Goal: Task Accomplishment & Management: Complete application form

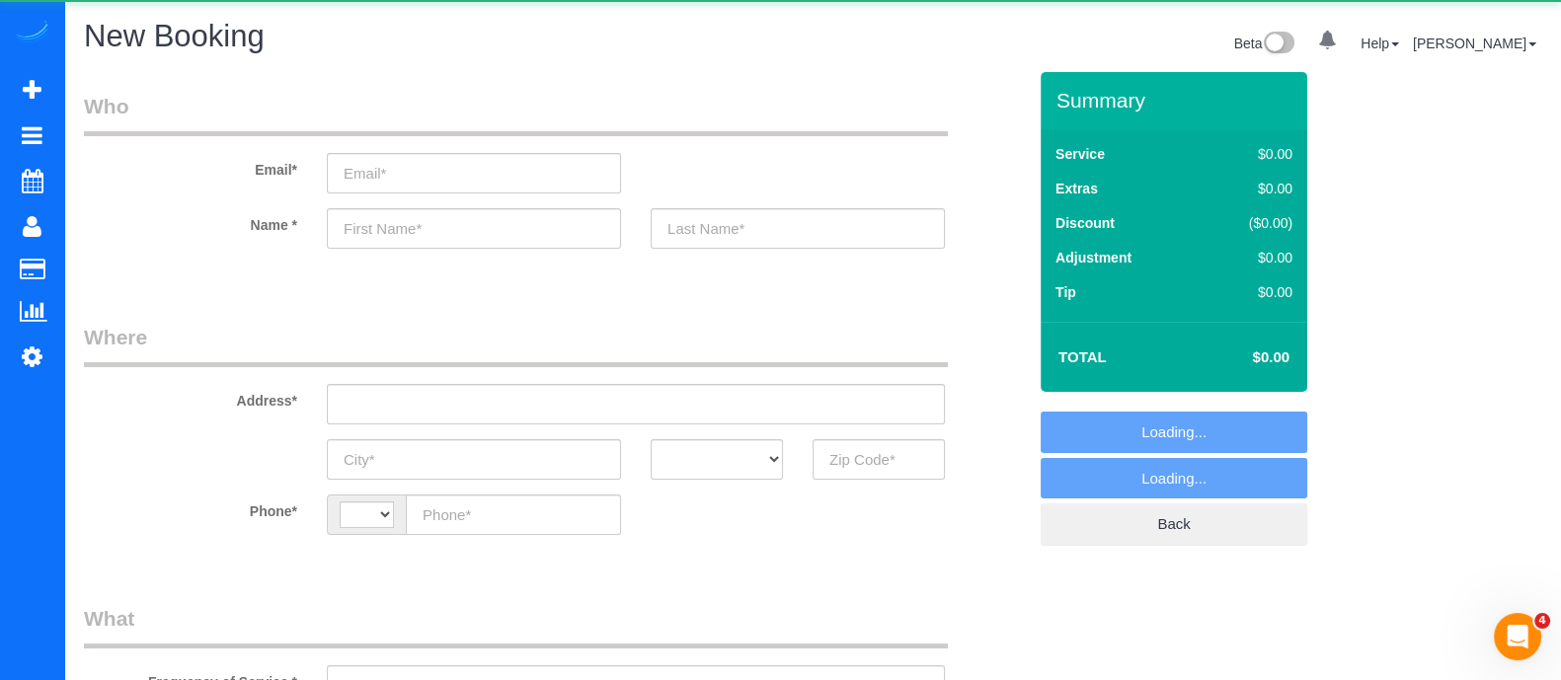
select select "string:[GEOGRAPHIC_DATA]"
click at [493, 420] on input "text" at bounding box center [636, 404] width 618 height 40
paste input "196 N Colonial Homes Cir NWAtlanta, GA 30309, USA"
select select "object:1012"
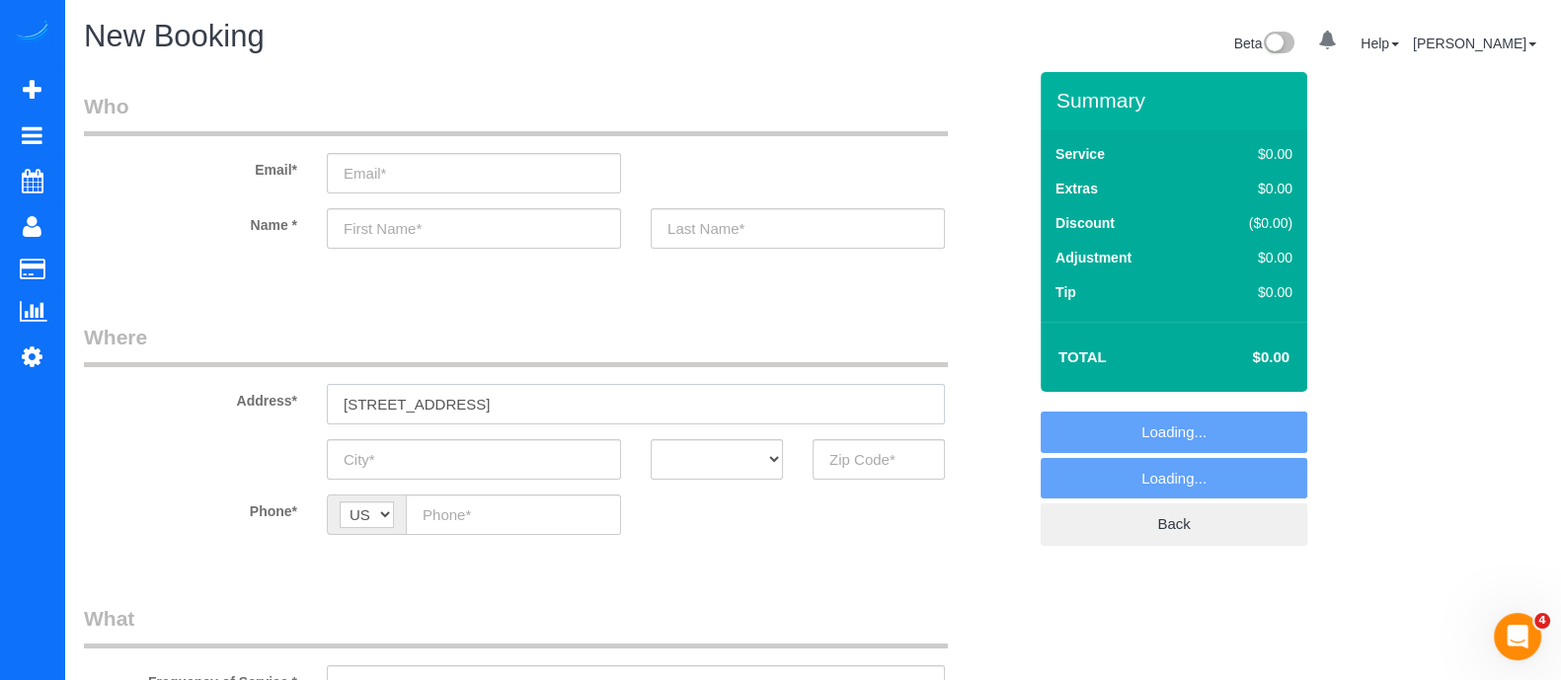
type input "196 N Colonial Homes Cir NWAtlanta, GA 30309, USA"
select select "object:1109"
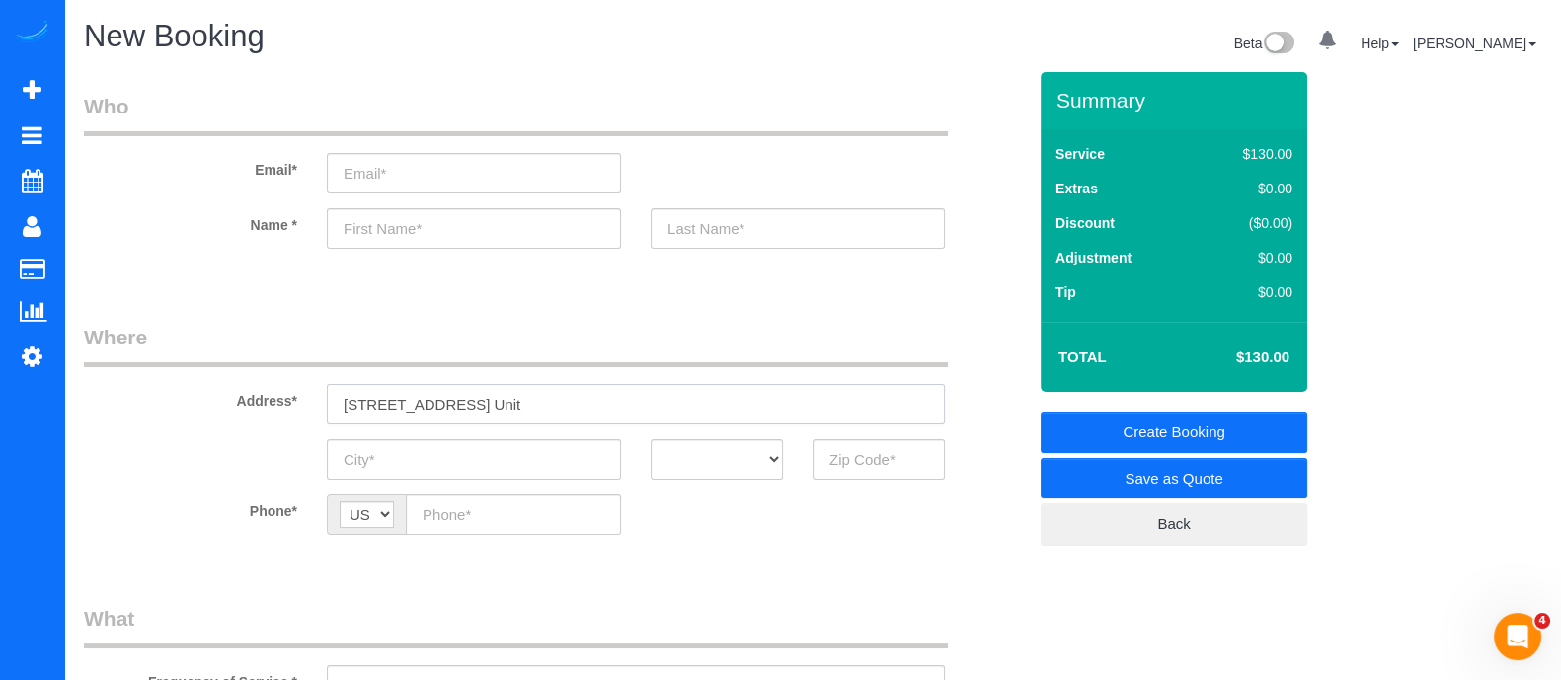
type input "196 N Colonial Homes Cir NWAtlanta, GA 30309, USA Unit"
click at [452, 218] on input "text" at bounding box center [474, 228] width 294 height 40
click at [459, 461] on input "A" at bounding box center [474, 459] width 294 height 40
click at [394, 228] on input "text" at bounding box center [474, 228] width 294 height 40
click at [411, 243] on input "text" at bounding box center [474, 228] width 294 height 40
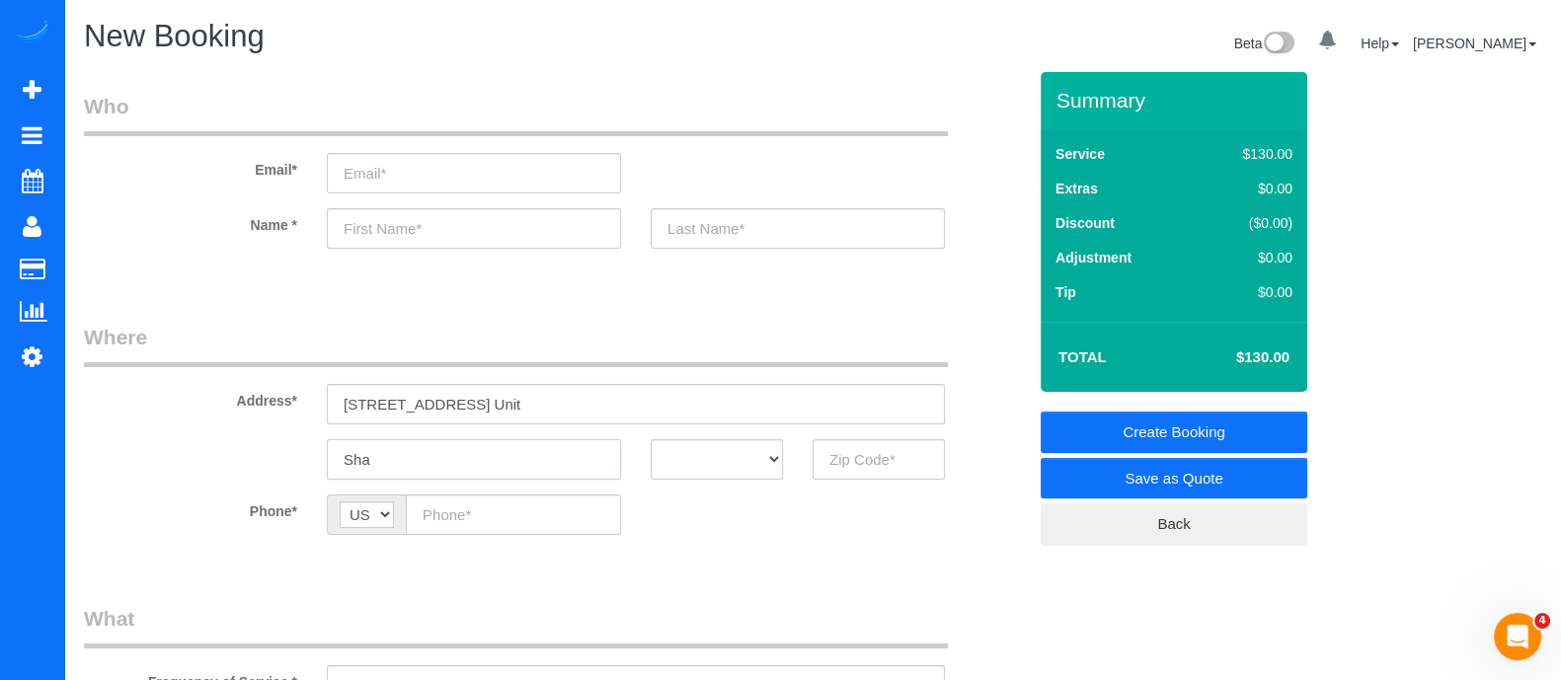
type input "Sha"
click at [410, 234] on input "text" at bounding box center [474, 228] width 294 height 40
type input "Shawn"
click at [771, 222] on input "text" at bounding box center [798, 228] width 294 height 40
type input "Abbey"
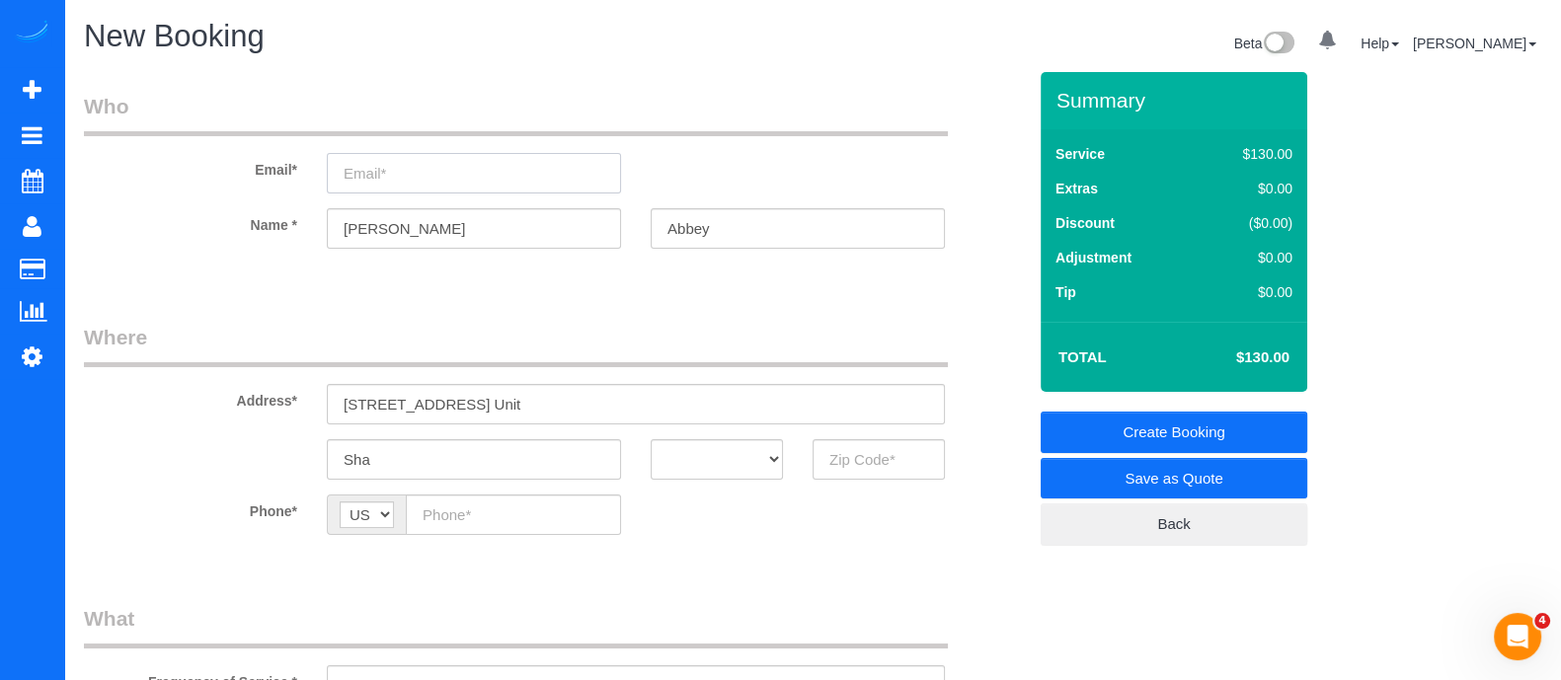
click at [395, 164] on input "email" at bounding box center [474, 173] width 294 height 40
type input "s"
type input "Sabey966@gmail.com"
click at [509, 470] on input "Sha" at bounding box center [474, 459] width 294 height 40
type input "S"
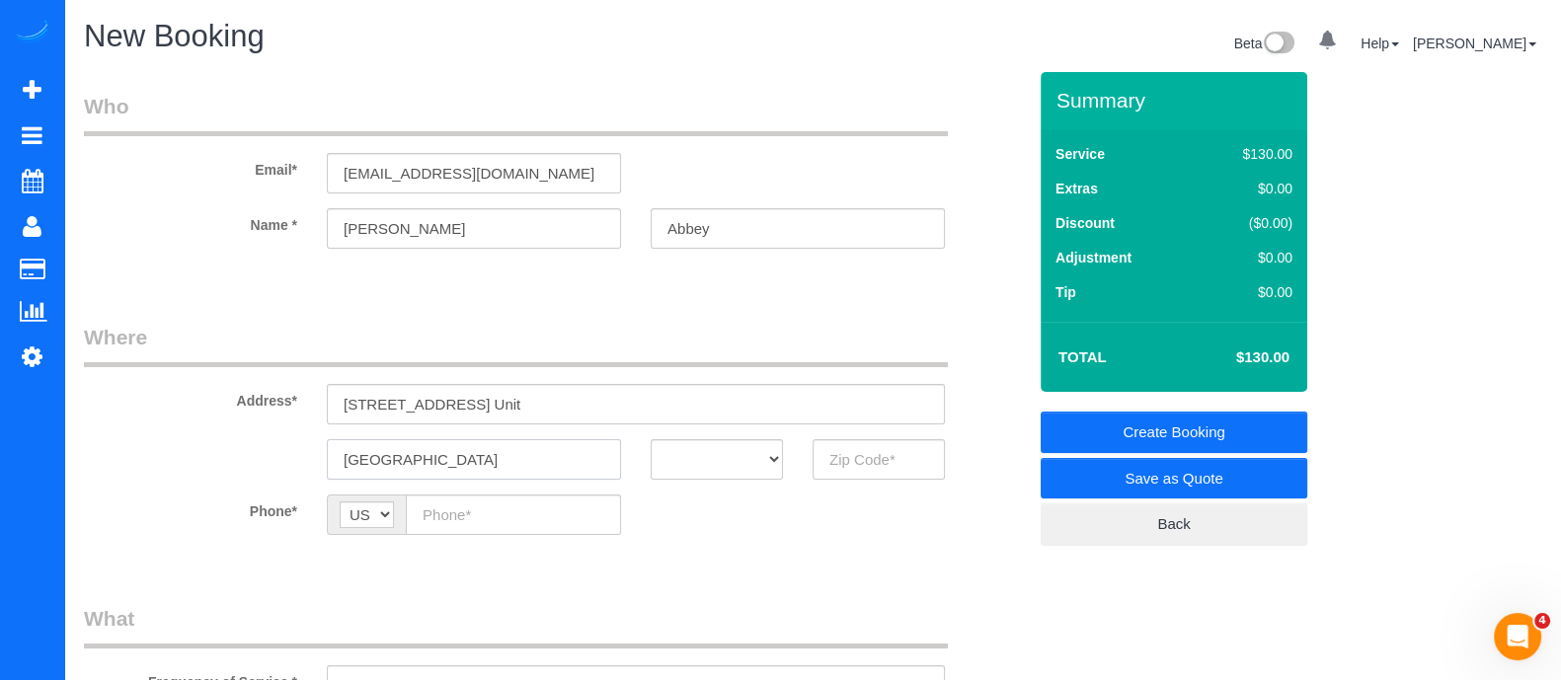
type input "[GEOGRAPHIC_DATA]"
click at [721, 461] on select "AK AL AR AZ CA CO CT DC DE FL GA HI IA ID IL IN KS KY LA MA MD ME MI MN MO MS M…" at bounding box center [717, 459] width 132 height 40
select select "GA"
click at [651, 439] on select "AK AL AR AZ CA CO CT DC DE FL GA HI IA ID IL IN KS KY LA MA MD ME MI MN MO MS M…" at bounding box center [717, 459] width 132 height 40
click at [860, 472] on input "text" at bounding box center [879, 459] width 132 height 40
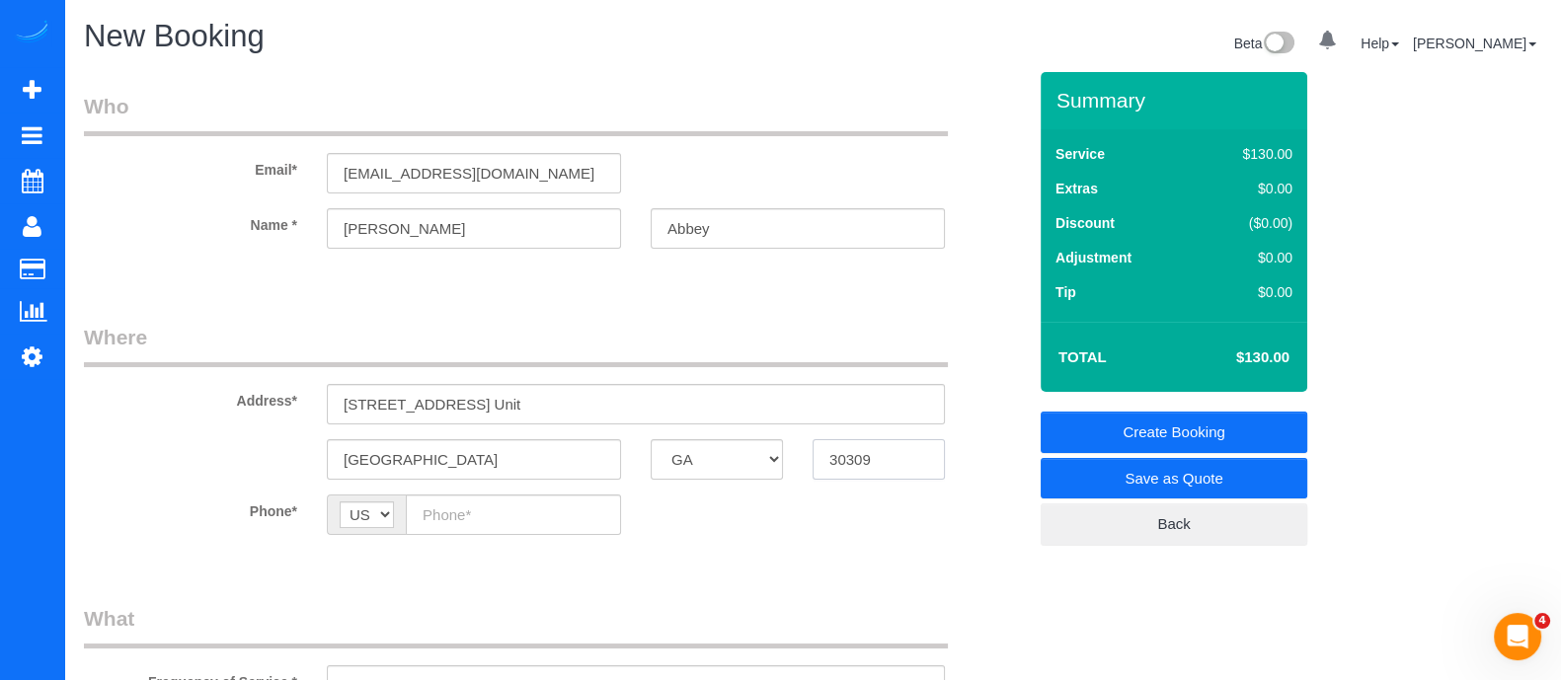
type input "30309"
click at [513, 519] on input "text" at bounding box center [513, 515] width 215 height 40
paste input "(646) 945-0094"
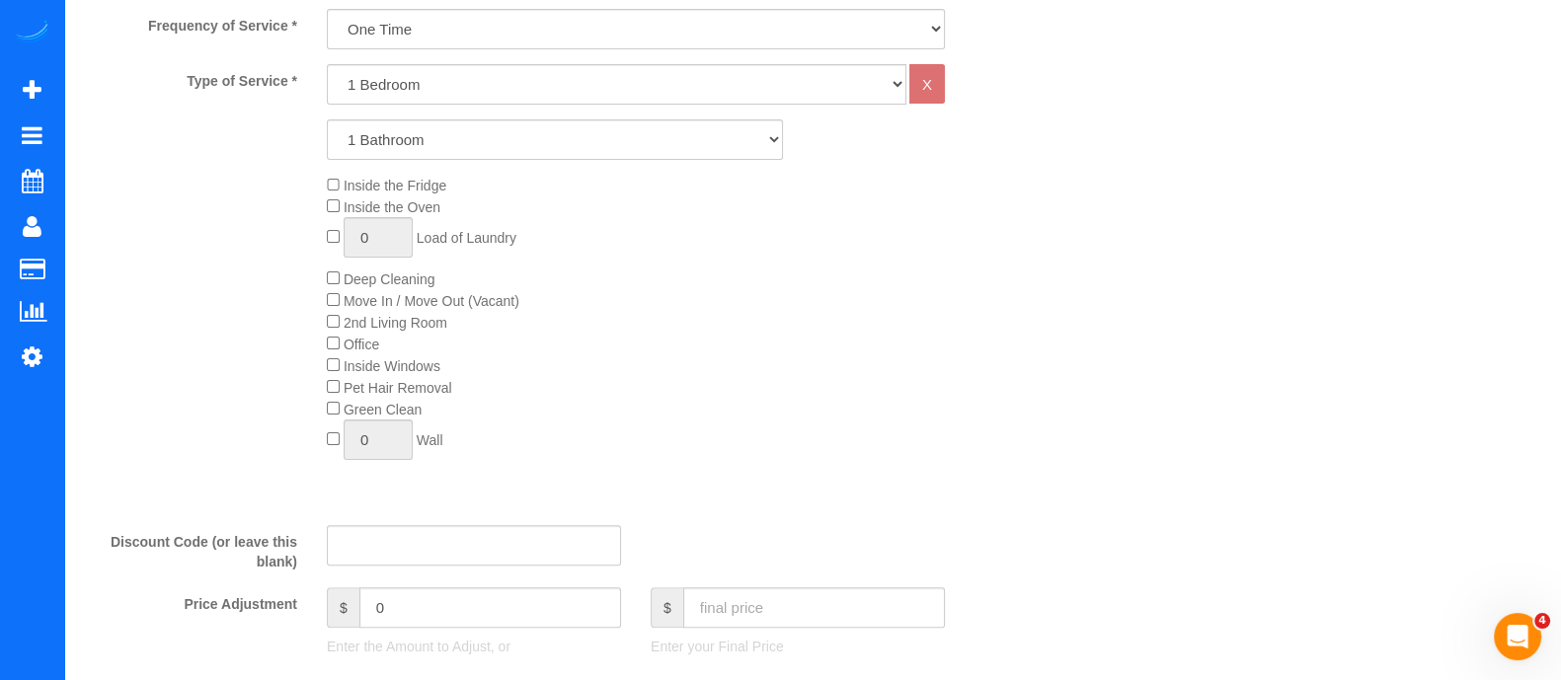
scroll to position [680, 0]
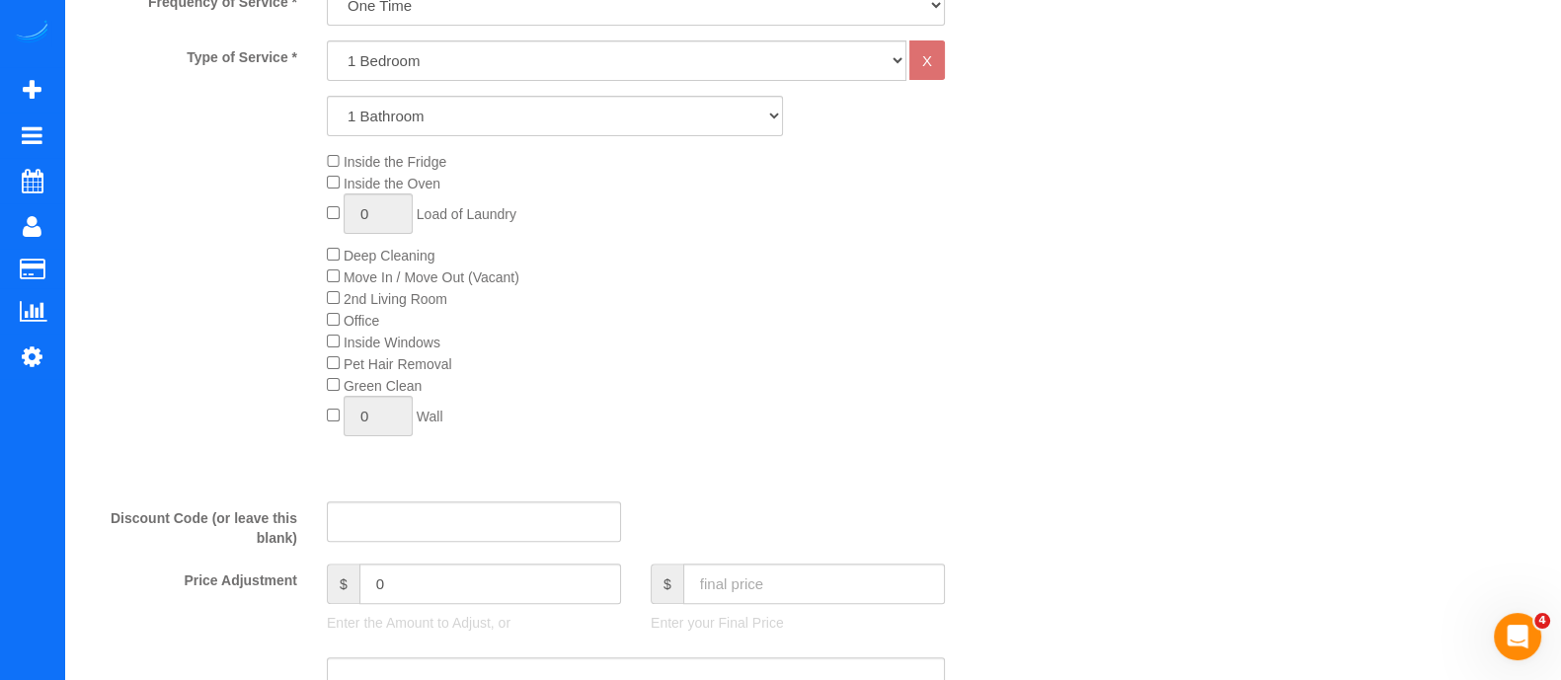
type input "(646) 945-0094"
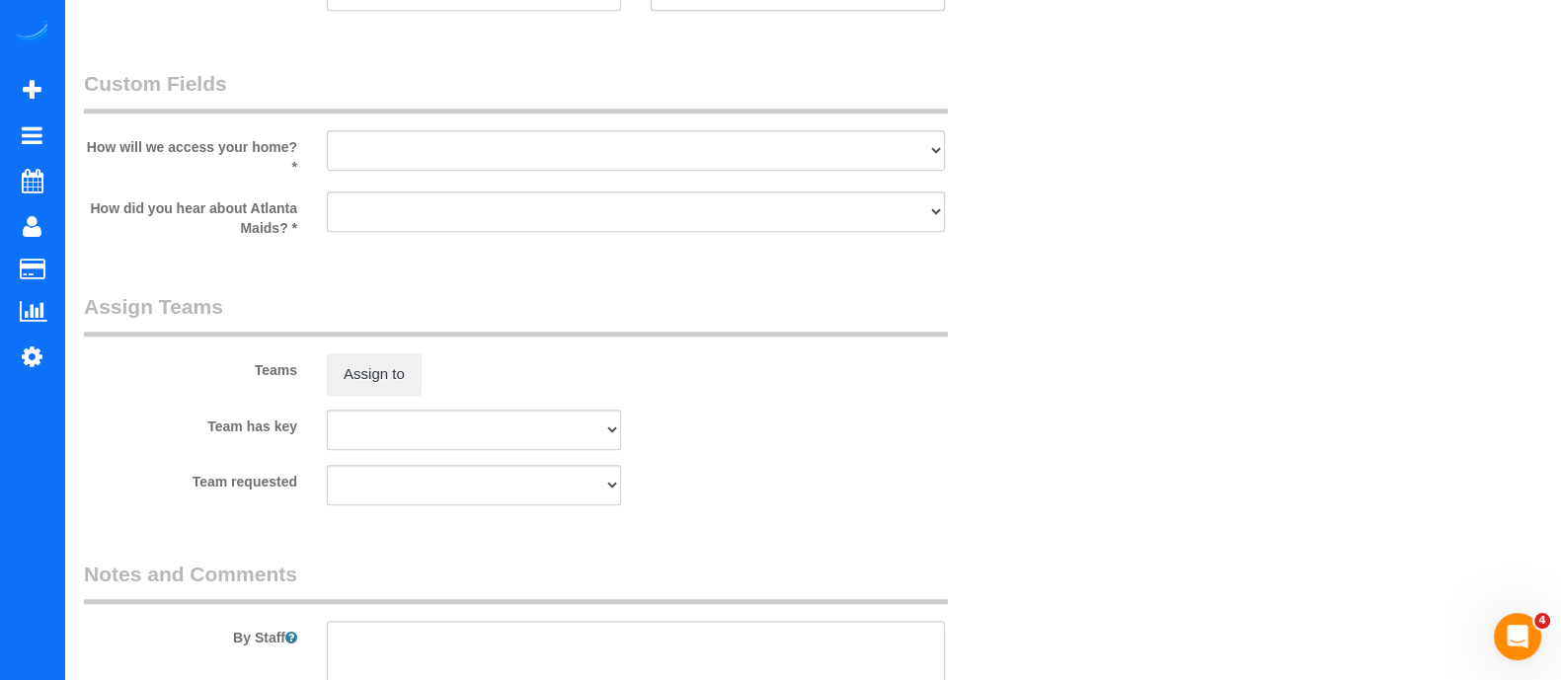
scroll to position [2301, 0]
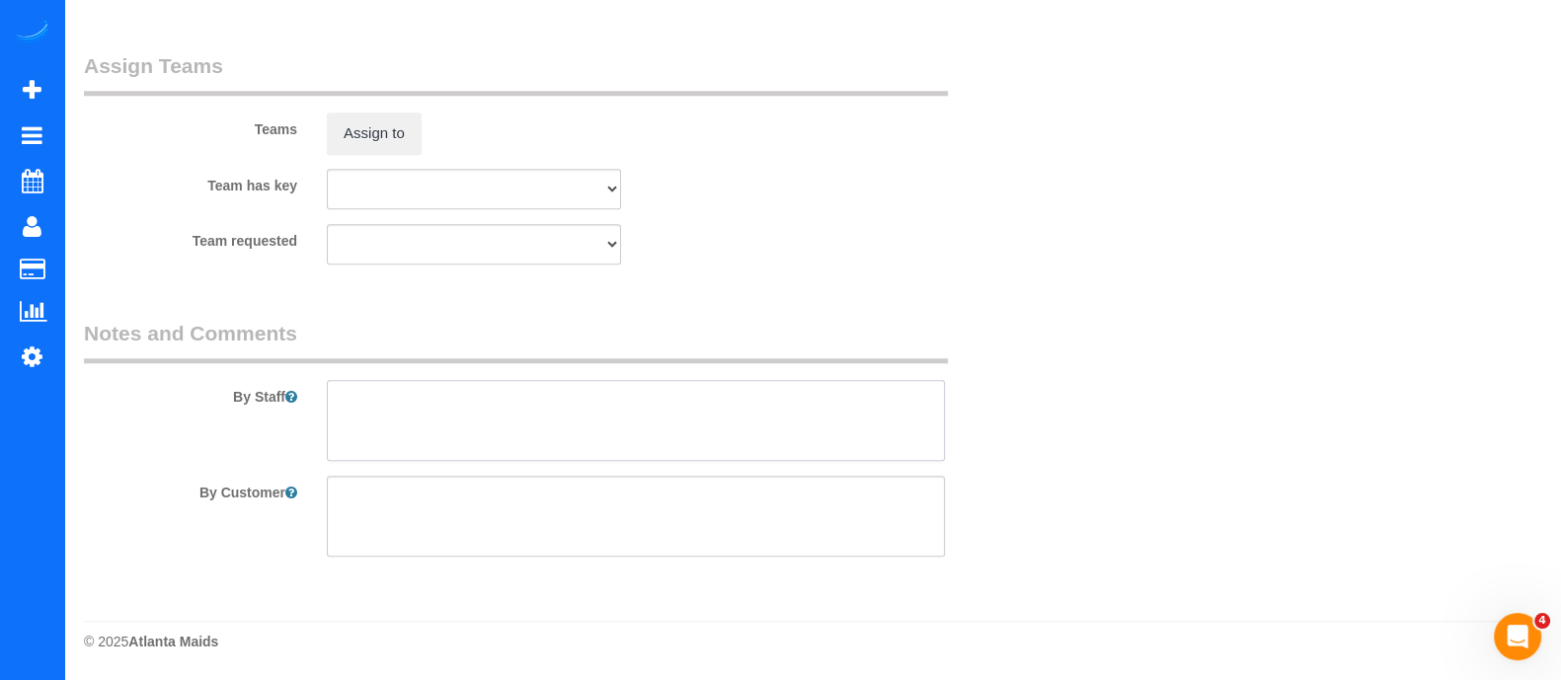
click at [554, 428] on textarea at bounding box center [636, 420] width 618 height 81
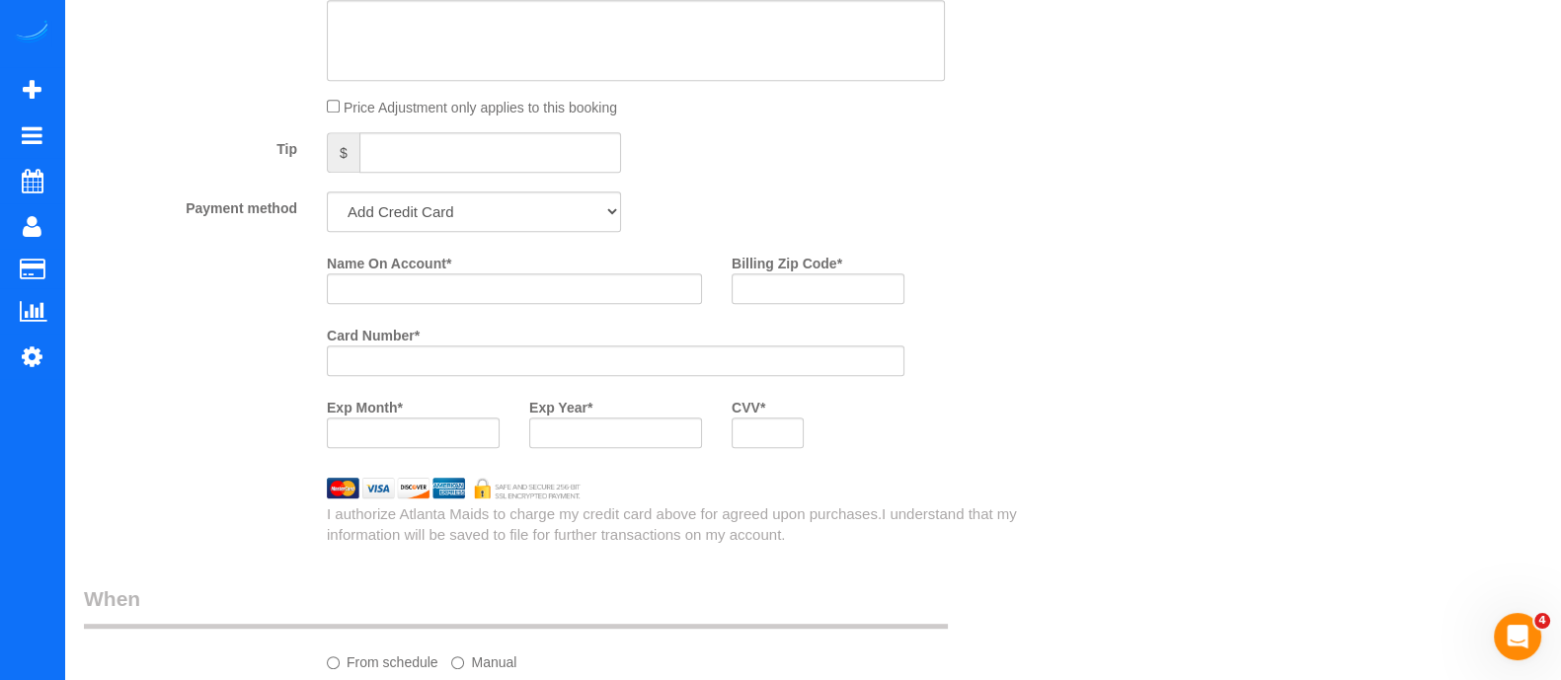
scroll to position [1360, 0]
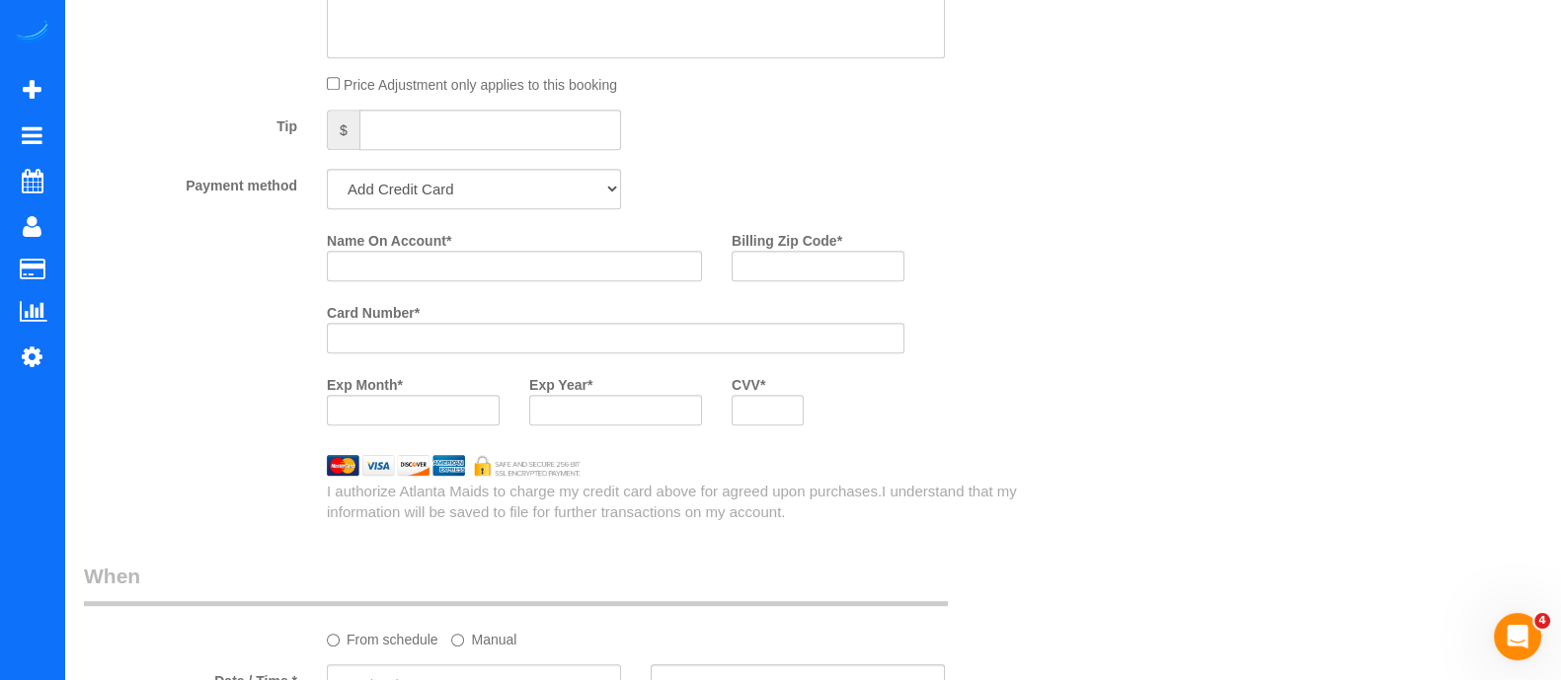
type textarea "No, kitchen cleaning"
click at [433, 264] on input "Name On Account *" at bounding box center [514, 266] width 375 height 31
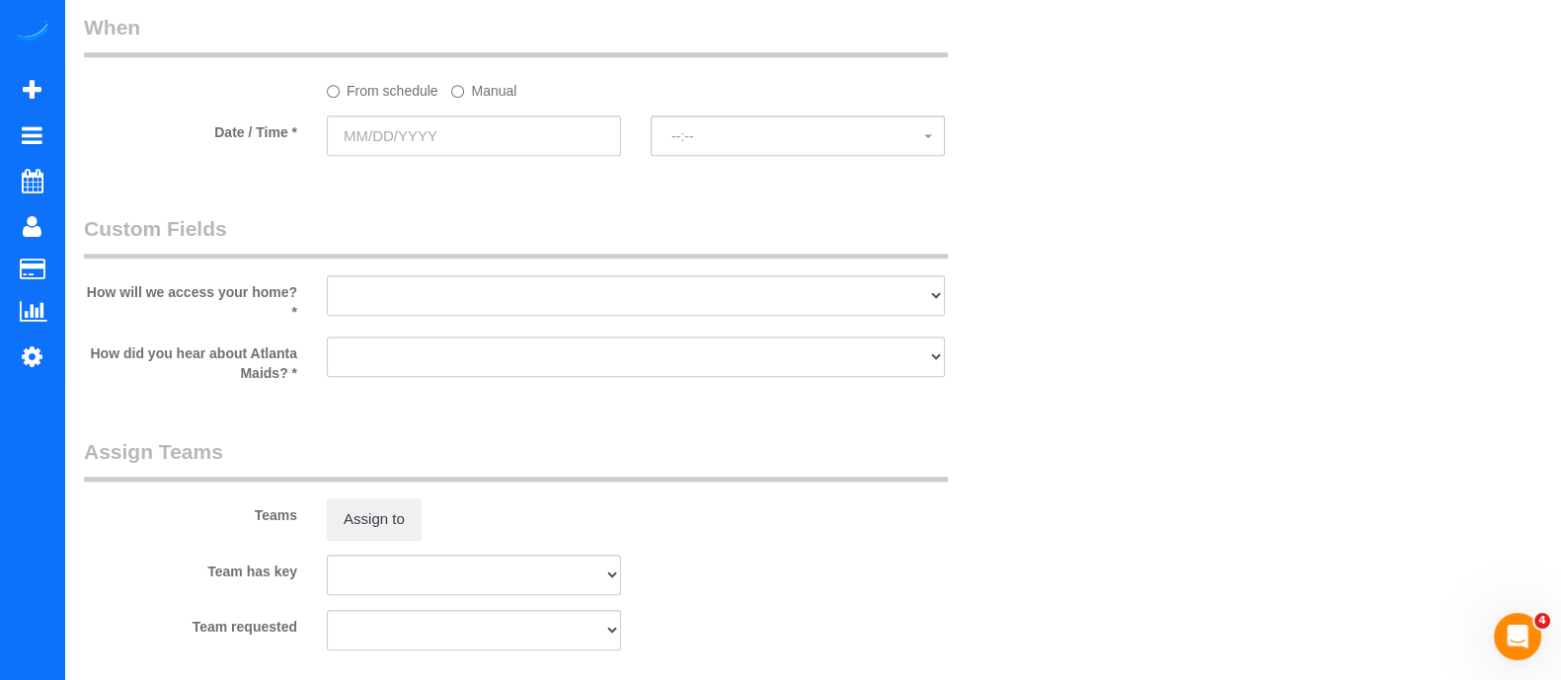
scroll to position [1906, 0]
type input "Shawn Abbey"
click at [460, 91] on label "Manual" at bounding box center [483, 90] width 65 height 27
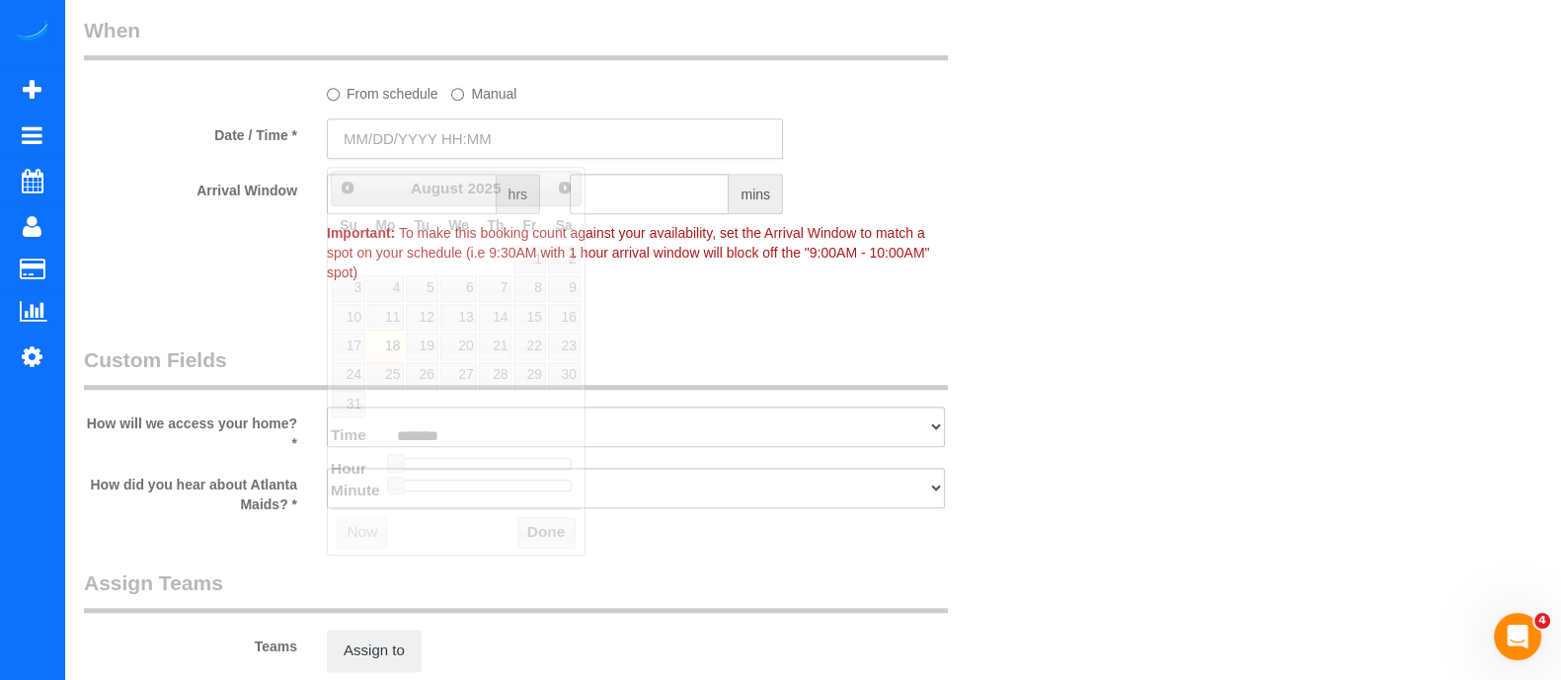
click at [463, 125] on input "text" at bounding box center [555, 138] width 456 height 40
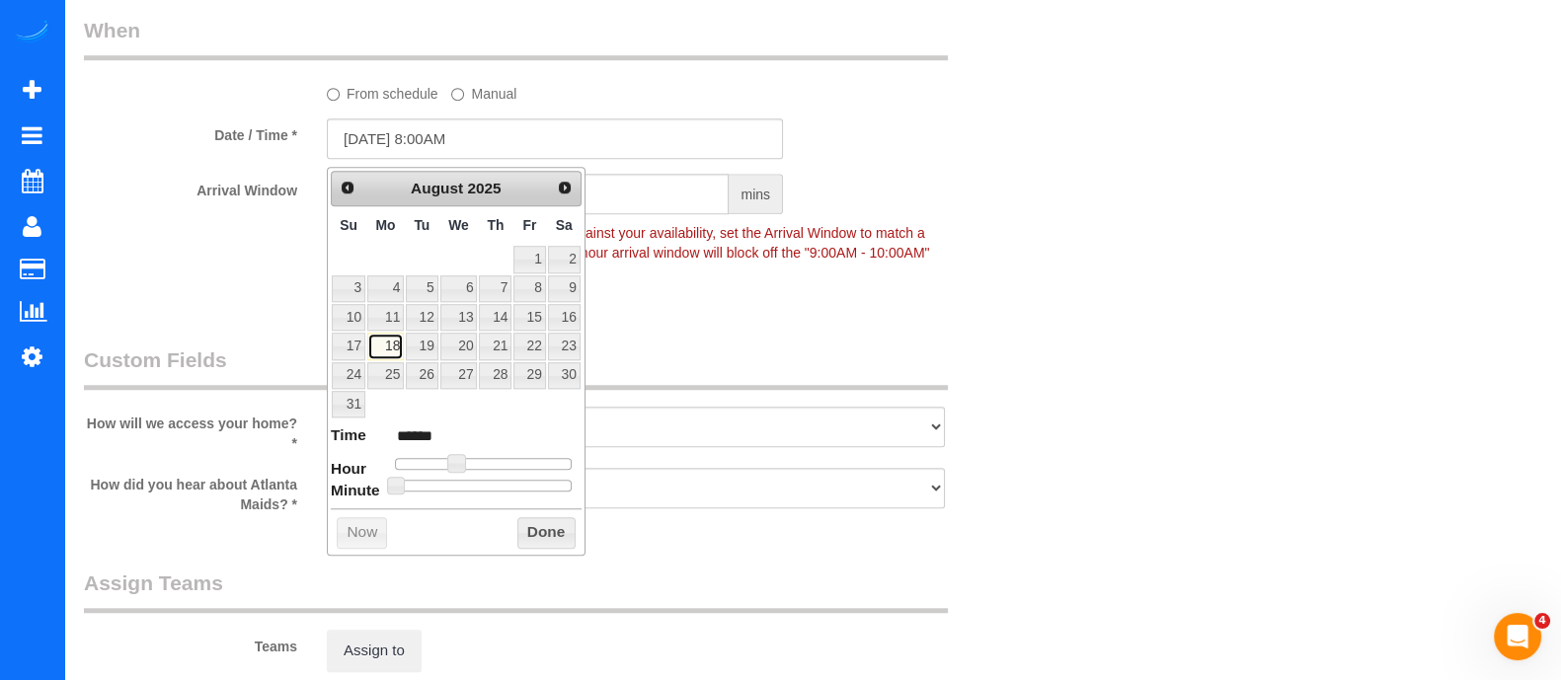
click at [395, 336] on link "18" at bounding box center [385, 346] width 37 height 27
drag, startPoint x: 459, startPoint y: 449, endPoint x: 504, endPoint y: 458, distance: 45.3
click at [504, 458] on dl "Time ****** Hour Minute Second Millisecond Microsecond Time Zone ***** ***** **…" at bounding box center [456, 459] width 251 height 68
type input "08/18/2025 9:00AM"
type input "******"
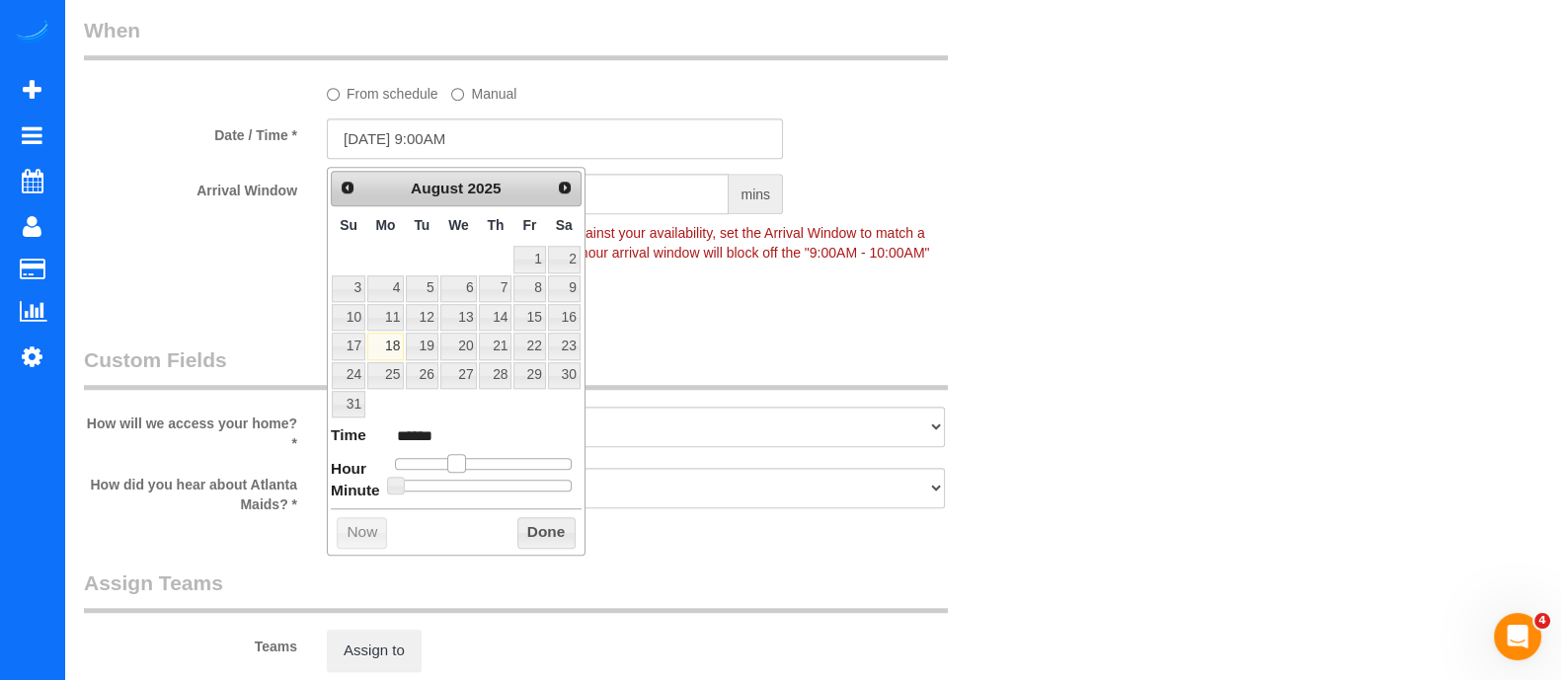
type input "08/18/2025 10:00AM"
type input "*******"
type input "08/18/2025 11:00AM"
type input "*******"
type input "08/18/2025 12:00PM"
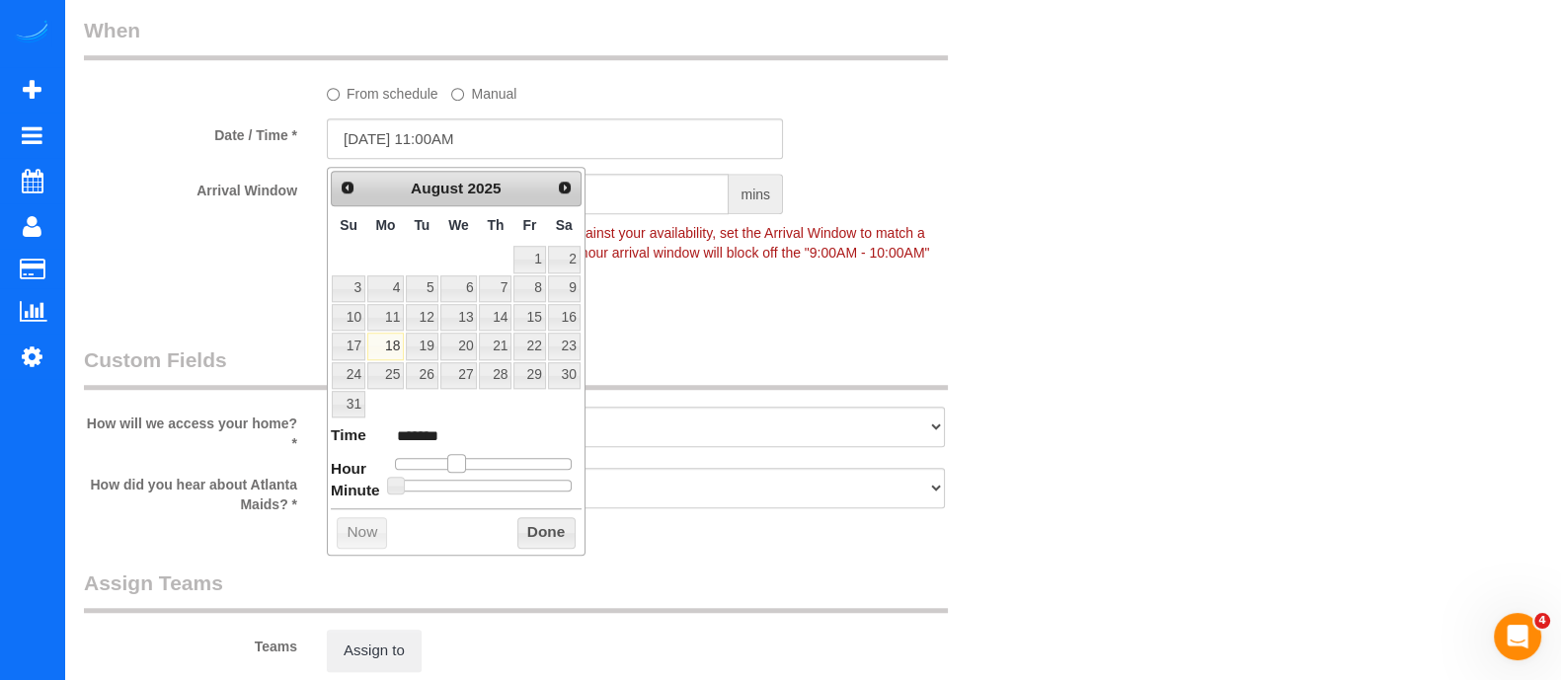
type input "*******"
type input "08/18/2025 1:00PM"
type input "******"
drag, startPoint x: 454, startPoint y: 459, endPoint x: 494, endPoint y: 456, distance: 39.6
click at [494, 456] on span at bounding box center [495, 463] width 18 height 18
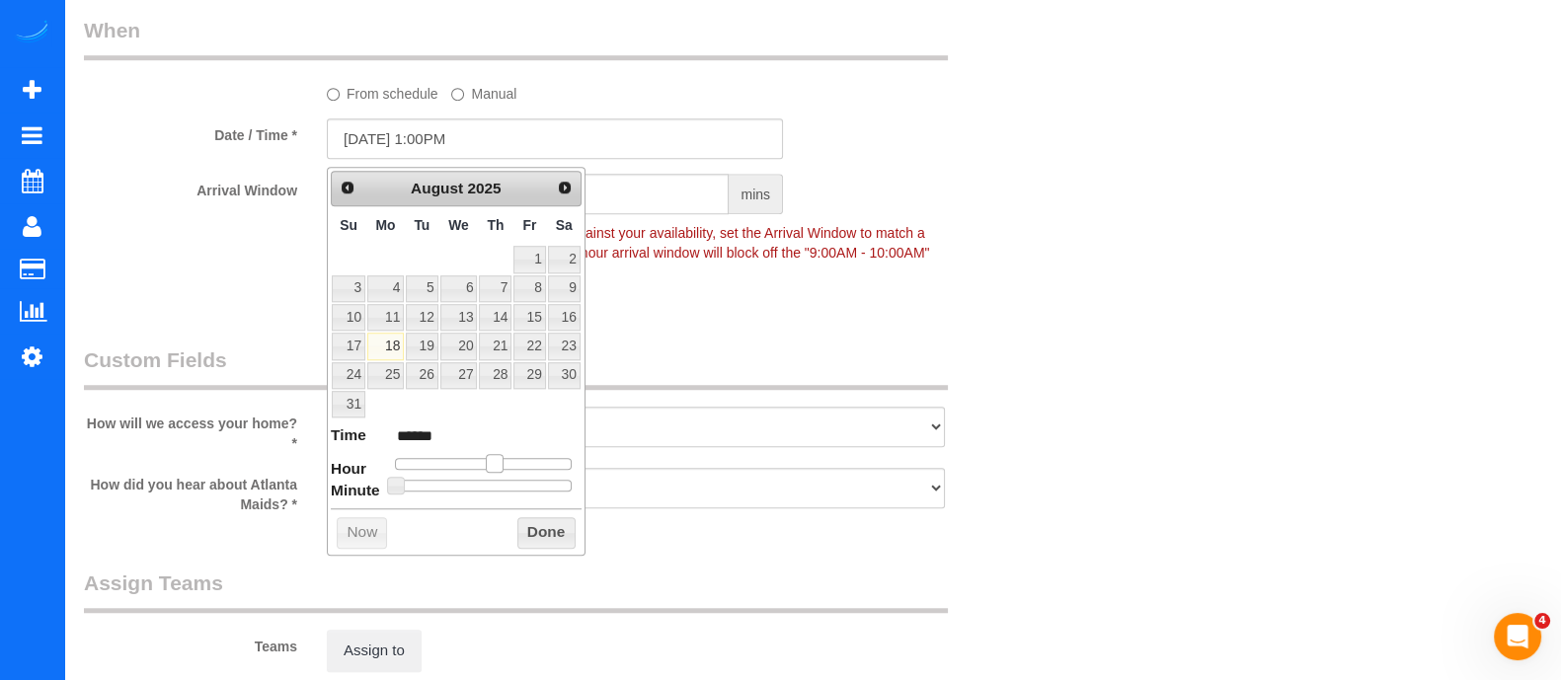
type input "08/18/2025 2:00PM"
type input "******"
type input "08/18/2025 3:00PM"
type input "******"
type input "08/18/2025 4:00PM"
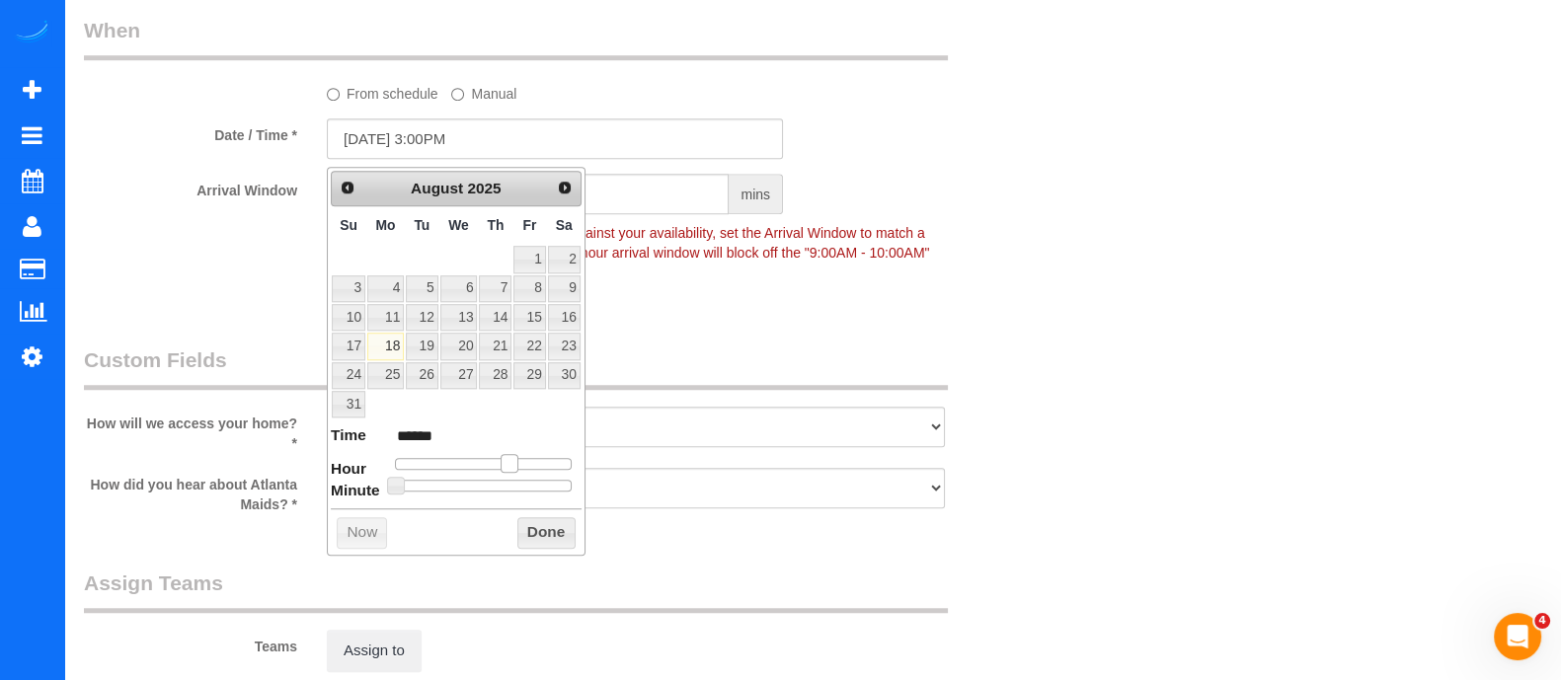
type input "******"
type input "08/18/2025 5:00PM"
type input "******"
drag, startPoint x: 494, startPoint y: 456, endPoint x: 524, endPoint y: 460, distance: 30.9
click at [524, 460] on span at bounding box center [524, 463] width 18 height 18
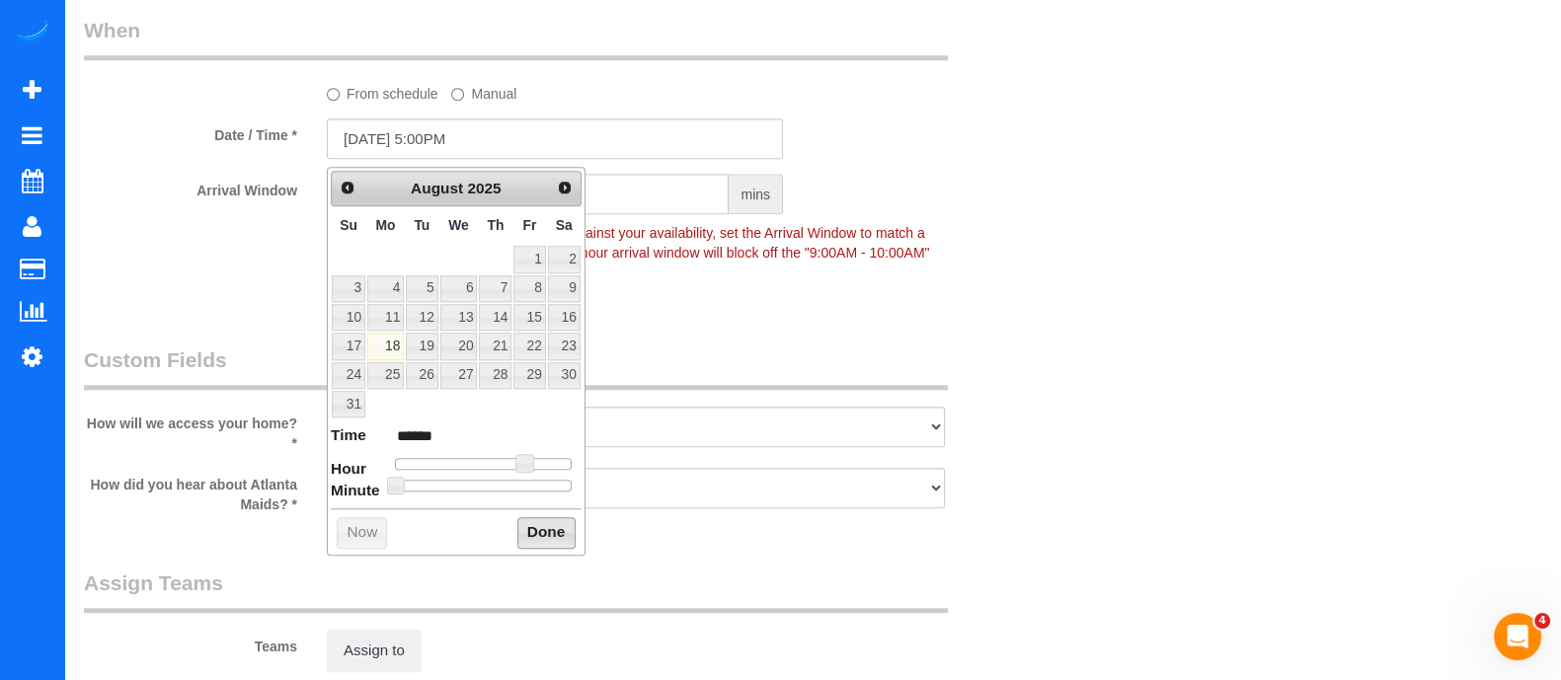
click at [540, 517] on button "Done" at bounding box center [546, 533] width 58 height 32
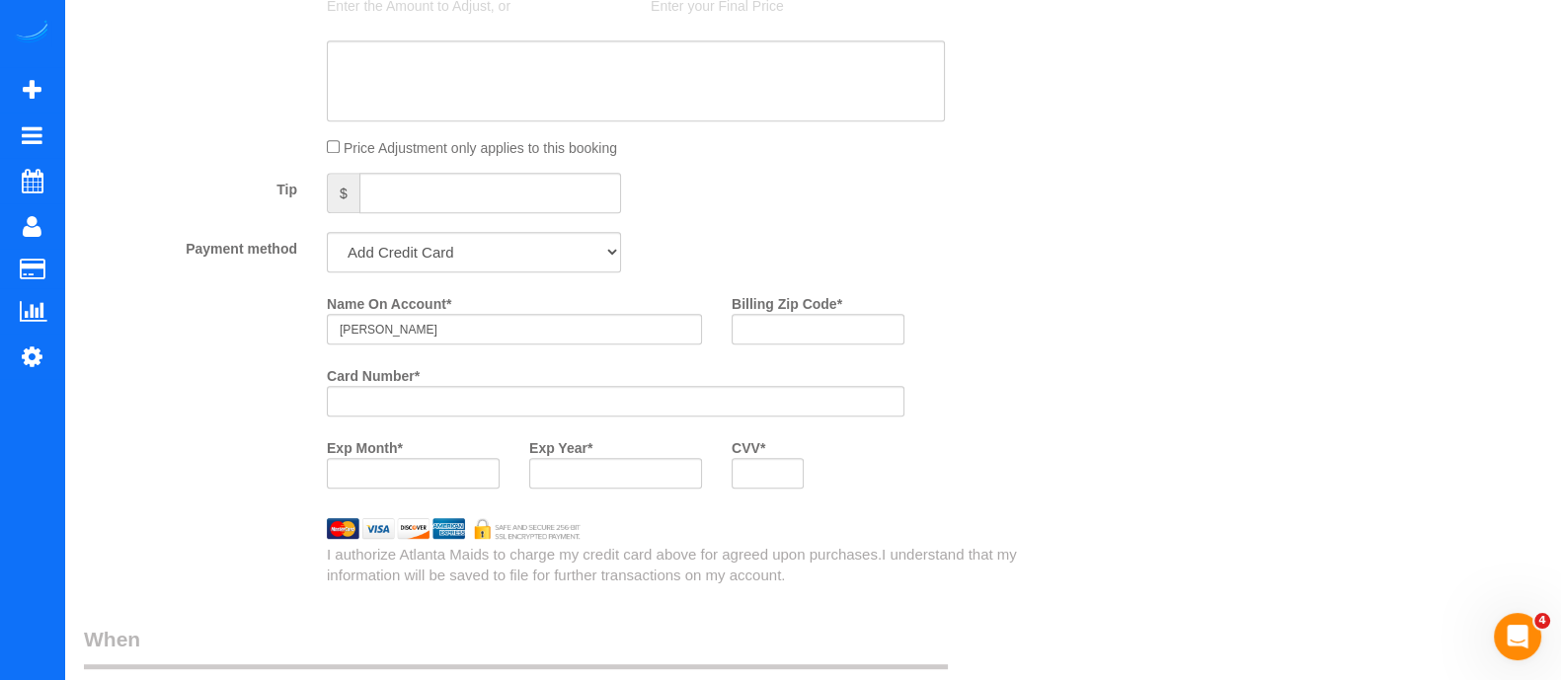
scroll to position [1301, 0]
click at [517, 413] on div at bounding box center [616, 397] width 578 height 31
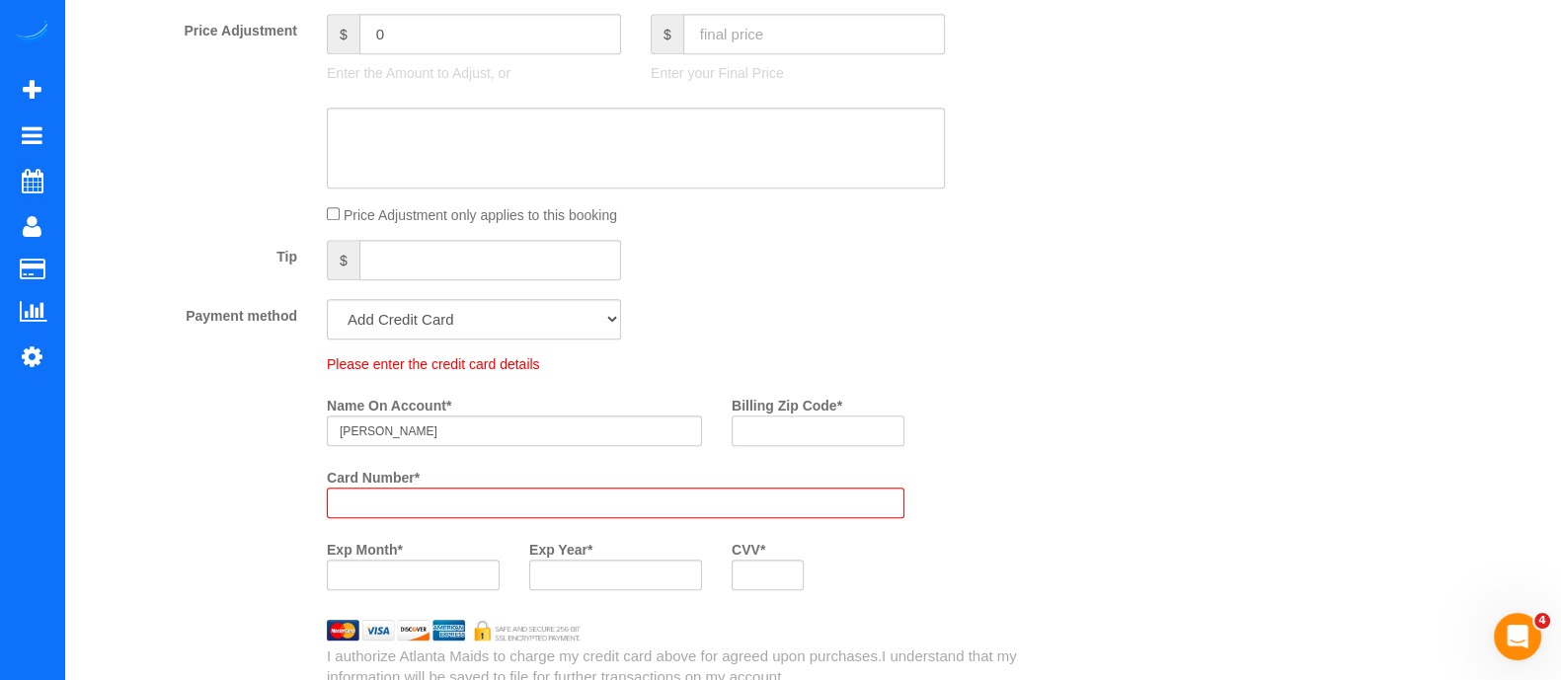
scroll to position [1372, 0]
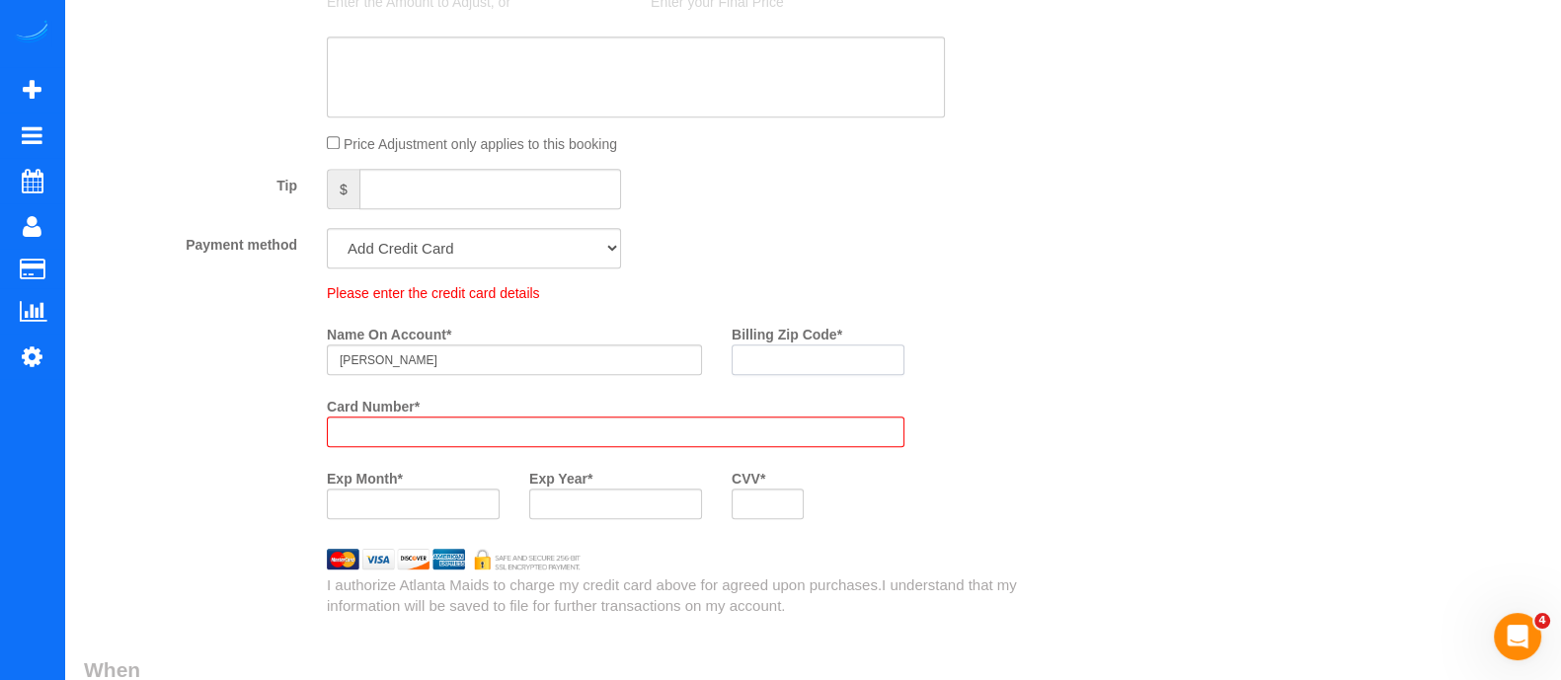
click at [793, 341] on div "Billing Zip Code *" at bounding box center [818, 346] width 202 height 57
type input "1"
type input "30014"
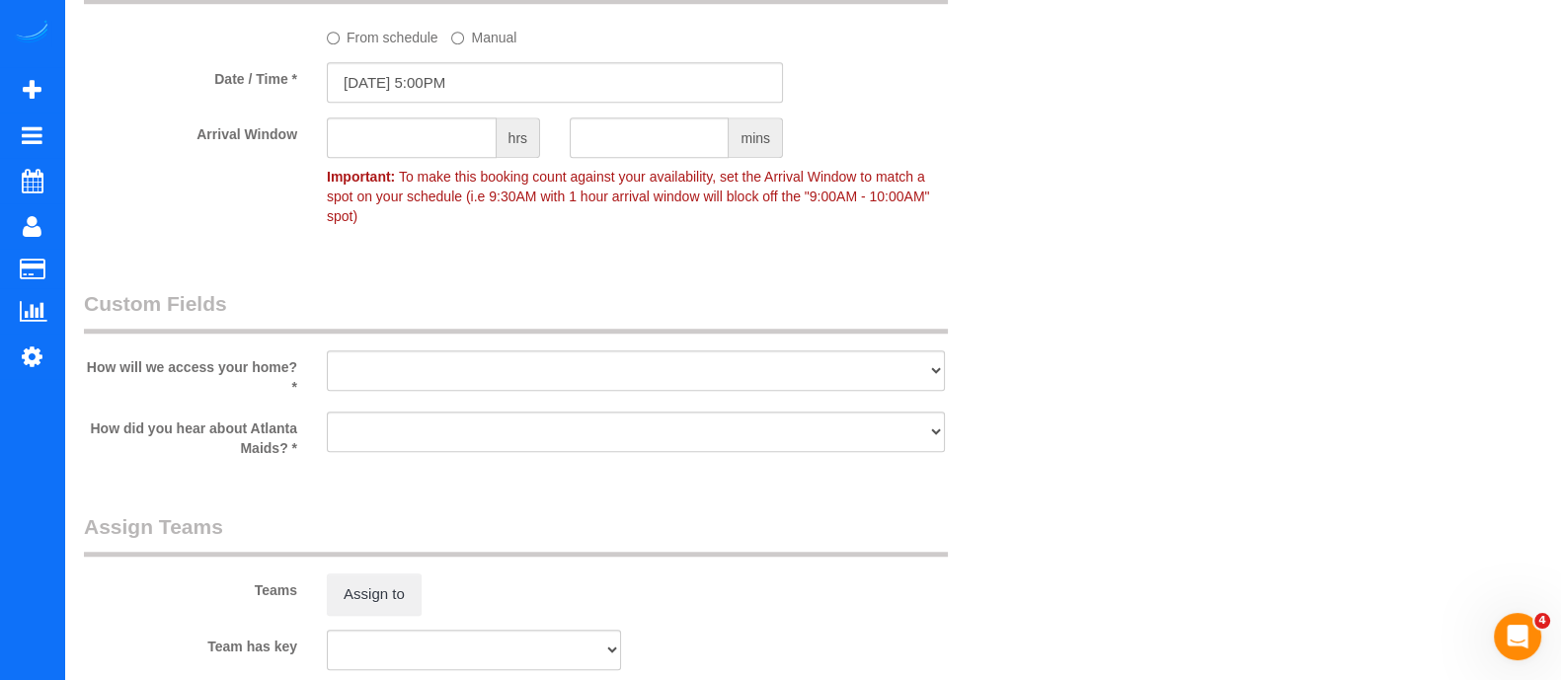
scroll to position [1959, 0]
click at [655, 354] on select "I will leave a key I will provide an access code Someone will be home Go to apa…" at bounding box center [636, 374] width 618 height 40
select select "number:3"
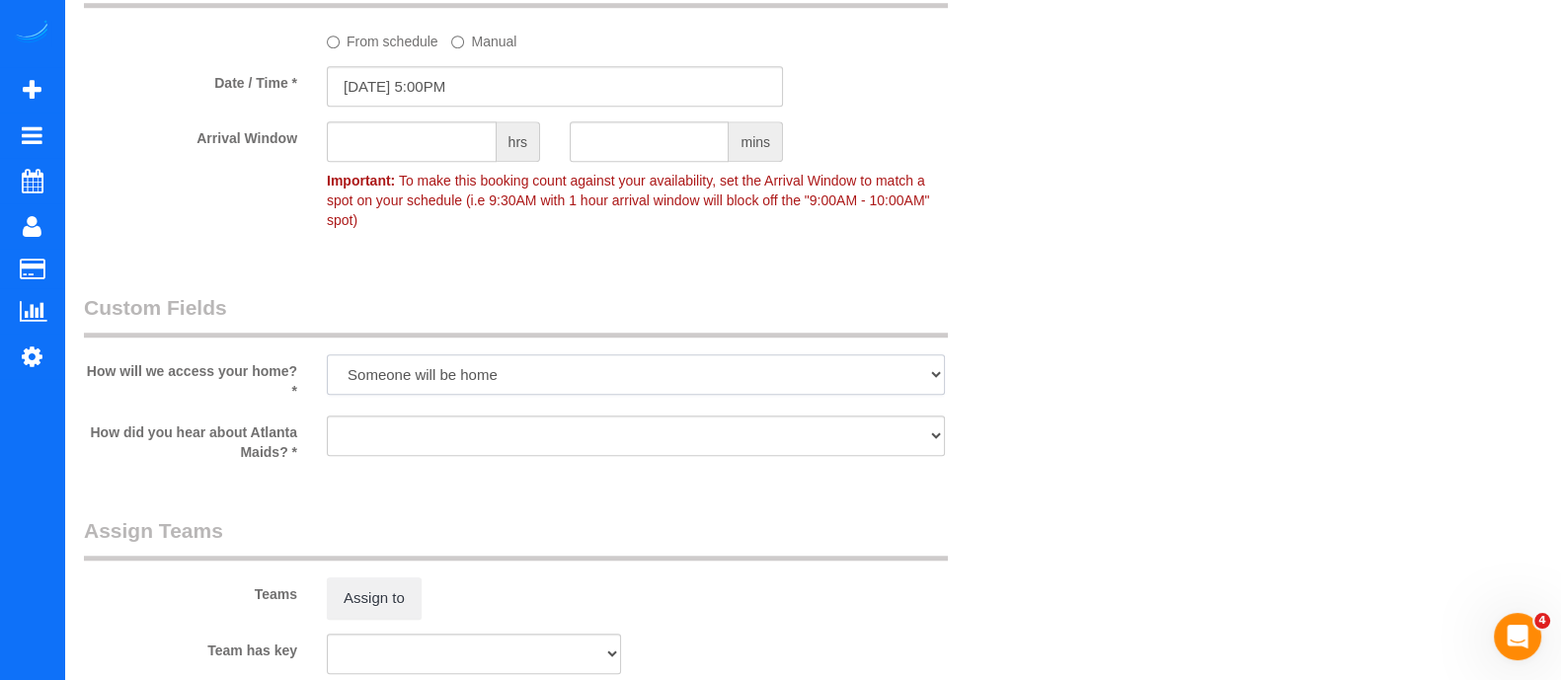
click at [327, 354] on select "I will leave a key I will provide an access code Someone will be home Go to apa…" at bounding box center [636, 374] width 618 height 40
click at [501, 430] on select "Google Yelp From a friend Social media Other" at bounding box center [636, 436] width 618 height 40
select select "number:6"
click at [327, 416] on select "Google Yelp From a friend Social media Other" at bounding box center [636, 436] width 618 height 40
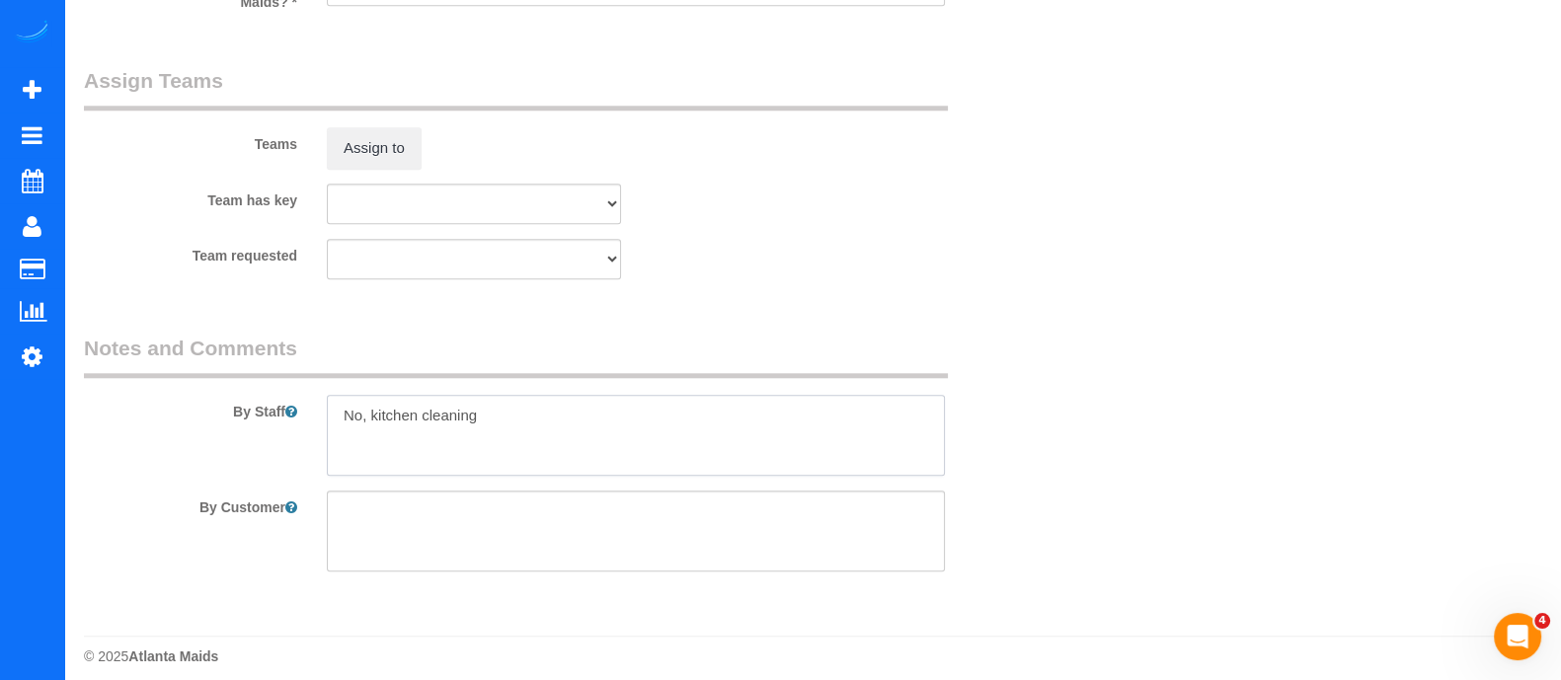
click at [548, 407] on textarea at bounding box center [636, 435] width 618 height 81
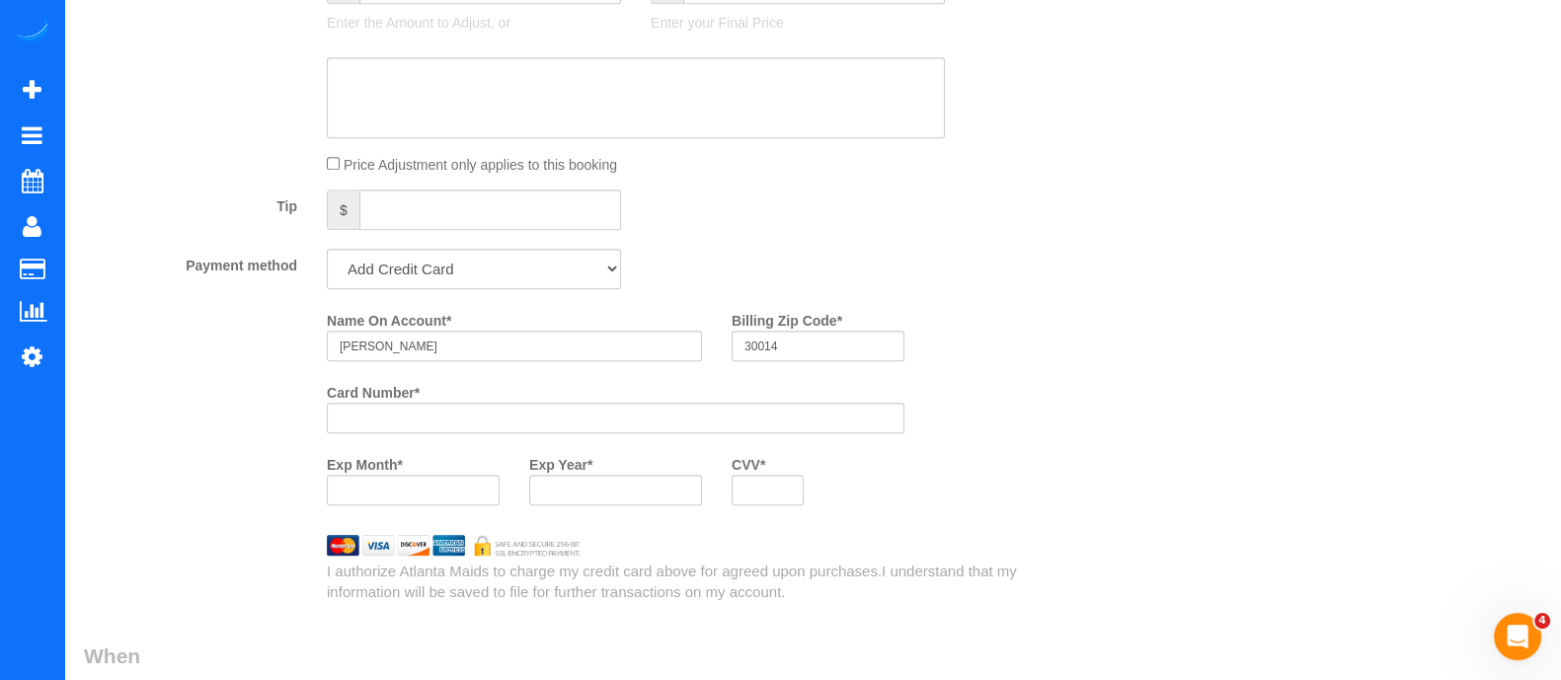
scroll to position [1244, 0]
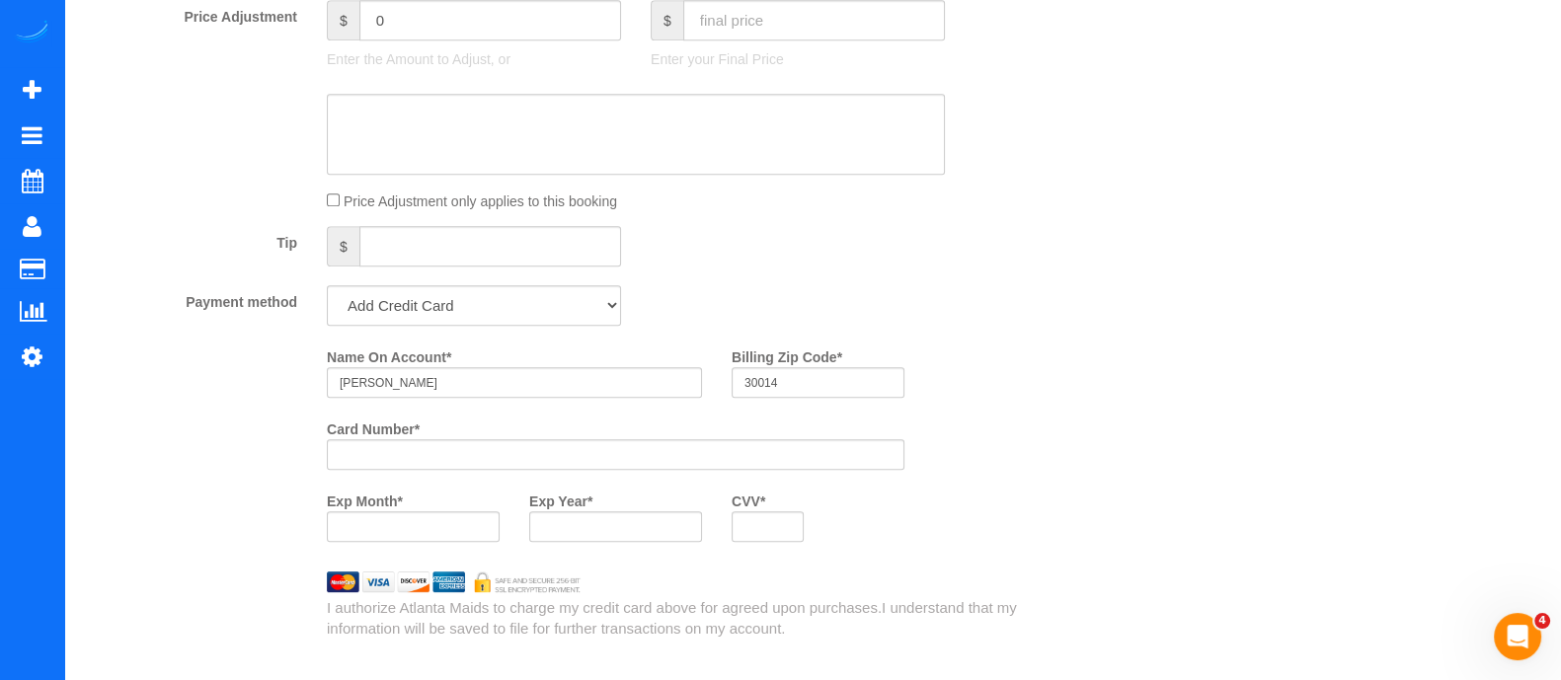
type textarea "No, kitchen cleaning 1 bed 1 bath and living room We can enter at 6:30 pm"
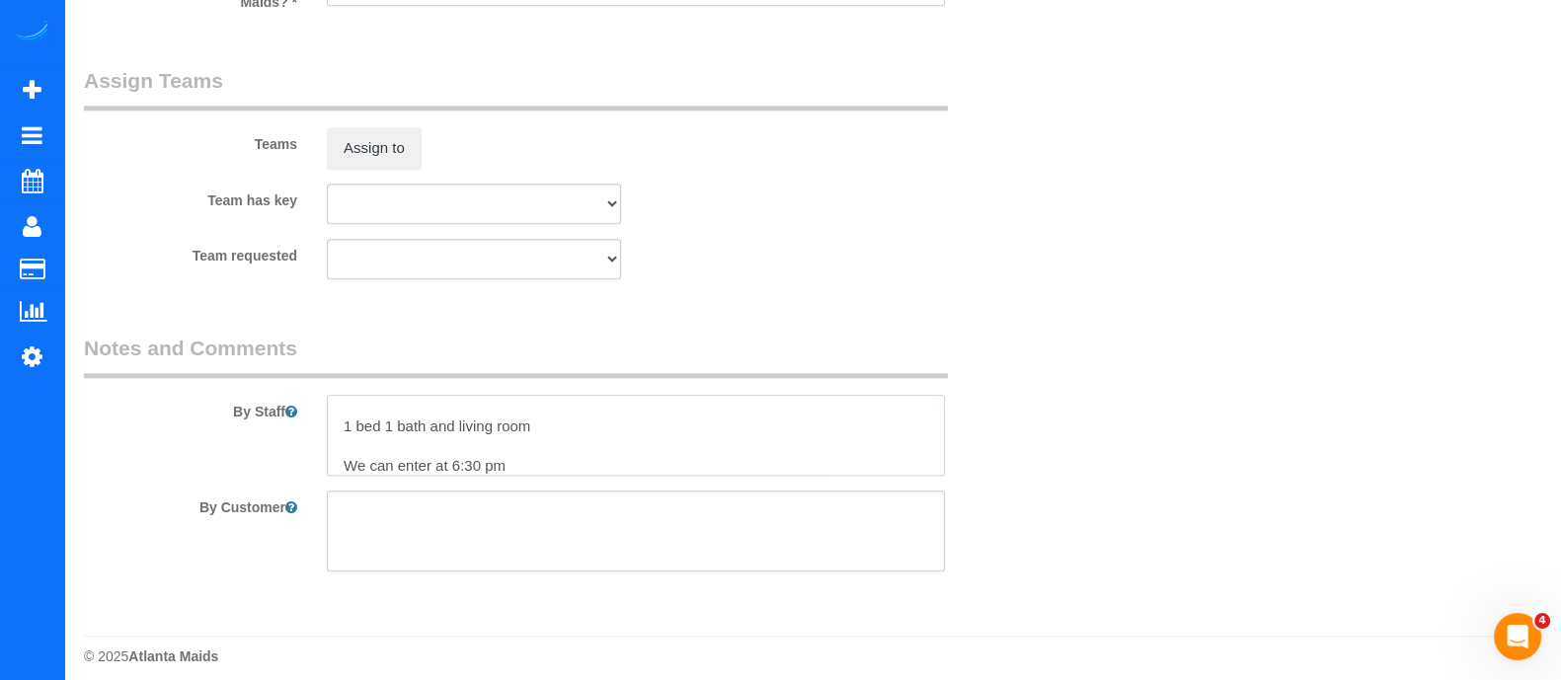
scroll to position [0, 0]
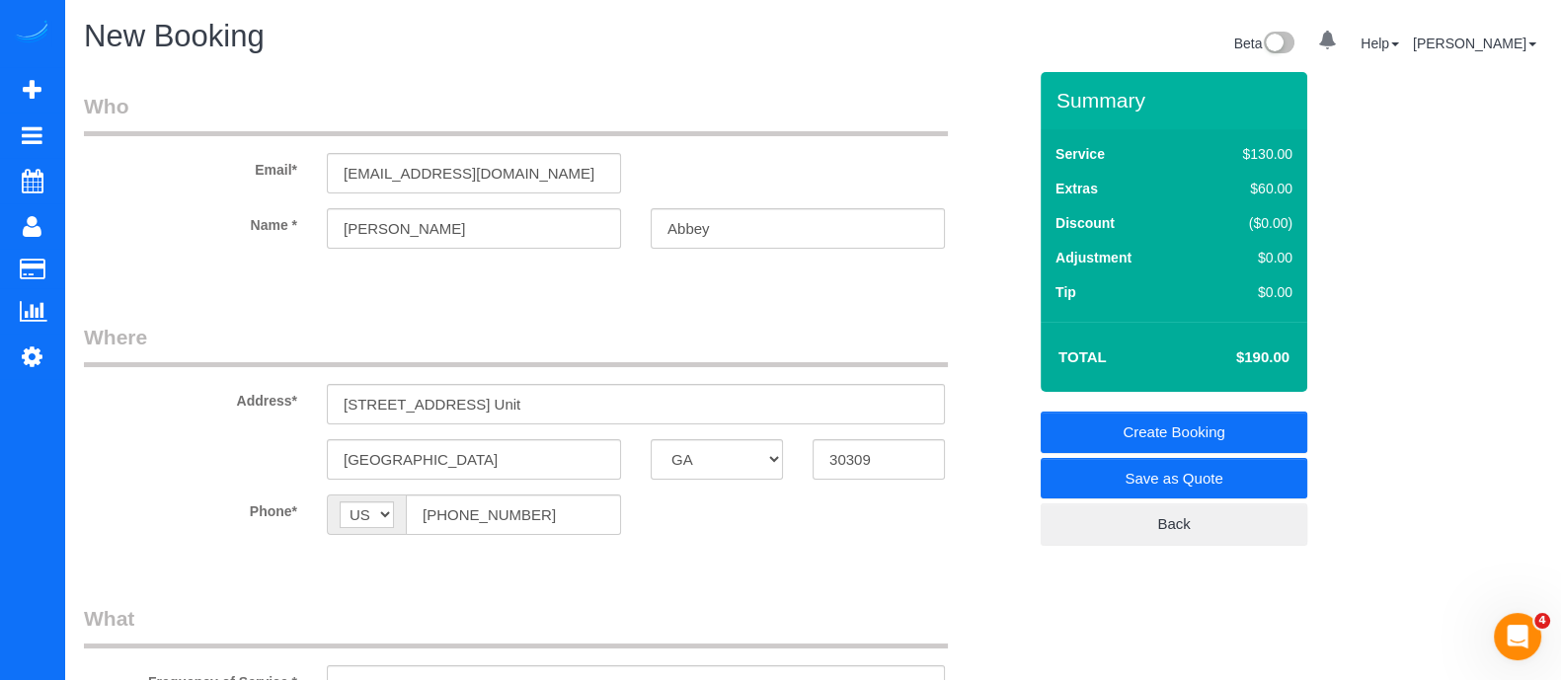
click at [1070, 427] on link "Create Booking" at bounding box center [1174, 432] width 267 height 41
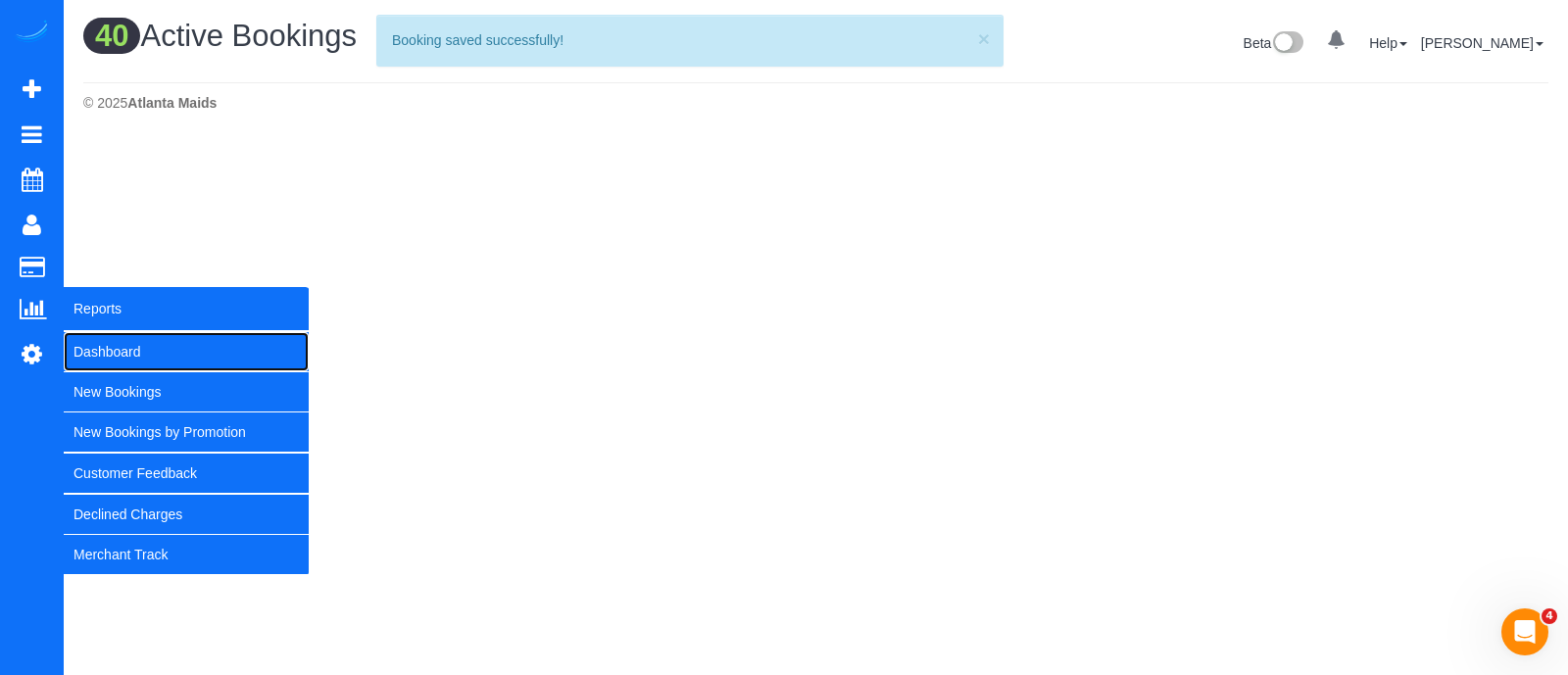
click at [99, 345] on link "Dashboard" at bounding box center [186, 351] width 245 height 39
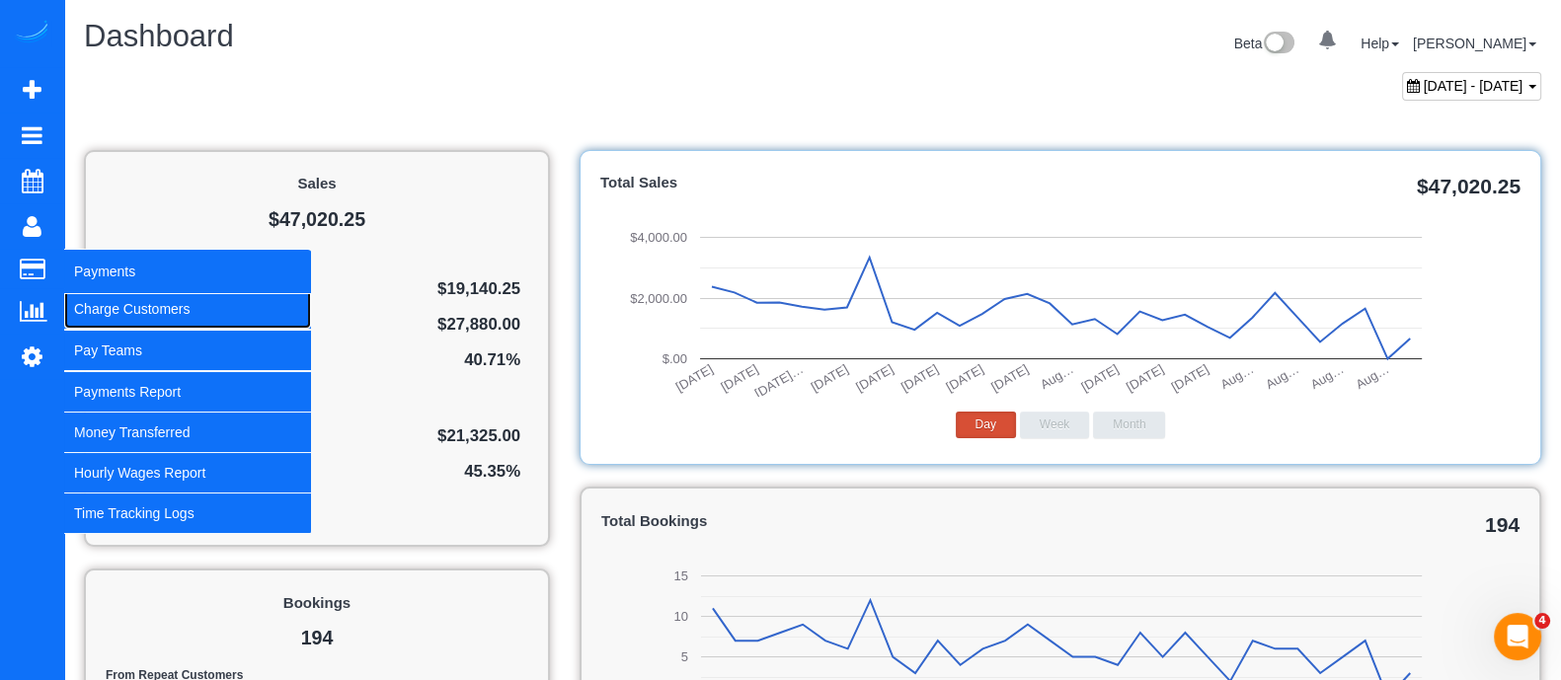
click at [121, 300] on link "Charge Customers" at bounding box center [187, 308] width 247 height 39
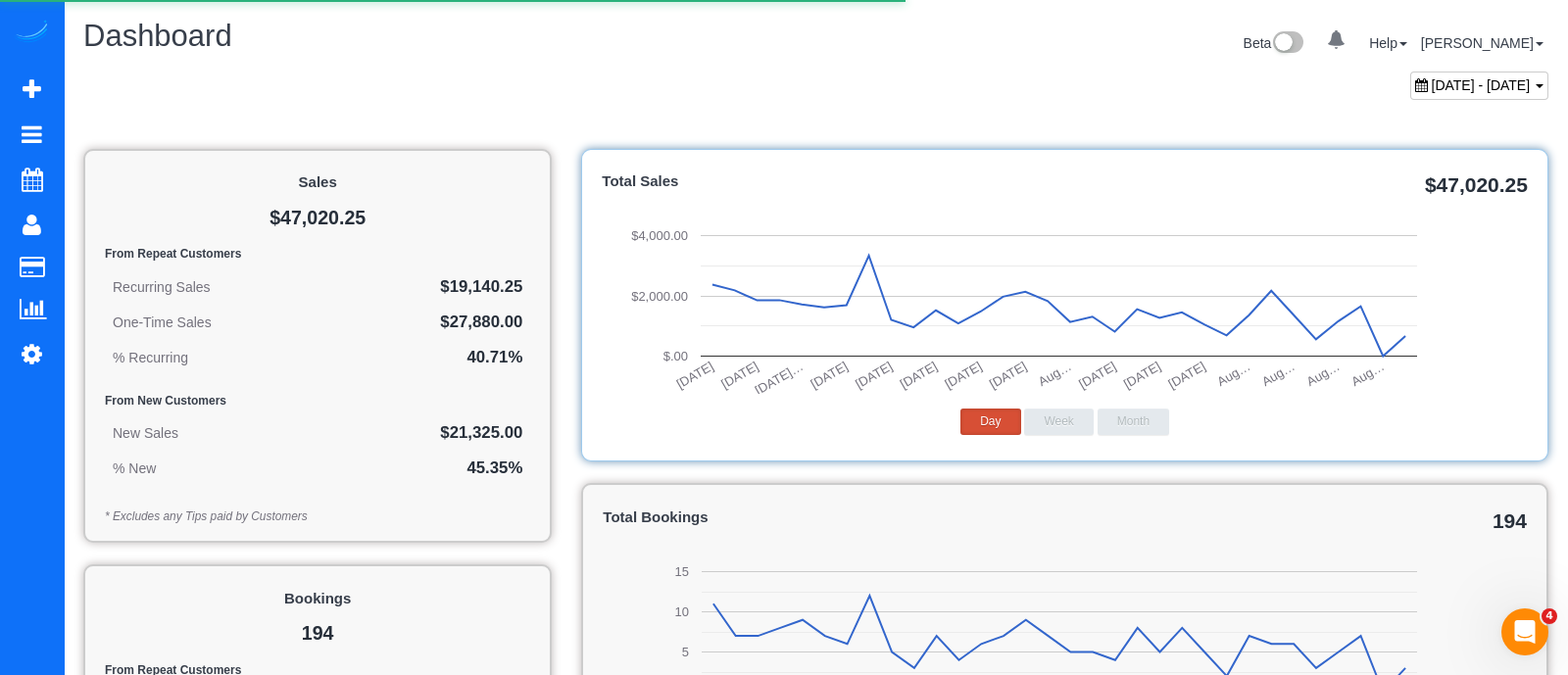
select select
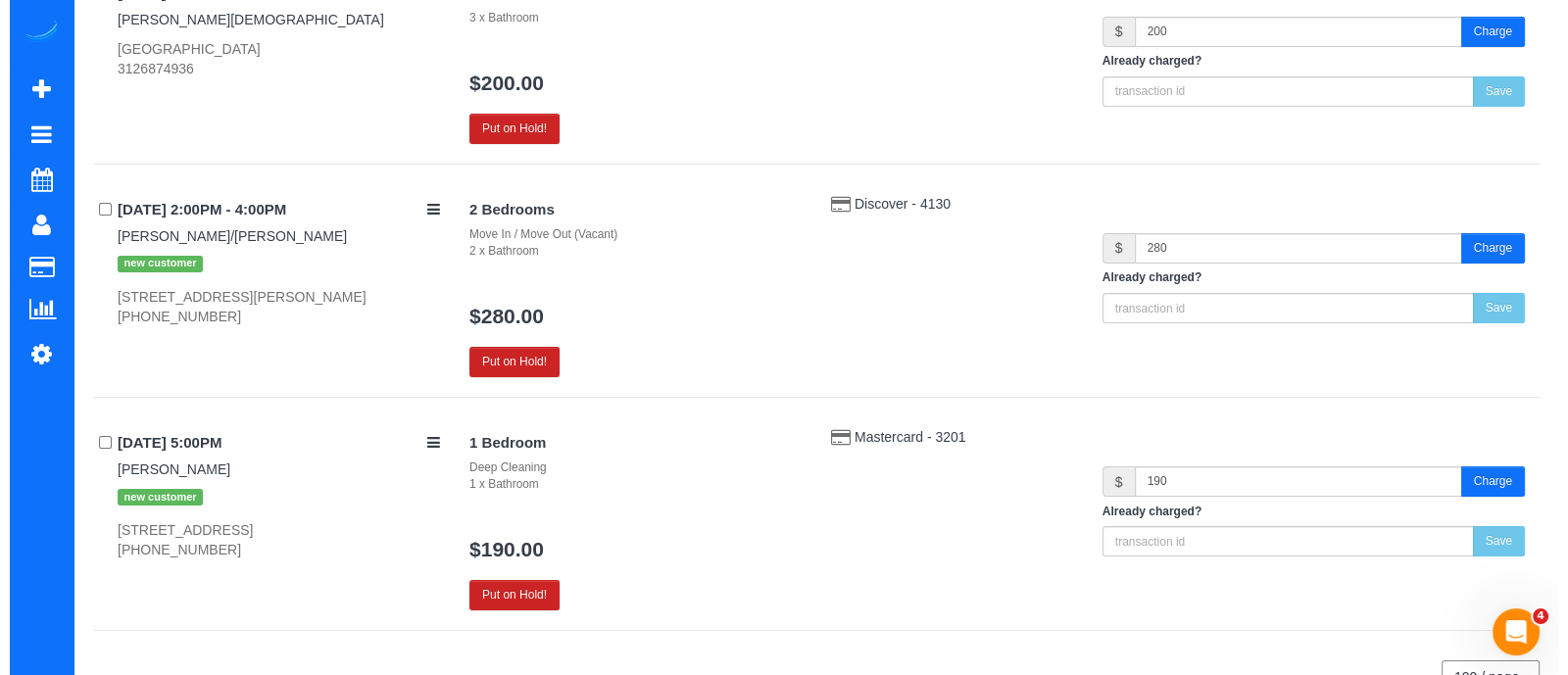
scroll to position [414, 0]
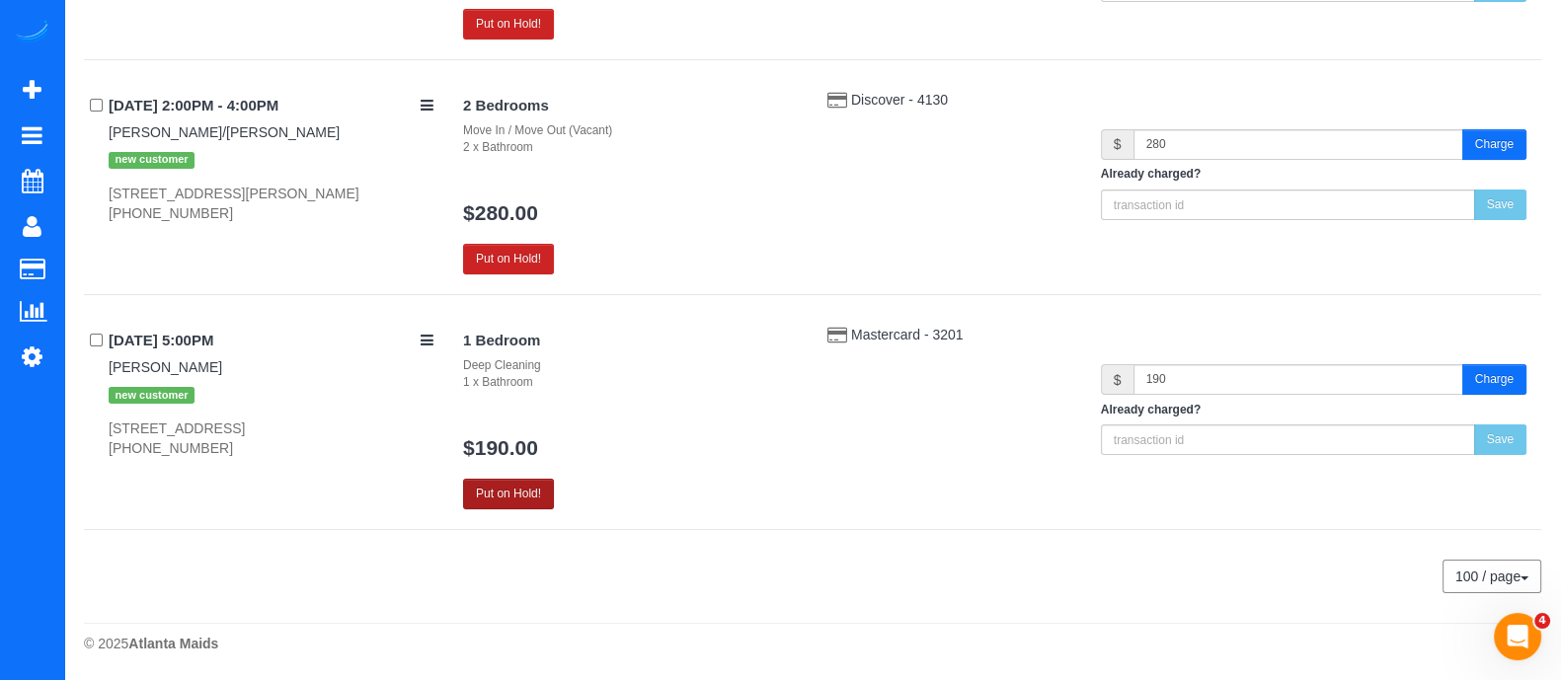
click at [531, 496] on button "Put on Hold!" at bounding box center [508, 494] width 91 height 31
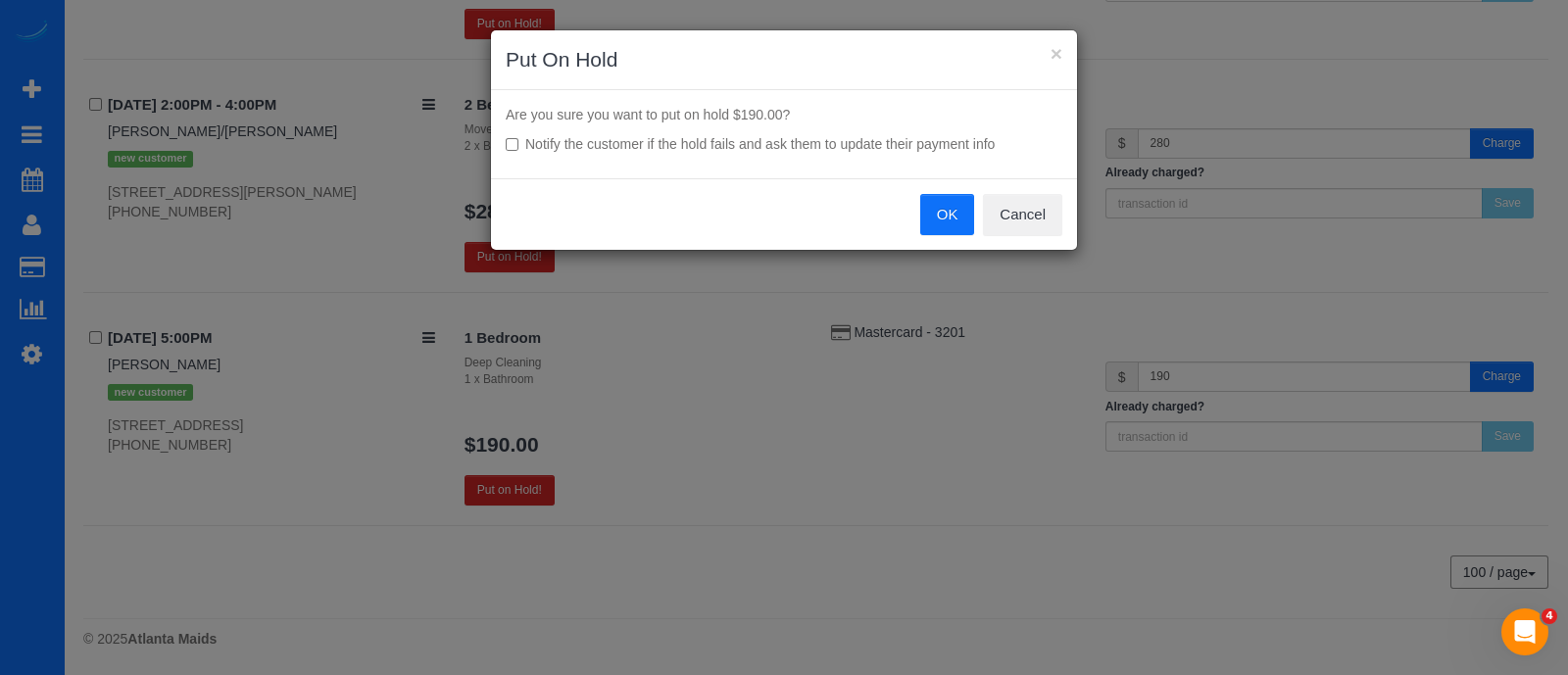
click at [951, 202] on button "OK" at bounding box center [947, 213] width 55 height 41
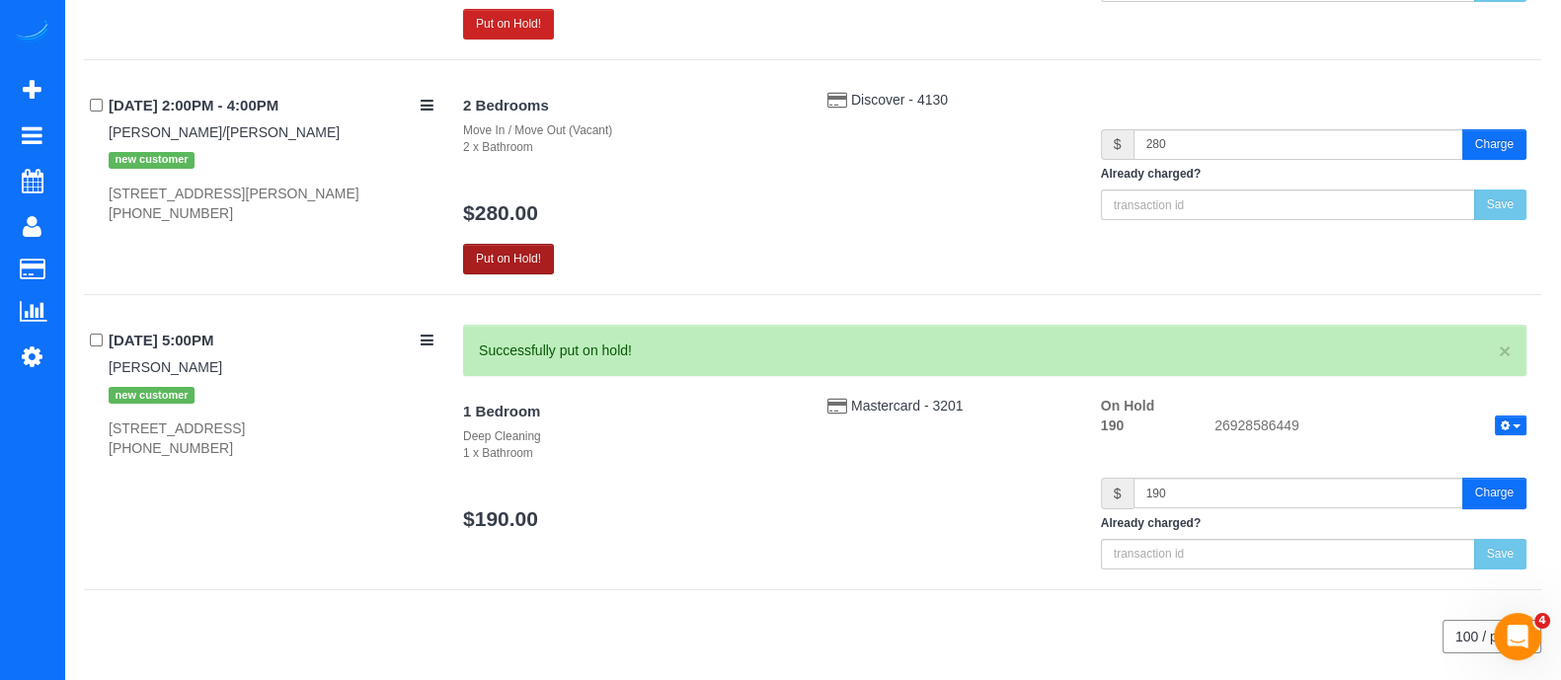
click at [514, 246] on button "Put on Hold!" at bounding box center [508, 259] width 91 height 31
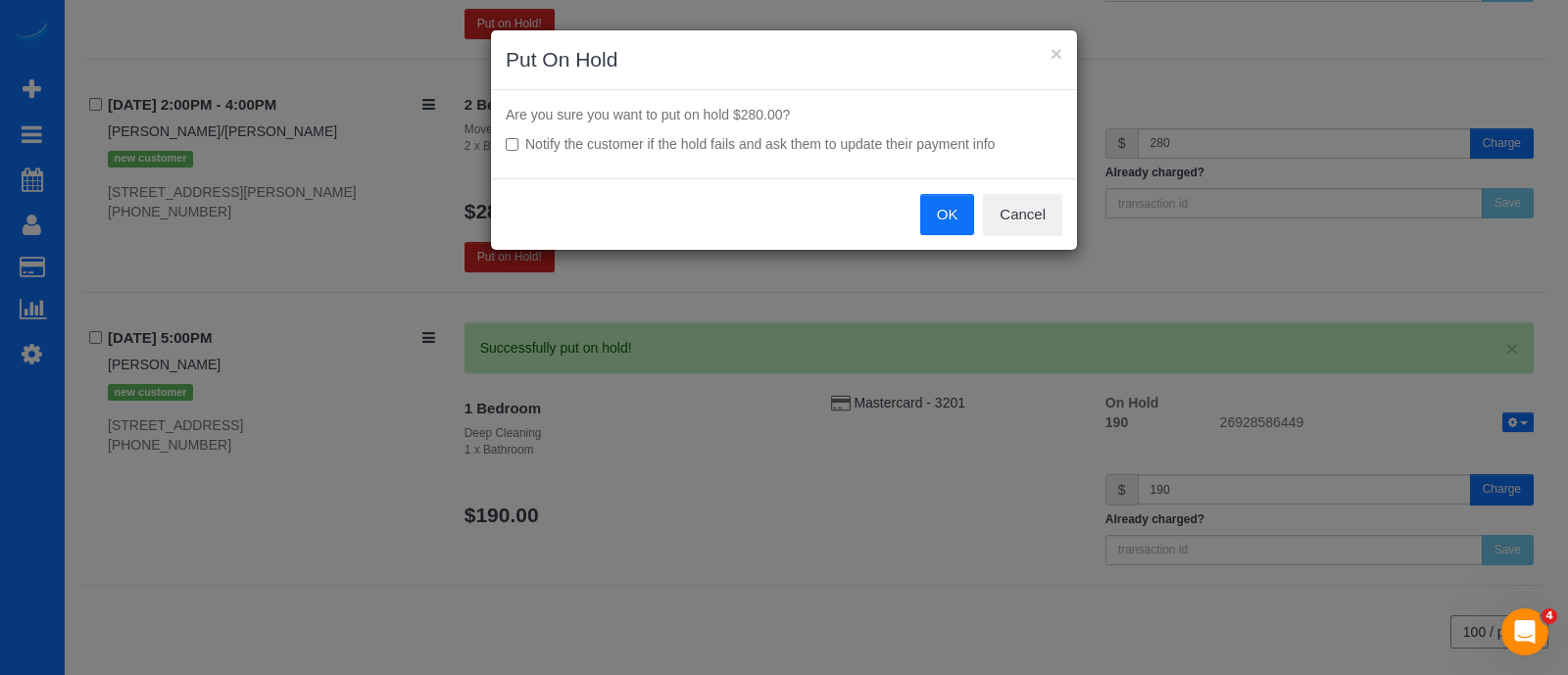
click at [937, 208] on button "OK" at bounding box center [947, 213] width 55 height 41
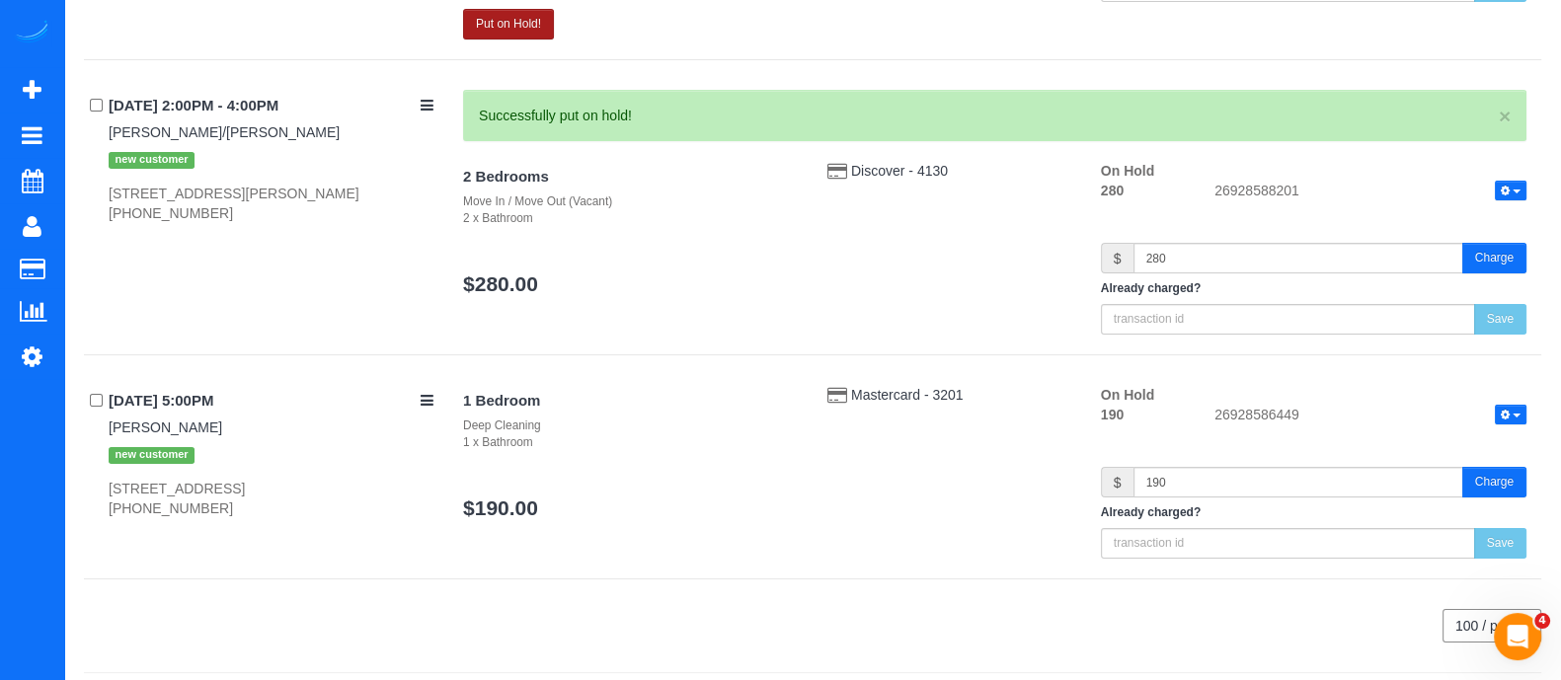
click at [499, 12] on button "Put on Hold!" at bounding box center [508, 24] width 91 height 31
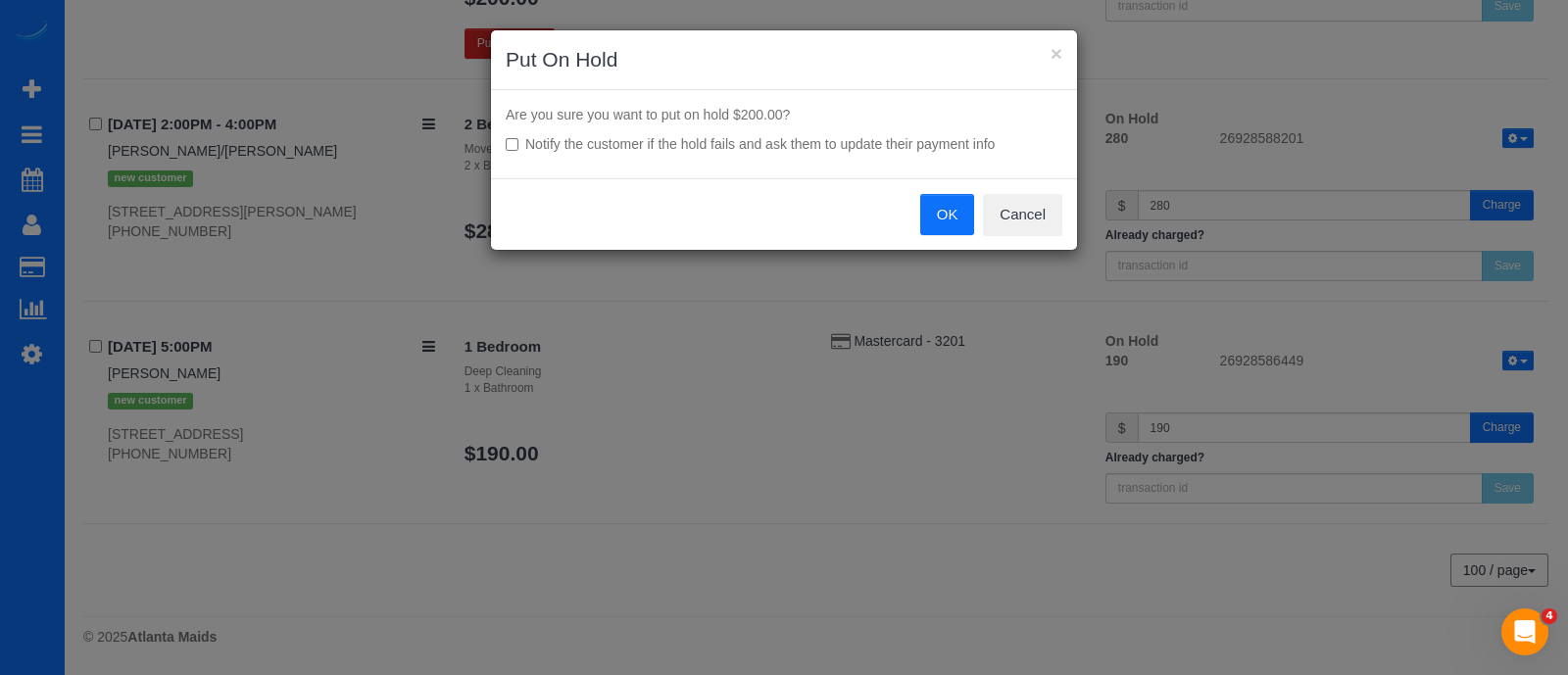
scroll to position [391, 0]
click at [956, 199] on button "OK" at bounding box center [947, 213] width 55 height 41
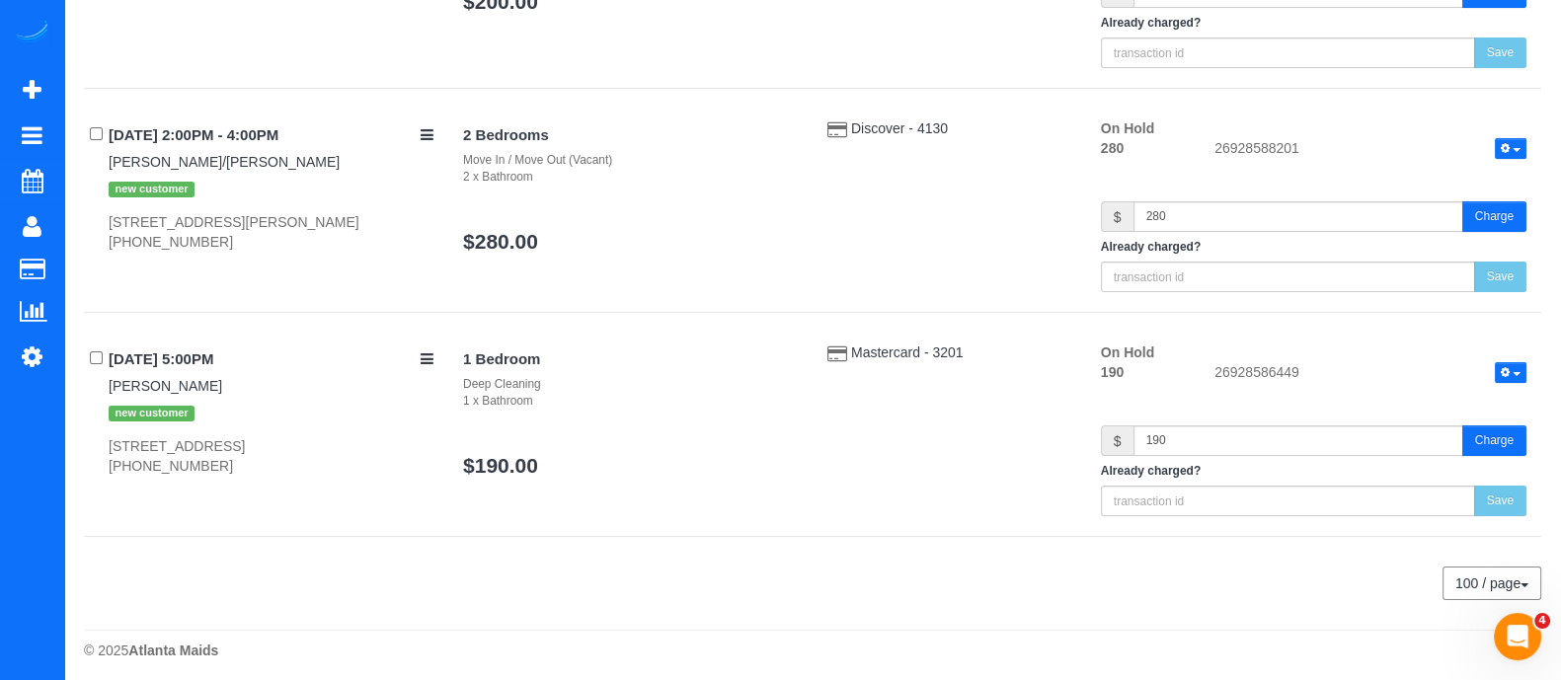
scroll to position [0, 0]
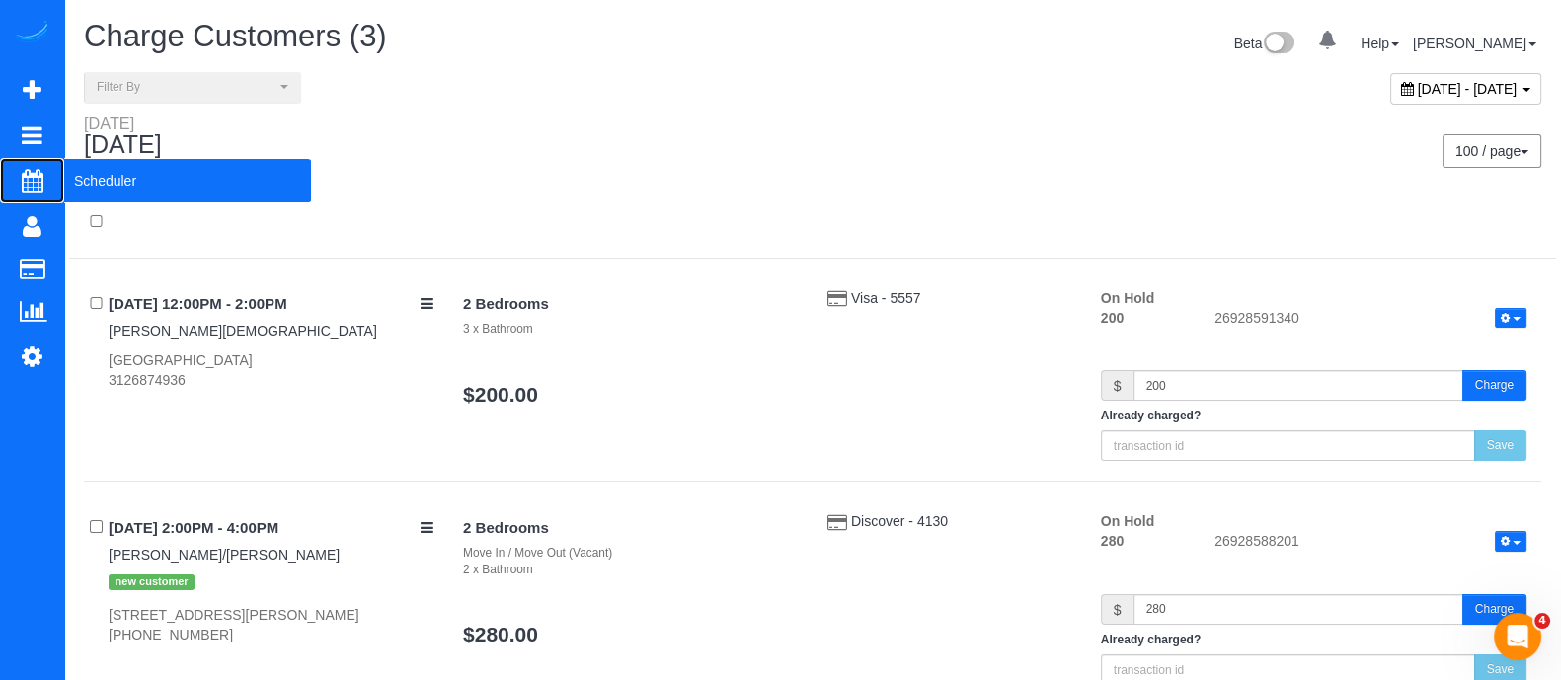
click at [108, 183] on span "Scheduler" at bounding box center [187, 180] width 247 height 45
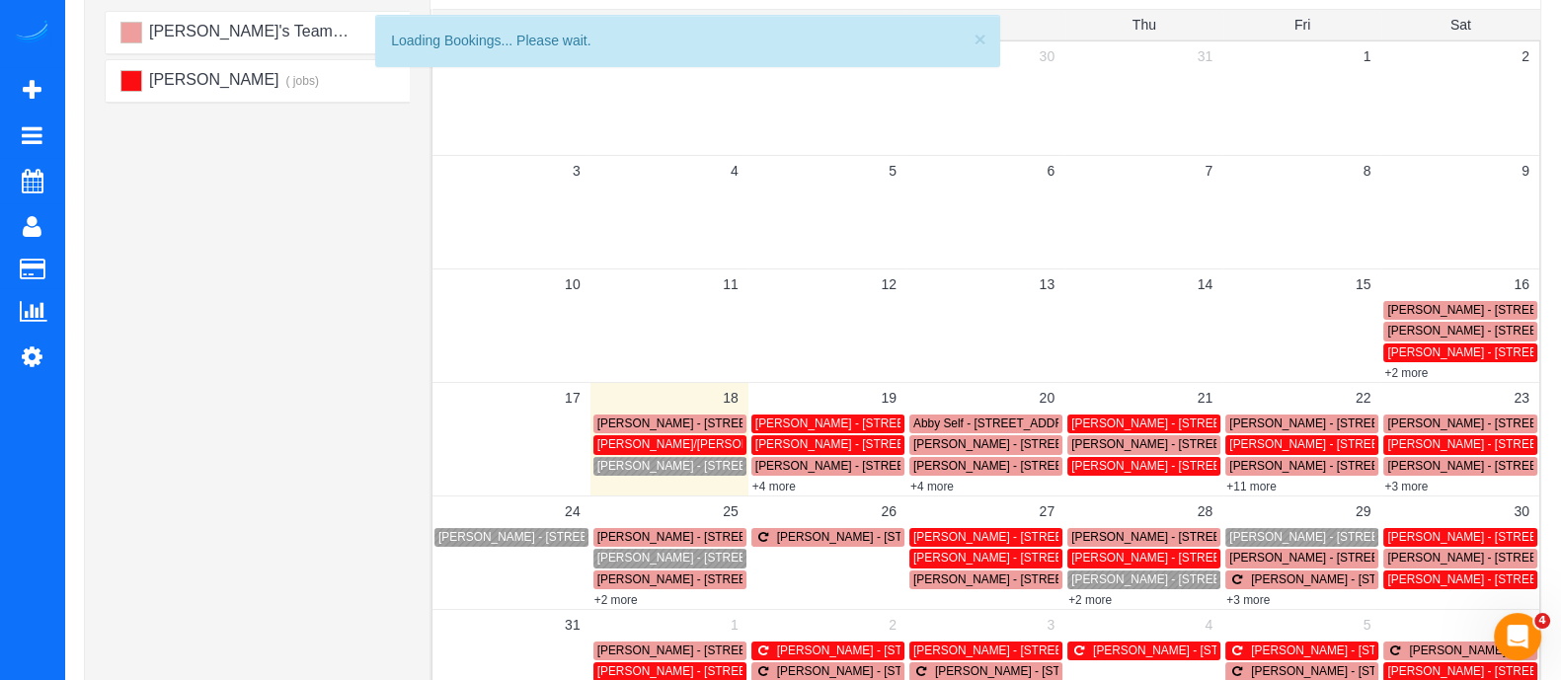
scroll to position [201, 0]
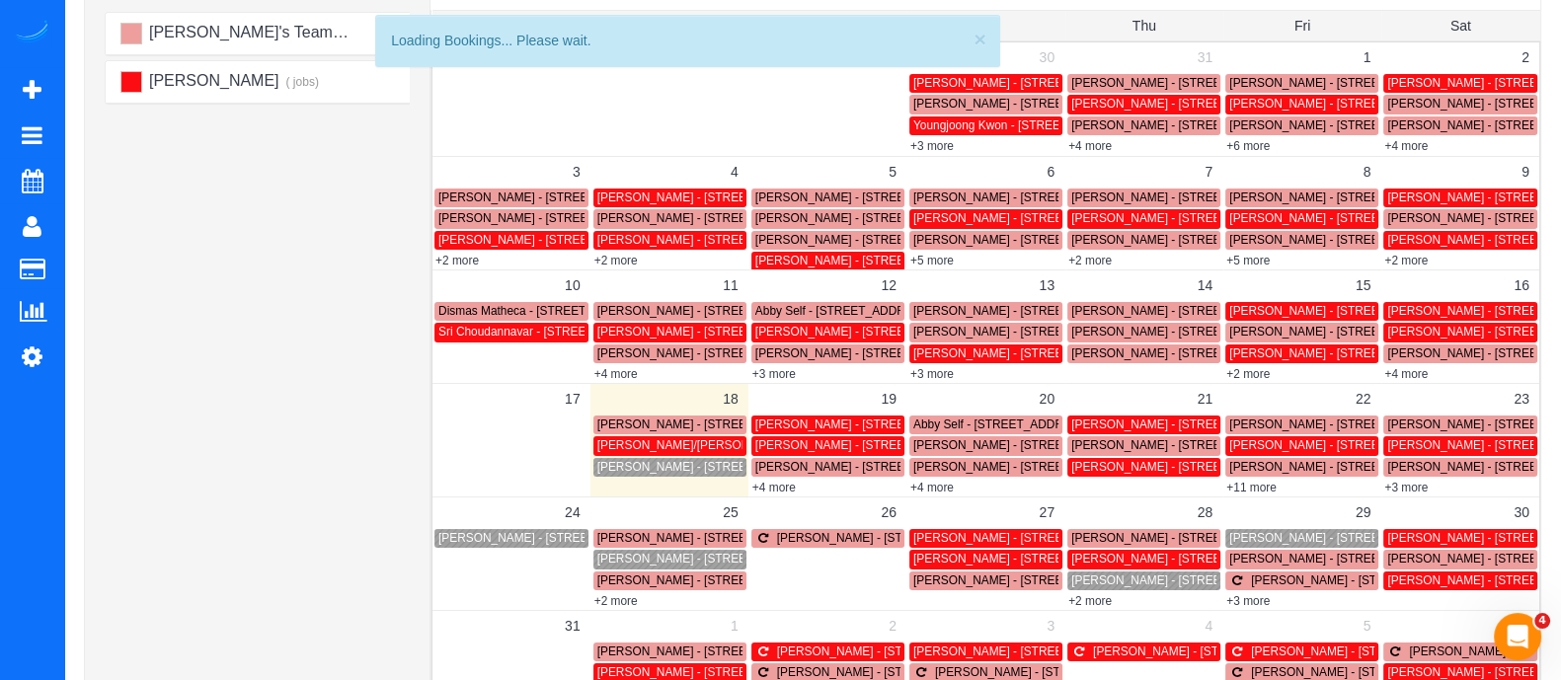
click at [619, 471] on span "Shawn Abbey - 196 N Colonial Homes Cir Nwatlanta, Ga 30309, Usa Unit, Atlanta, …" at bounding box center [708, 467] width 223 height 14
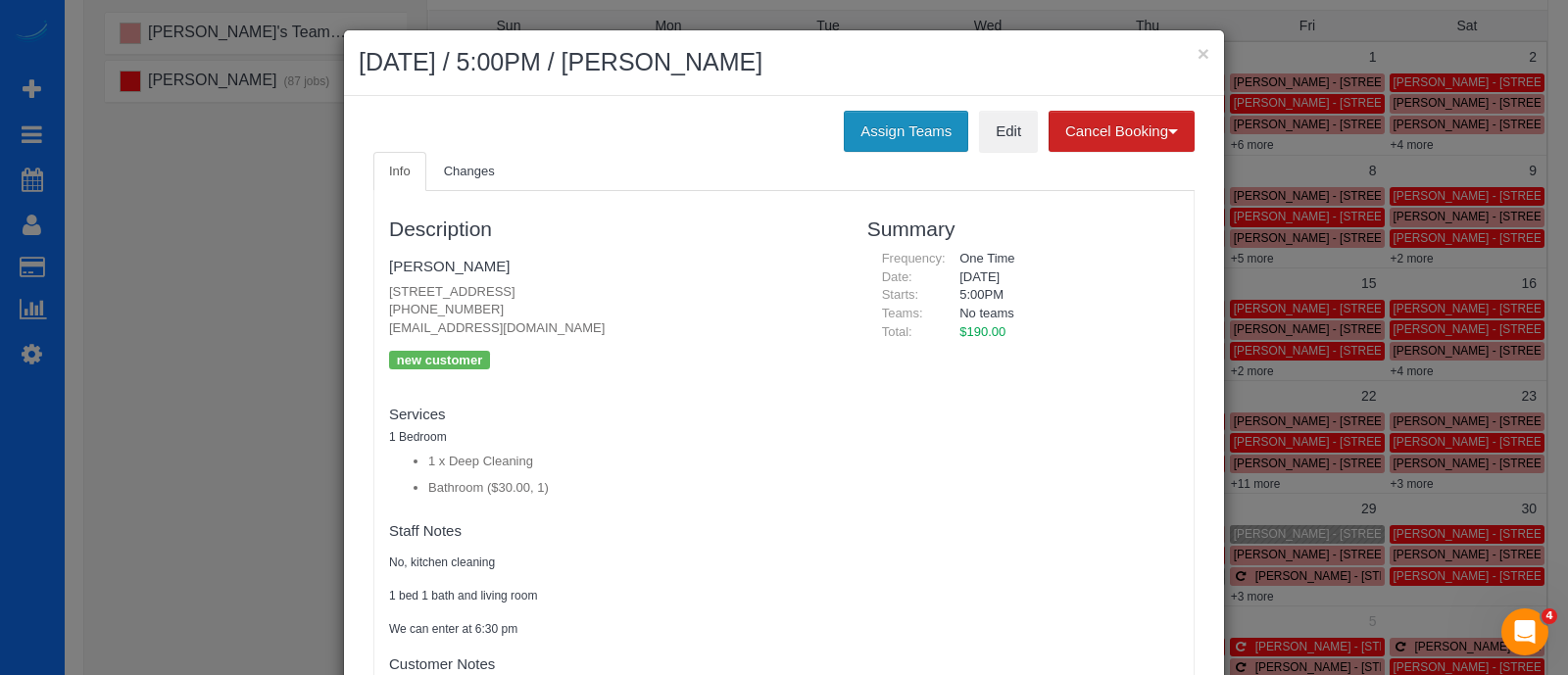
click at [895, 124] on button "Assign Teams" at bounding box center [905, 131] width 124 height 41
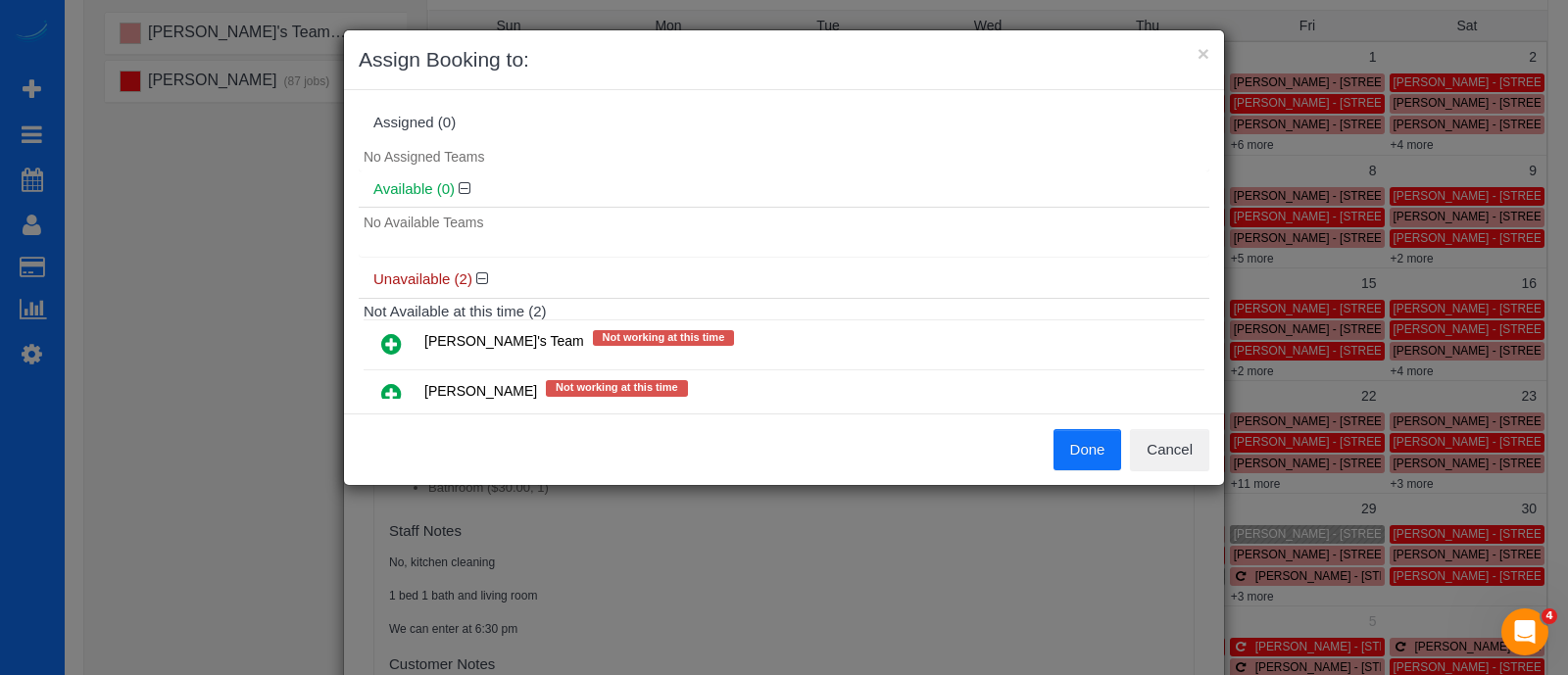
click at [390, 337] on icon at bounding box center [391, 344] width 21 height 24
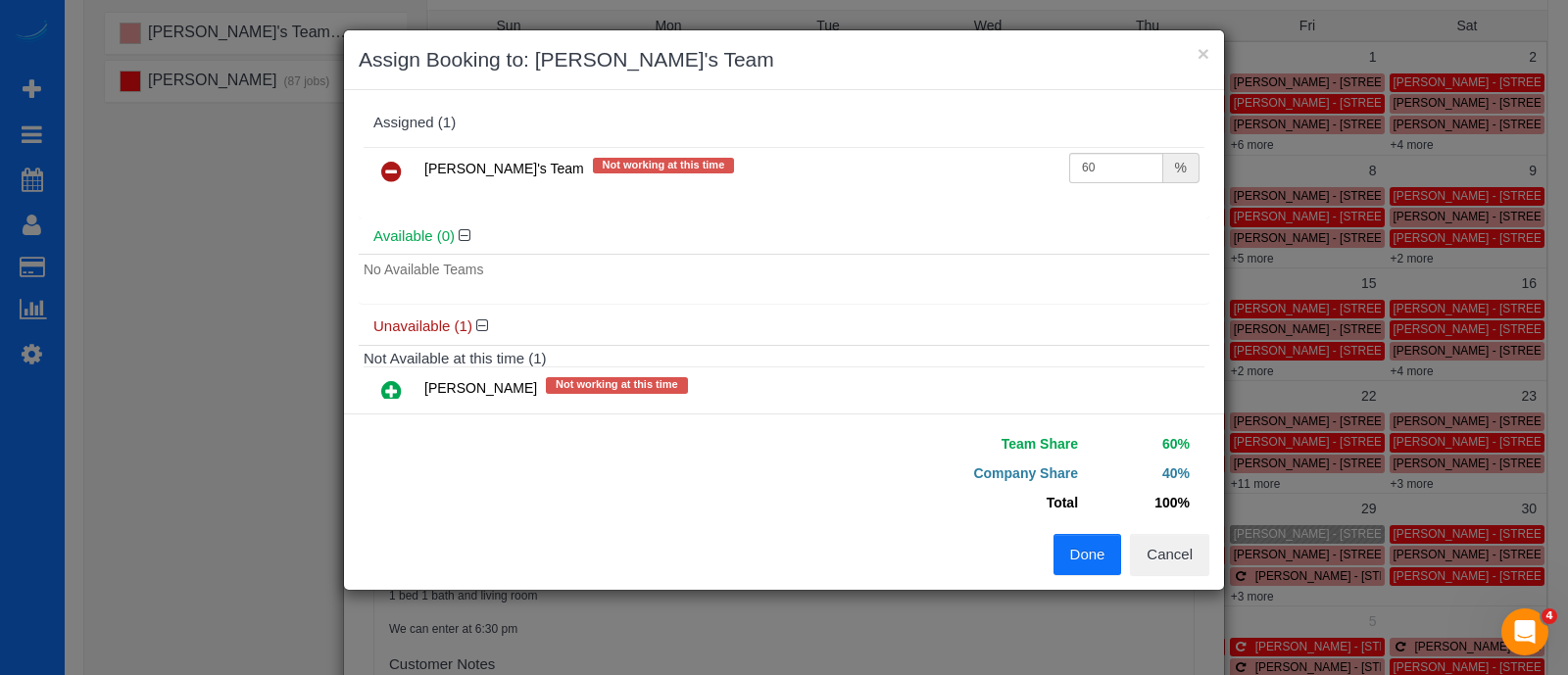
click at [1076, 549] on button "Done" at bounding box center [1087, 554] width 68 height 41
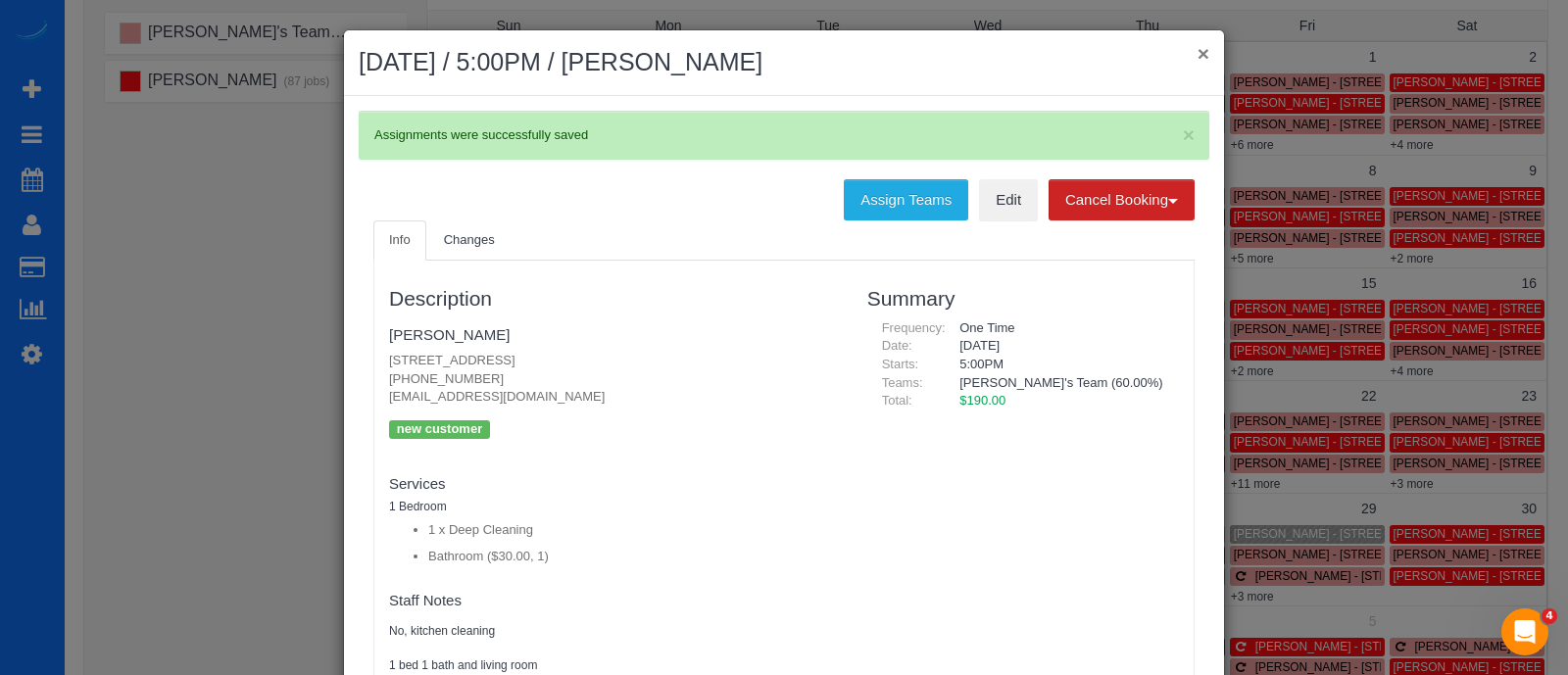
click at [1198, 55] on button "×" at bounding box center [1203, 53] width 12 height 21
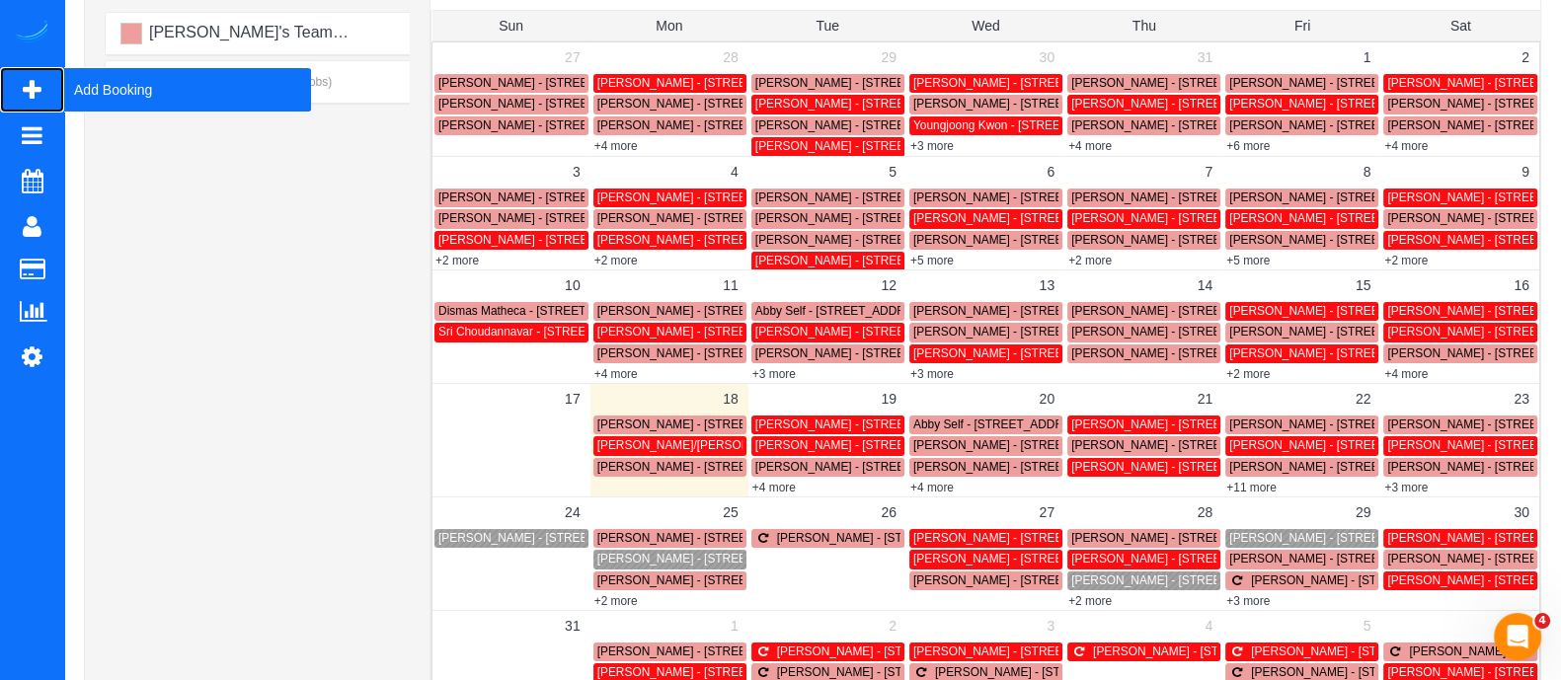
click at [80, 102] on span "Add Booking" at bounding box center [187, 89] width 247 height 45
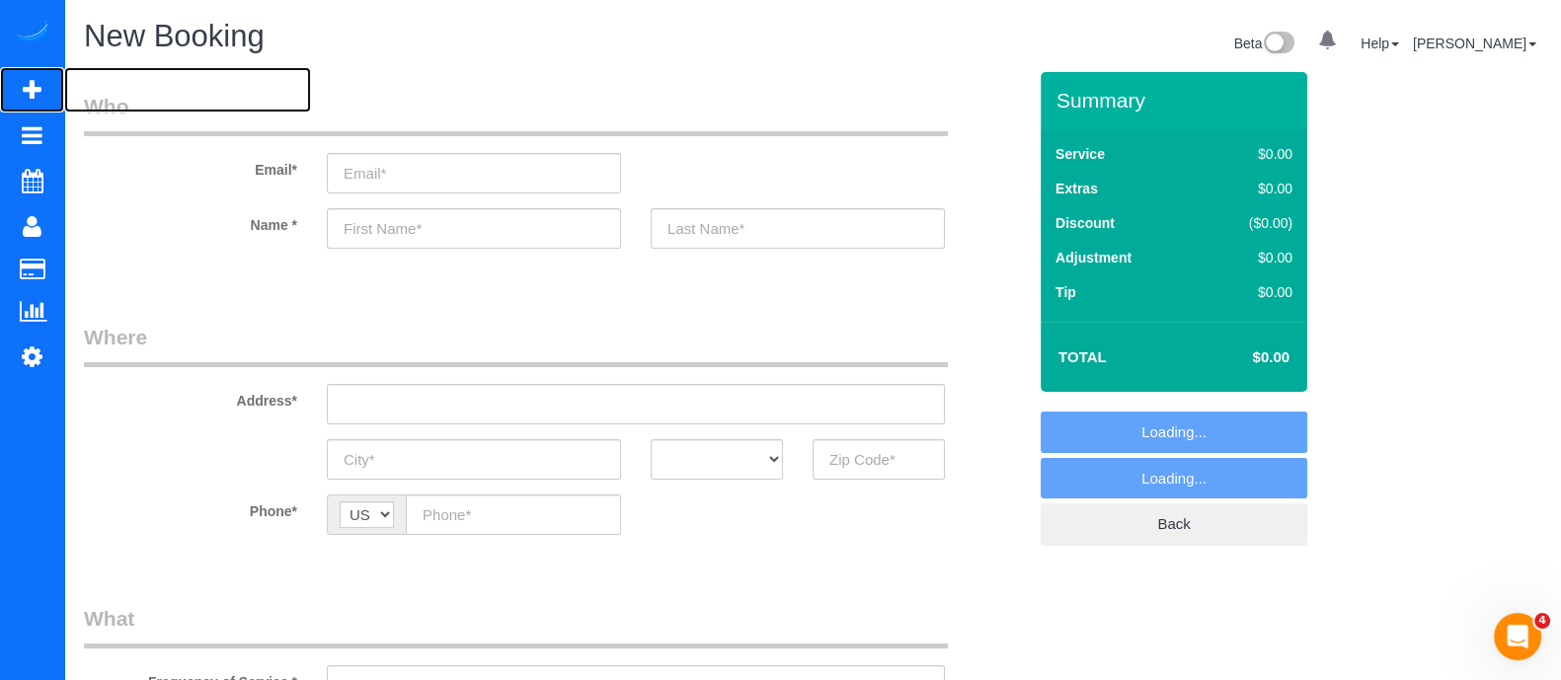
select select "object:2686"
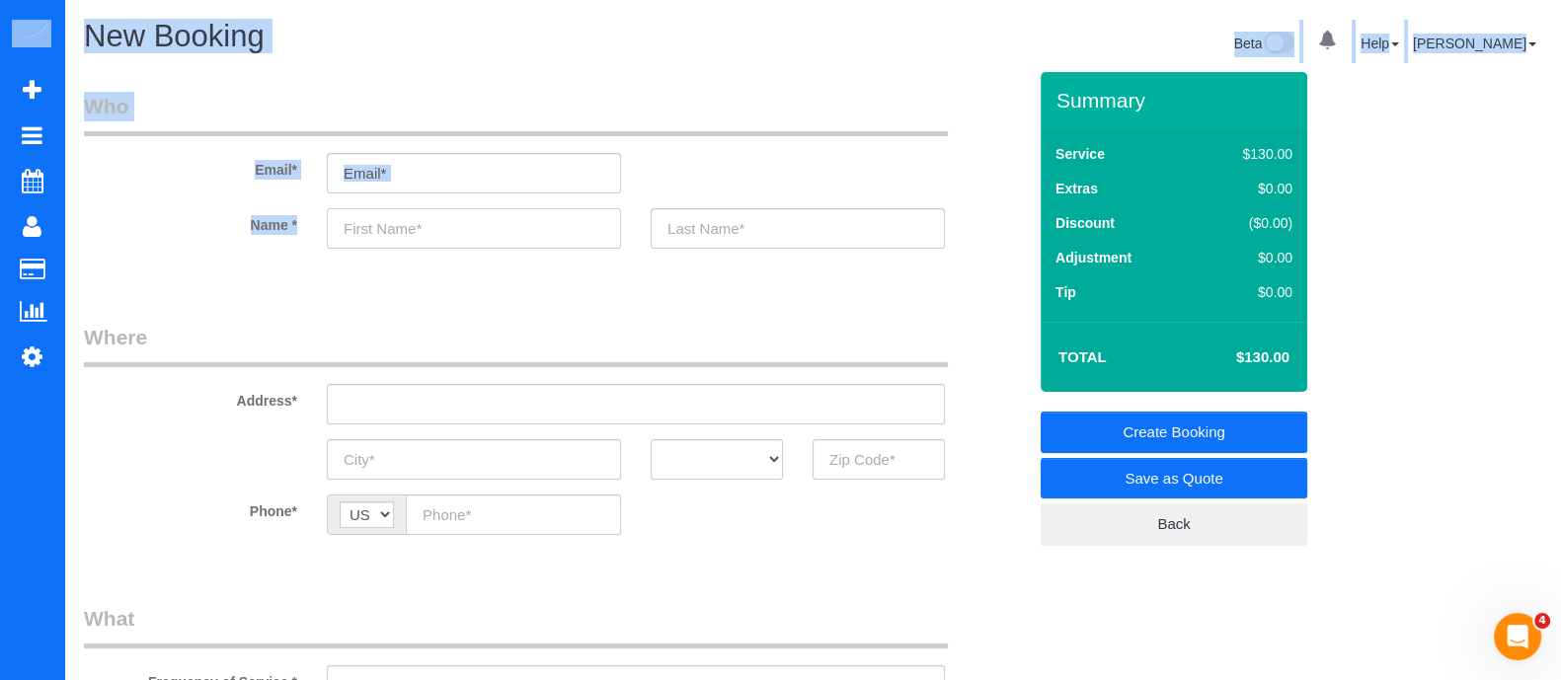
click at [409, 227] on input "text" at bounding box center [474, 228] width 294 height 40
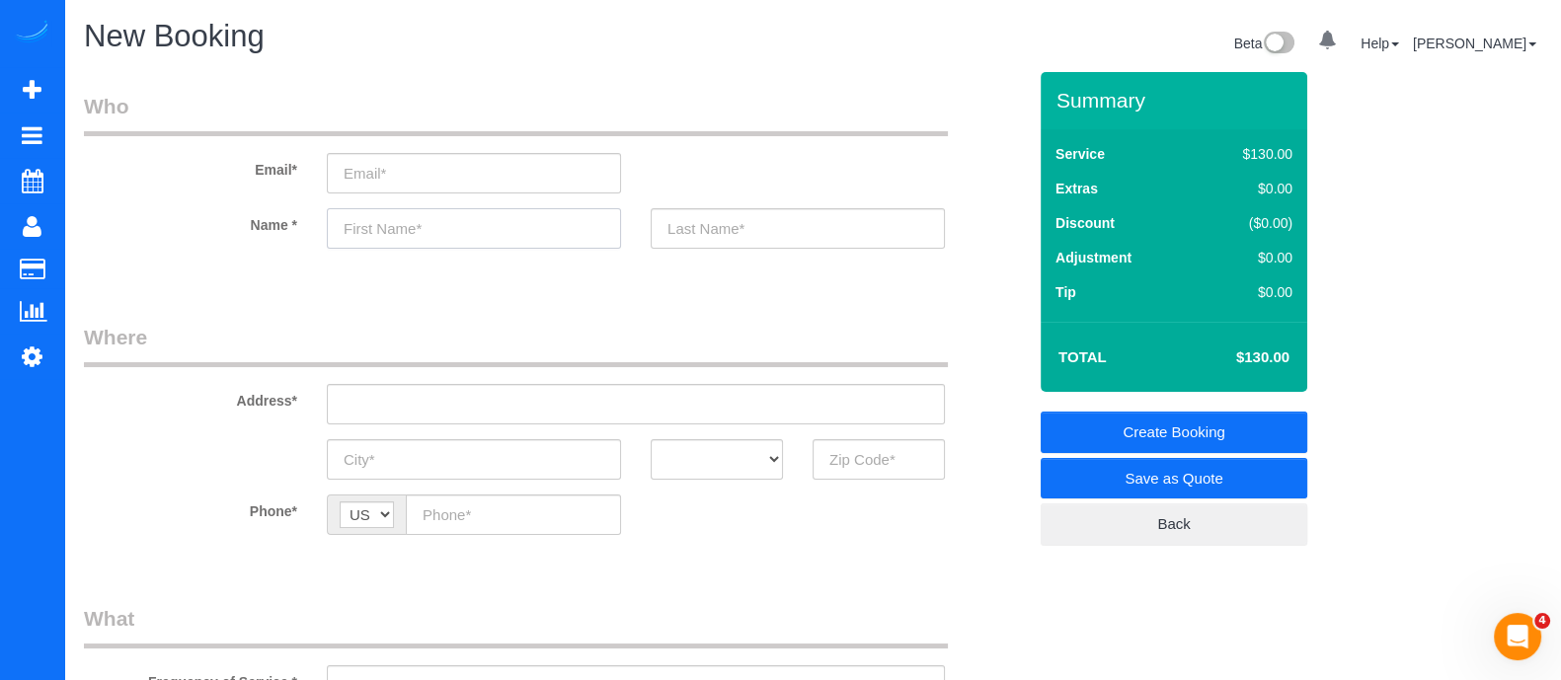
click at [452, 229] on input "text" at bounding box center [474, 228] width 294 height 40
type input "Cole"
click at [726, 221] on input "text" at bounding box center [798, 228] width 294 height 40
type input "d"
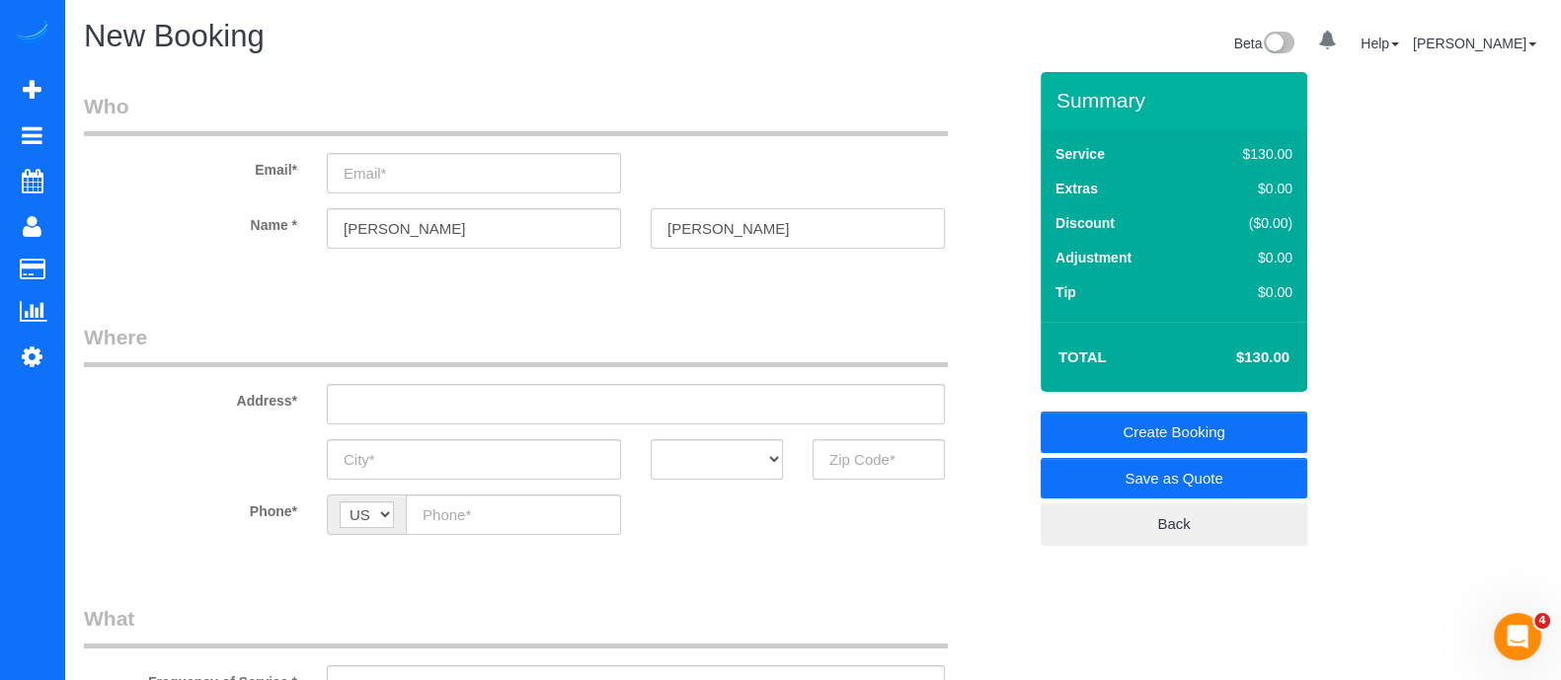
type input "David"
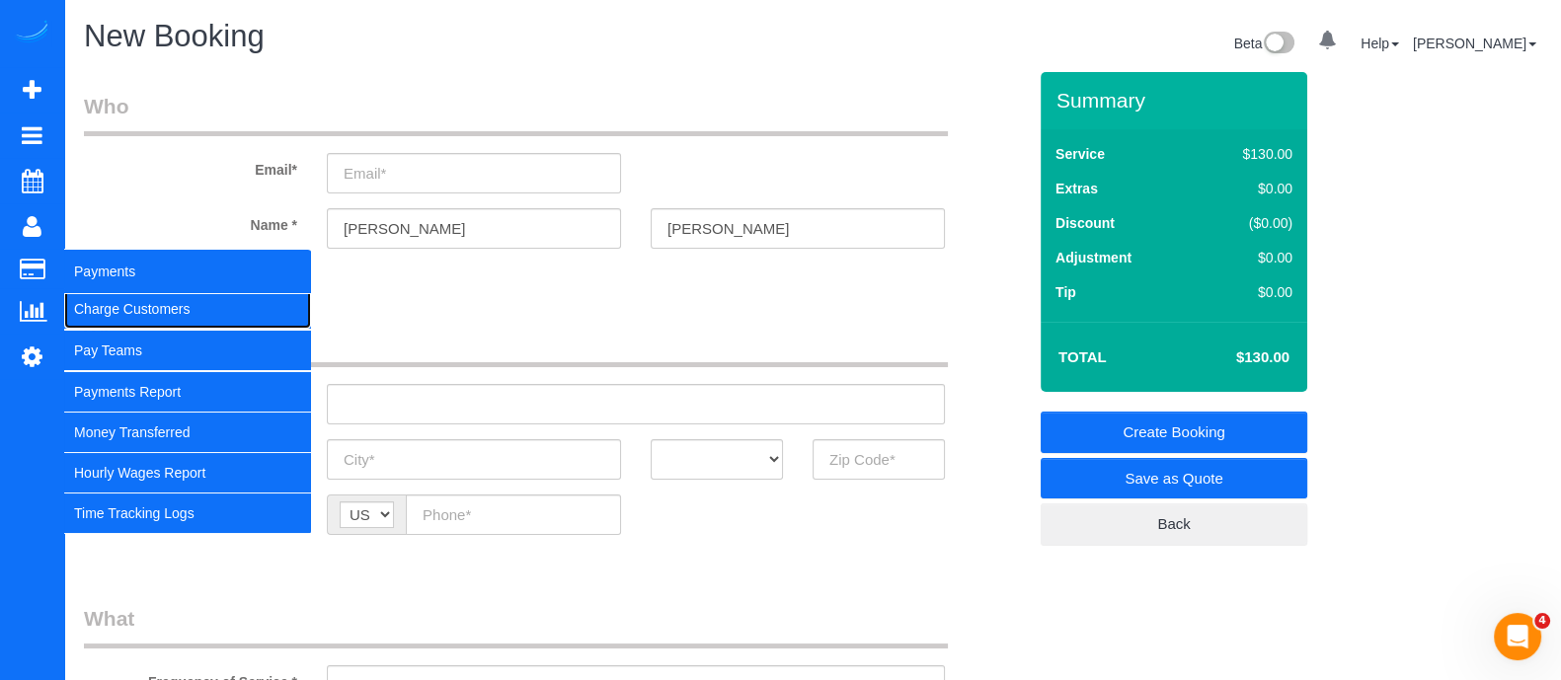
click at [79, 305] on link "Charge Customers" at bounding box center [187, 308] width 247 height 39
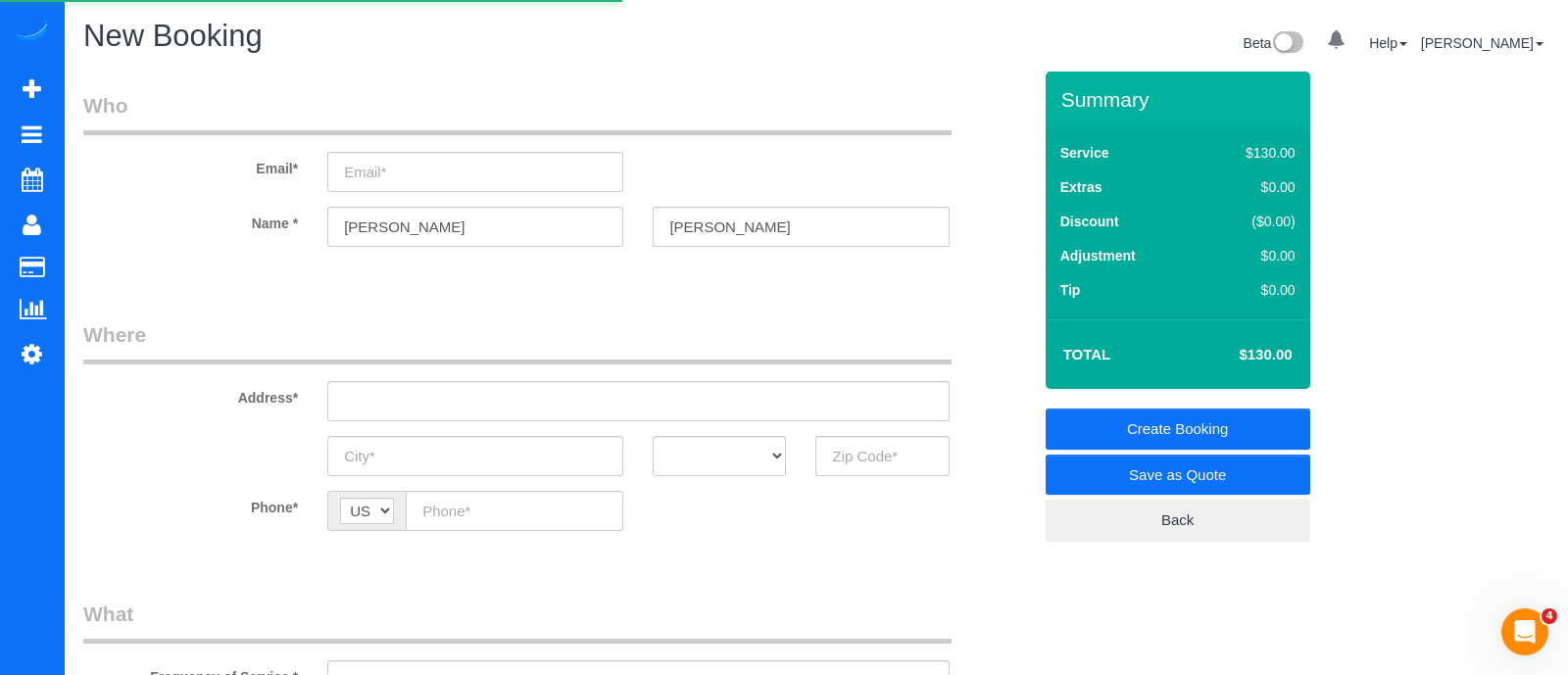
select select
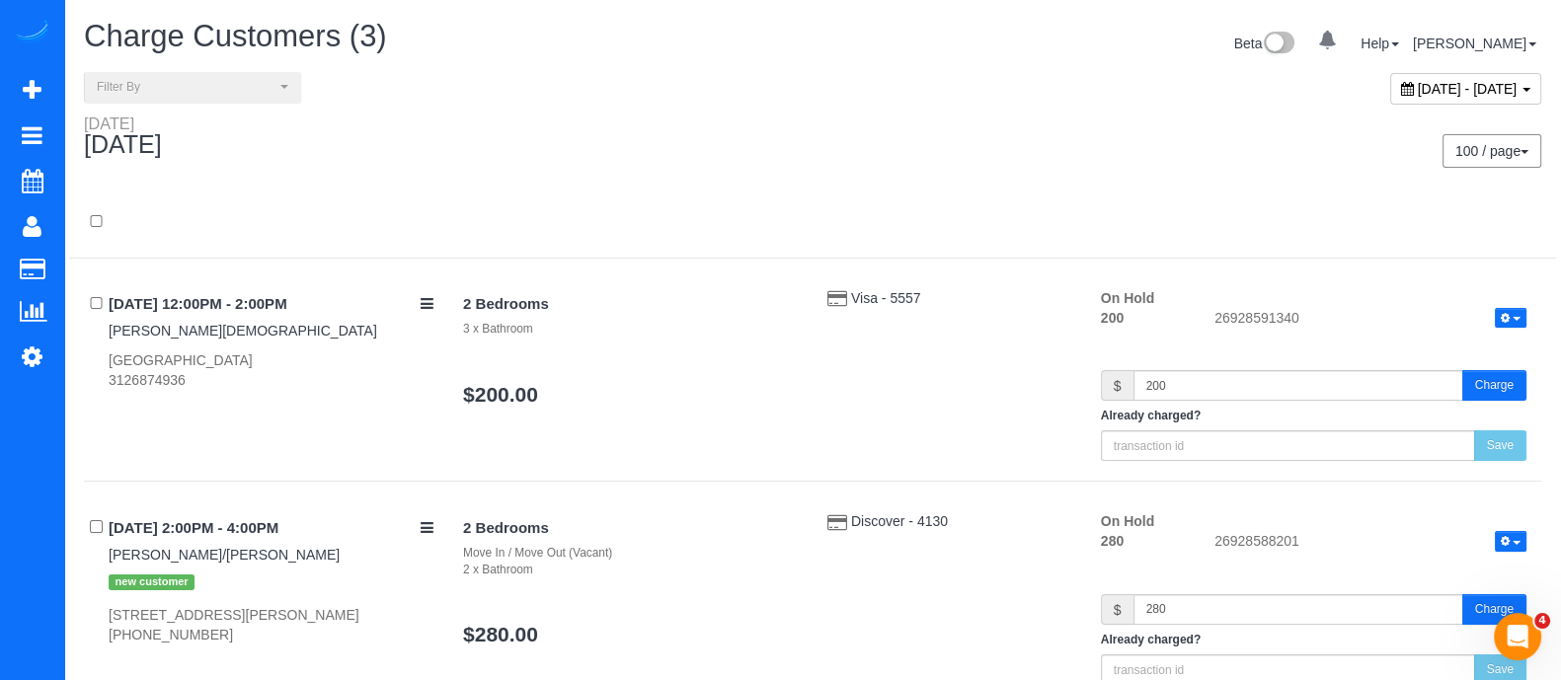
click at [1418, 92] on span "August 18, 2025 - August 18, 2025" at bounding box center [1468, 89] width 100 height 16
type input "**********"
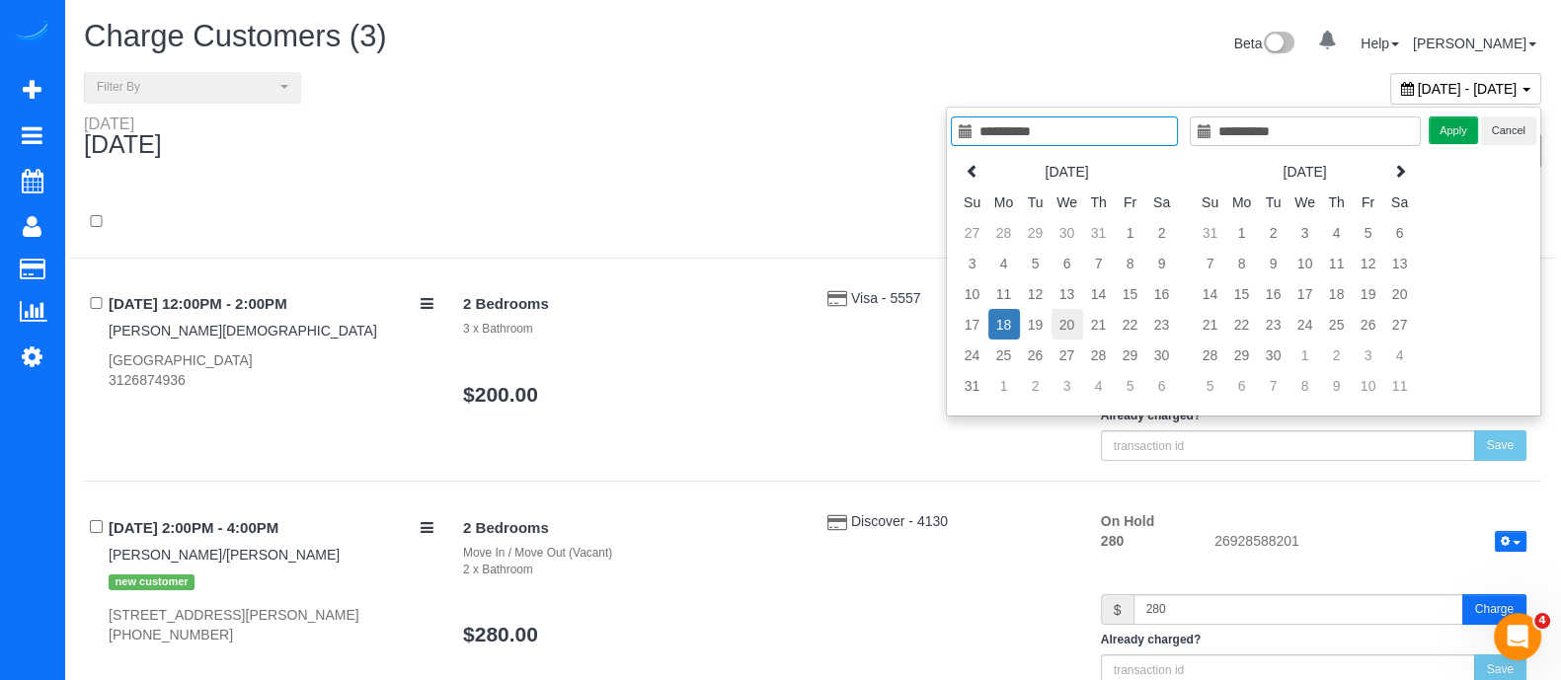
type input "**********"
click at [1055, 317] on td "20" at bounding box center [1067, 324] width 32 height 31
type input "**********"
click at [1050, 317] on td "19" at bounding box center [1036, 324] width 32 height 31
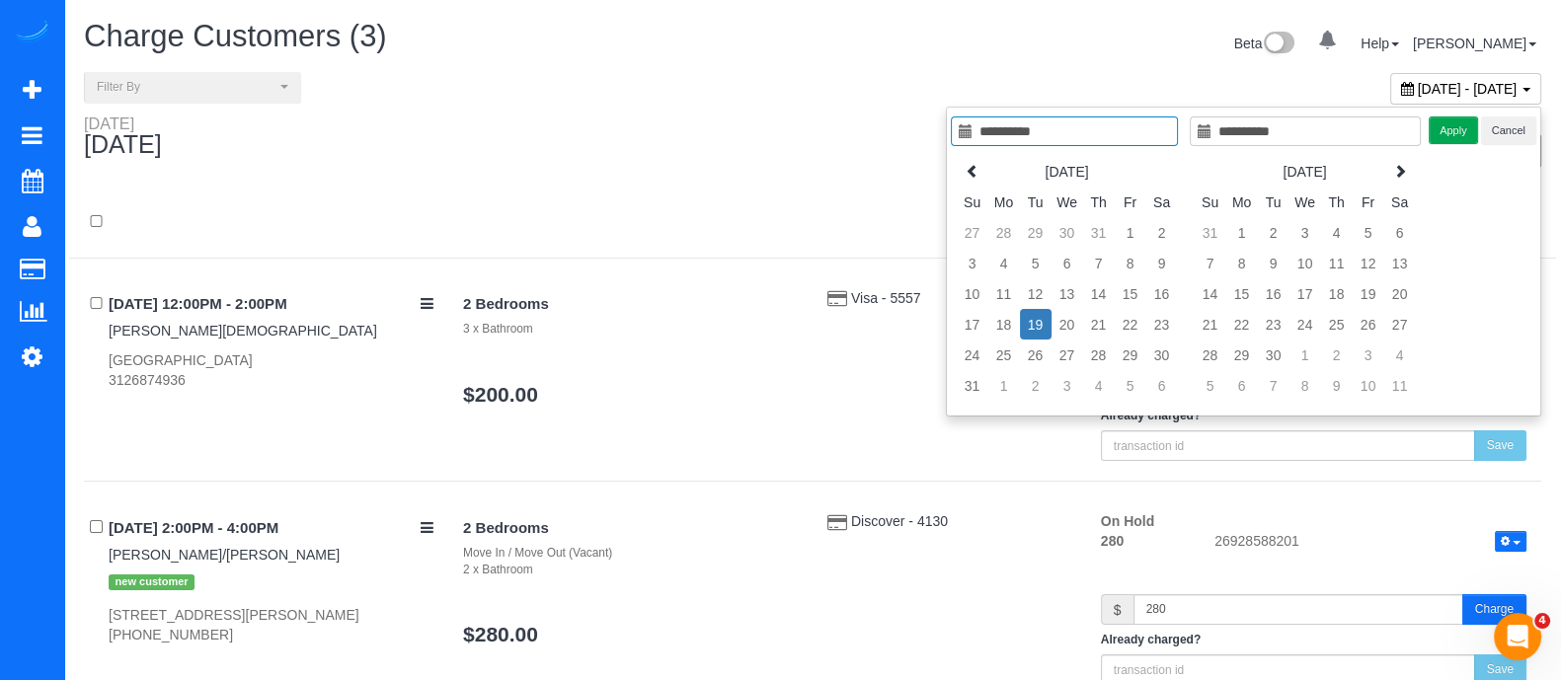
type input "**********"
click at [1446, 130] on button "Apply" at bounding box center [1453, 131] width 49 height 29
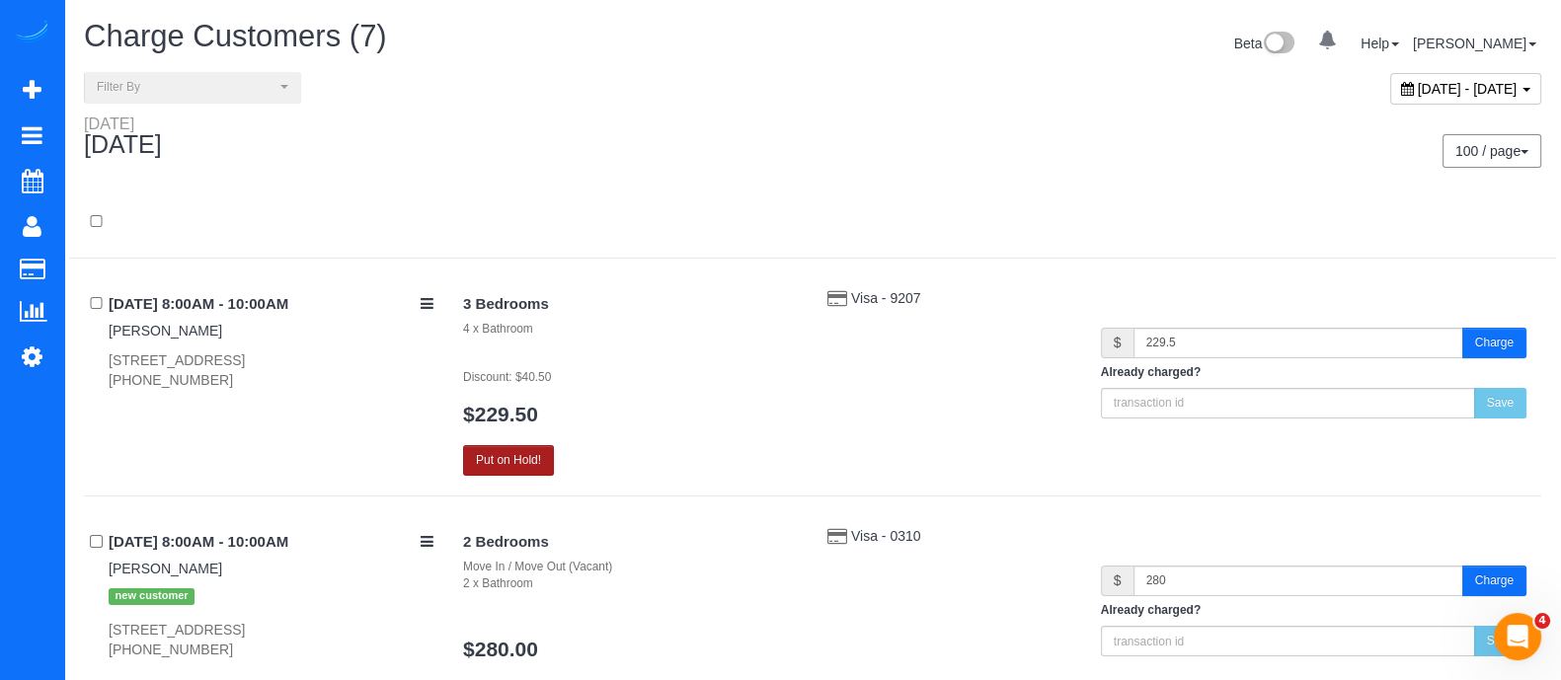
click at [523, 460] on button "Put on Hold!" at bounding box center [508, 460] width 91 height 31
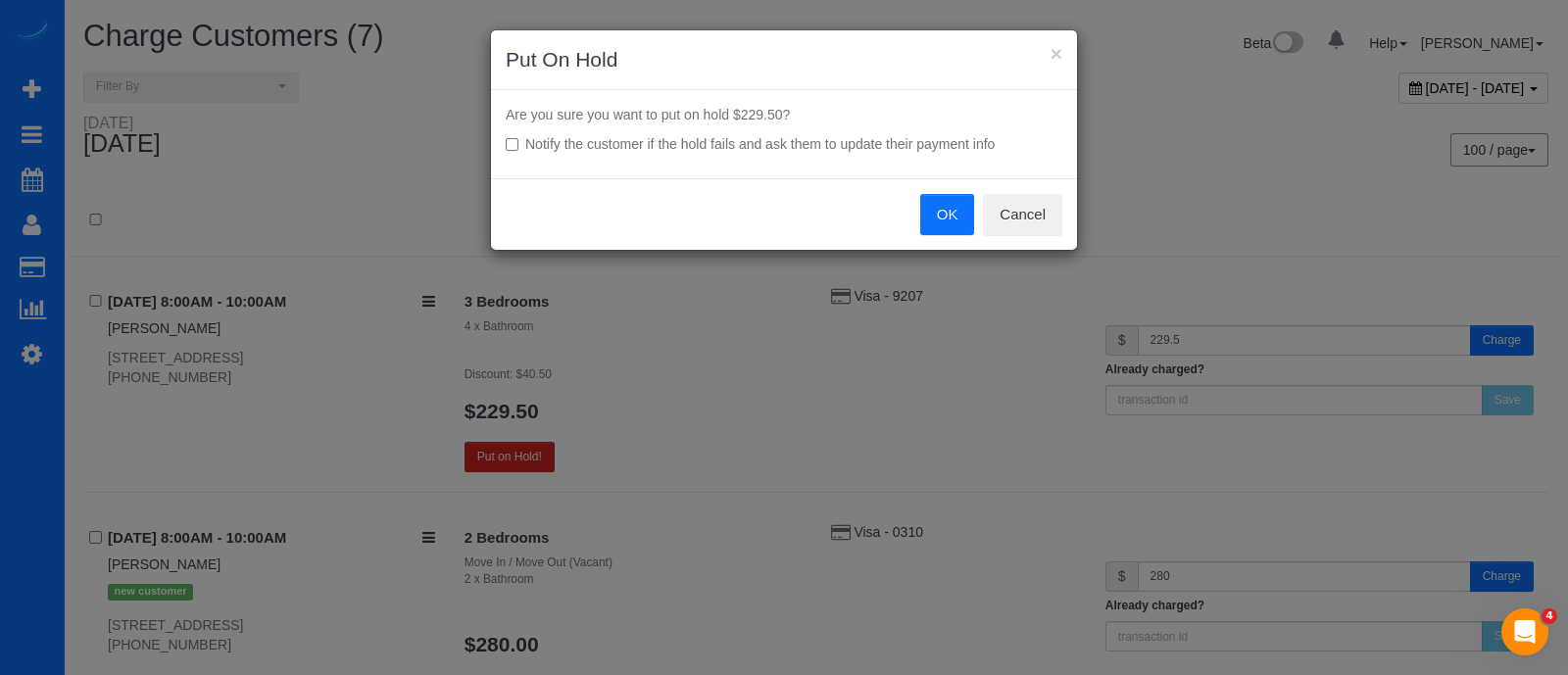
click at [937, 215] on button "OK" at bounding box center [947, 213] width 55 height 41
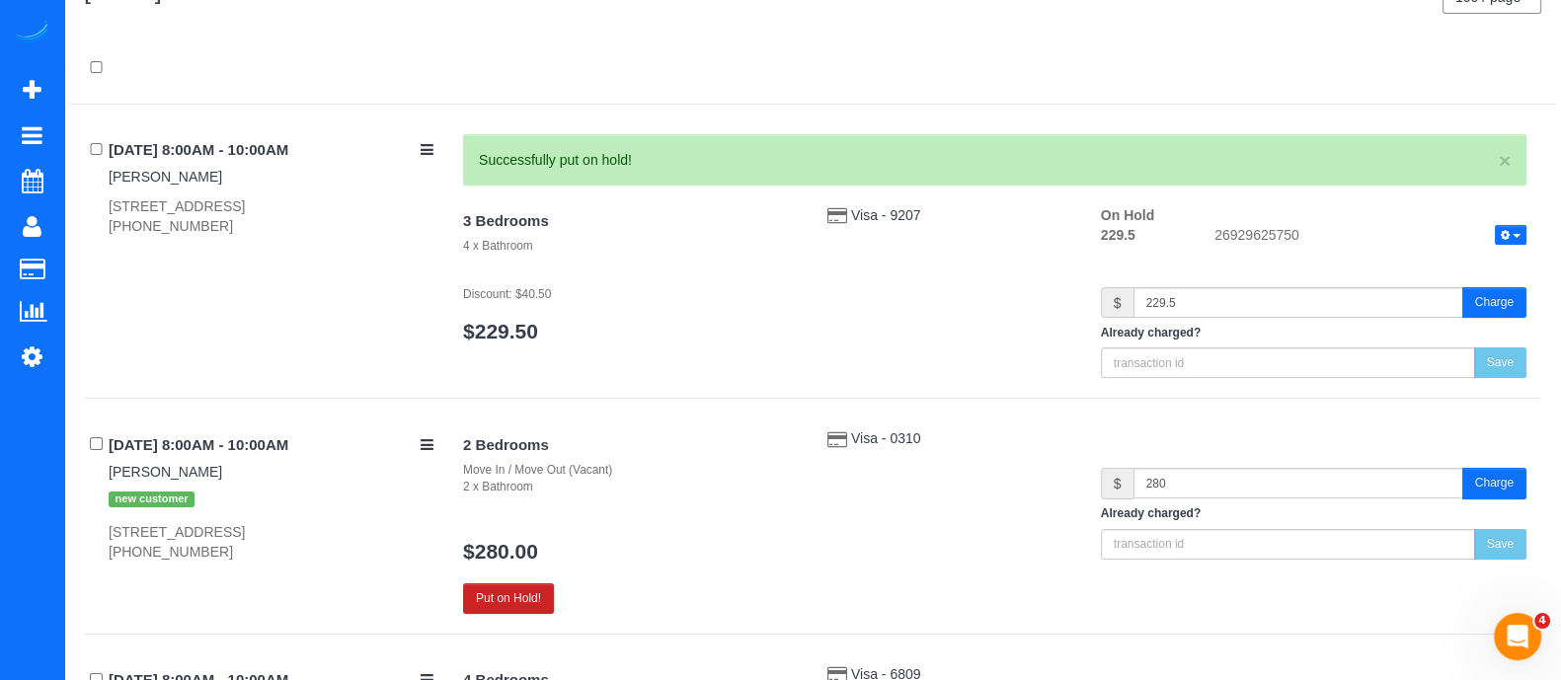
scroll to position [218, 0]
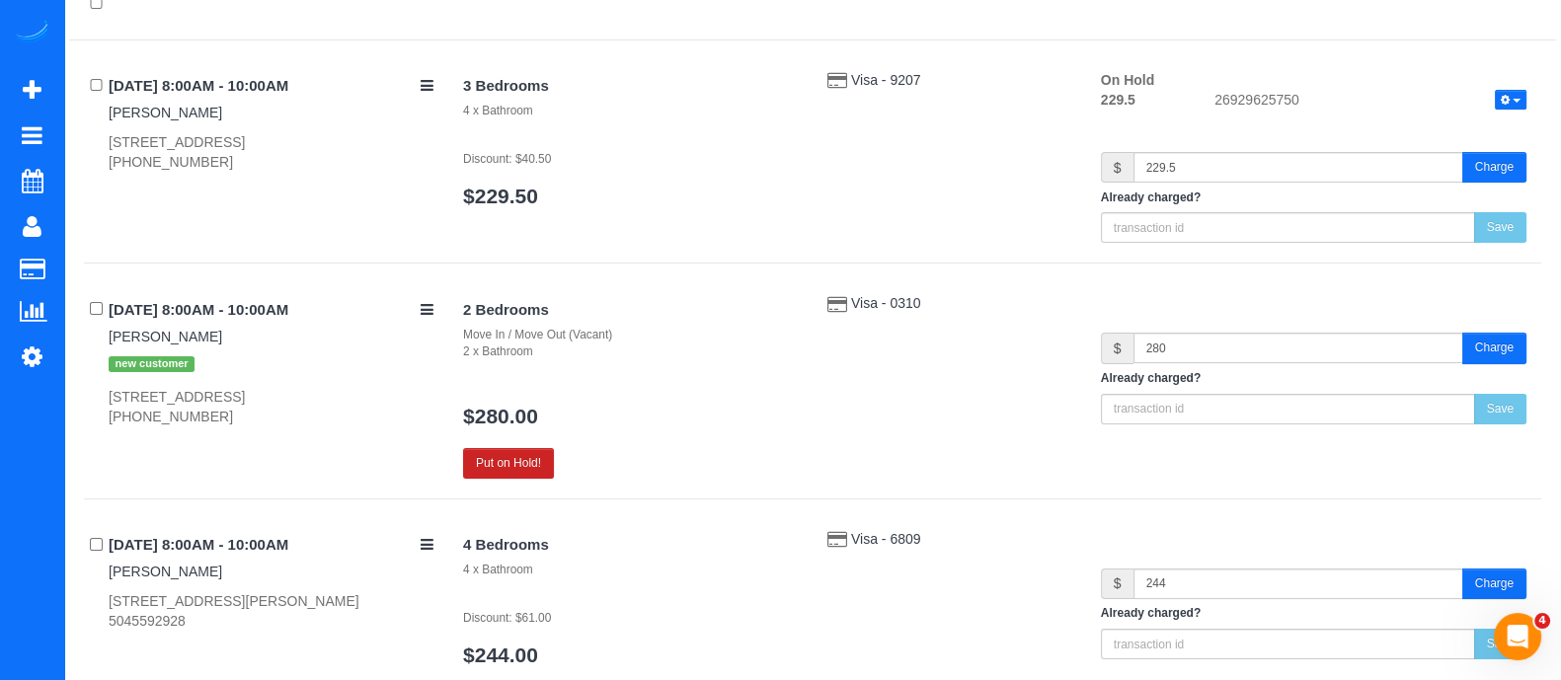
click at [528, 444] on div "2 Bedrooms Move In / Move Out (Vacant) 2 x Bathroom $280.00 Put on Hold!" at bounding box center [630, 385] width 364 height 185
click at [518, 457] on button "Put on Hold!" at bounding box center [508, 463] width 91 height 31
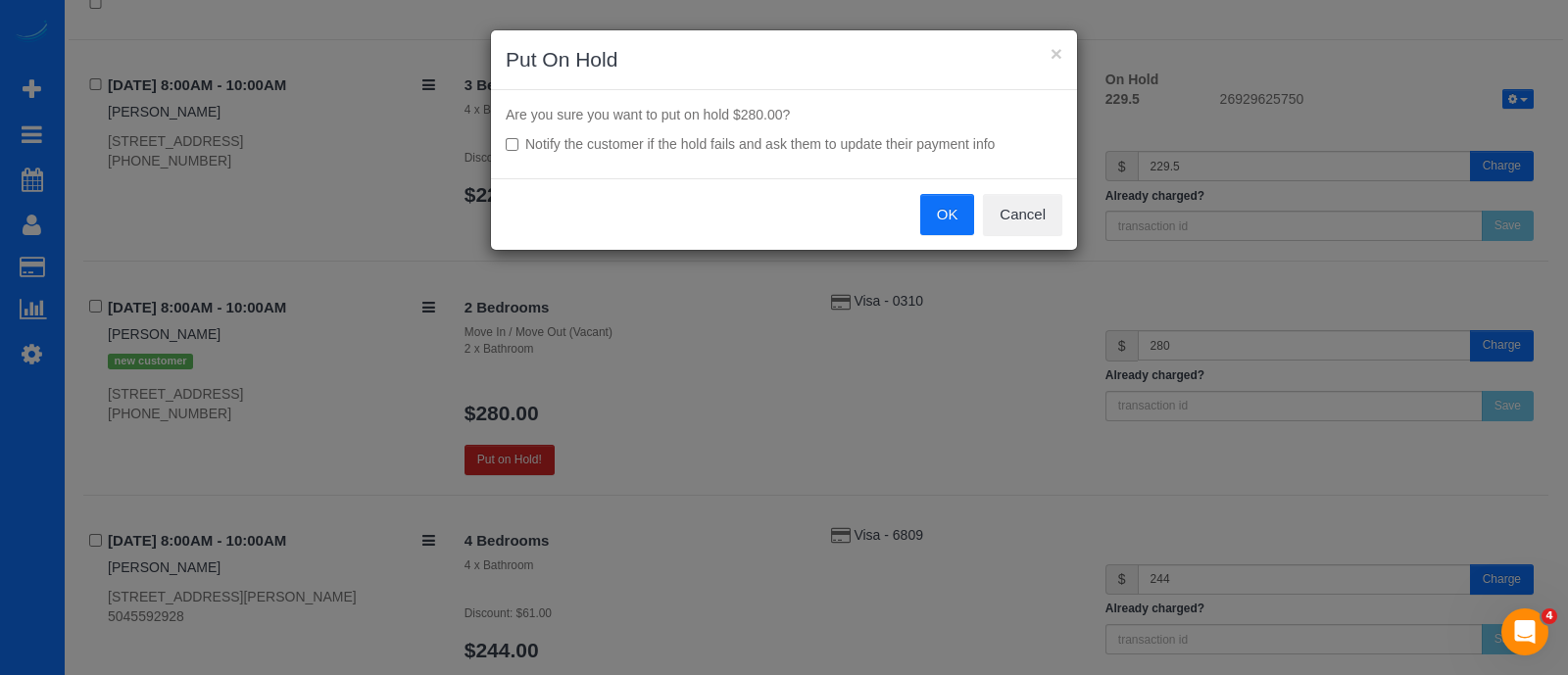
click at [943, 197] on button "OK" at bounding box center [947, 213] width 55 height 41
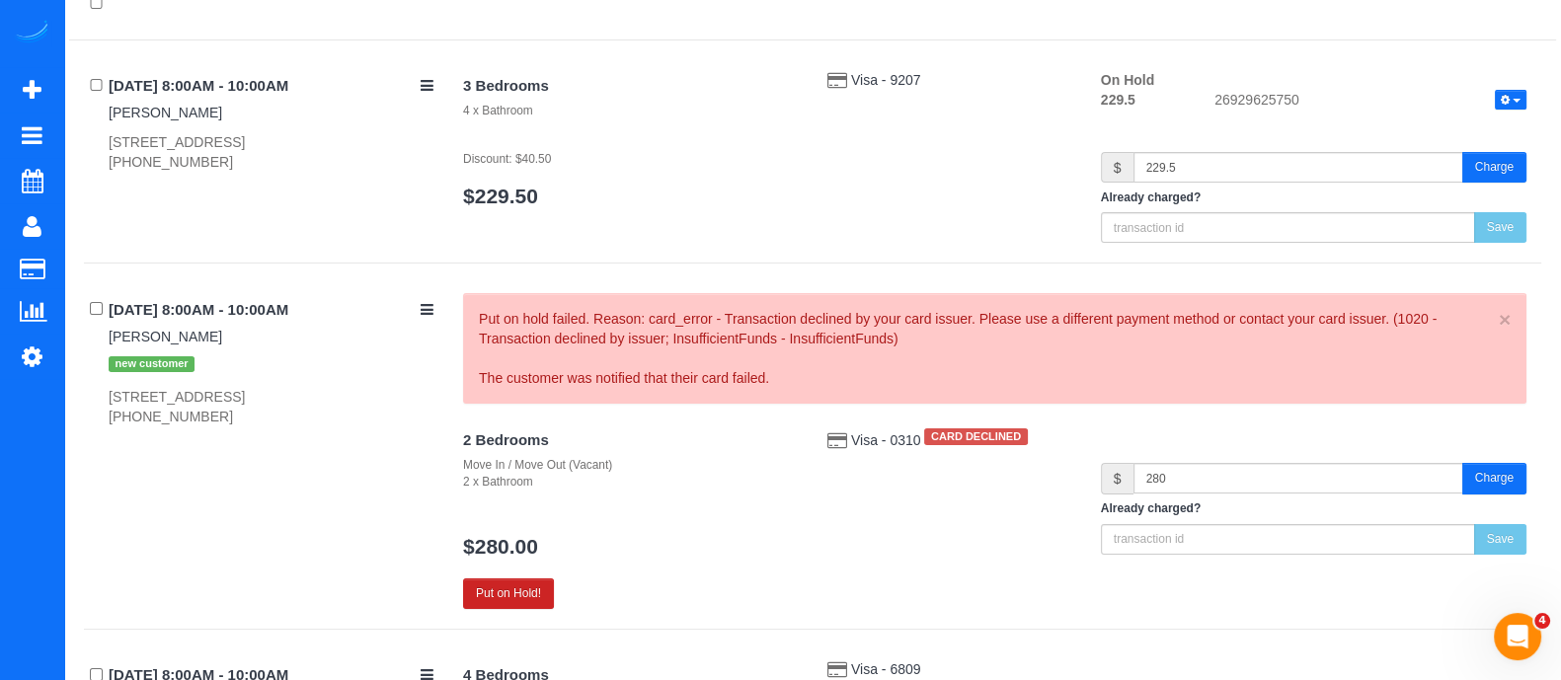
click at [892, 428] on div "Visa - 0310 CARD DECLINED" at bounding box center [949, 437] width 273 height 26
click at [874, 438] on span "Visa - 0310" at bounding box center [887, 440] width 73 height 16
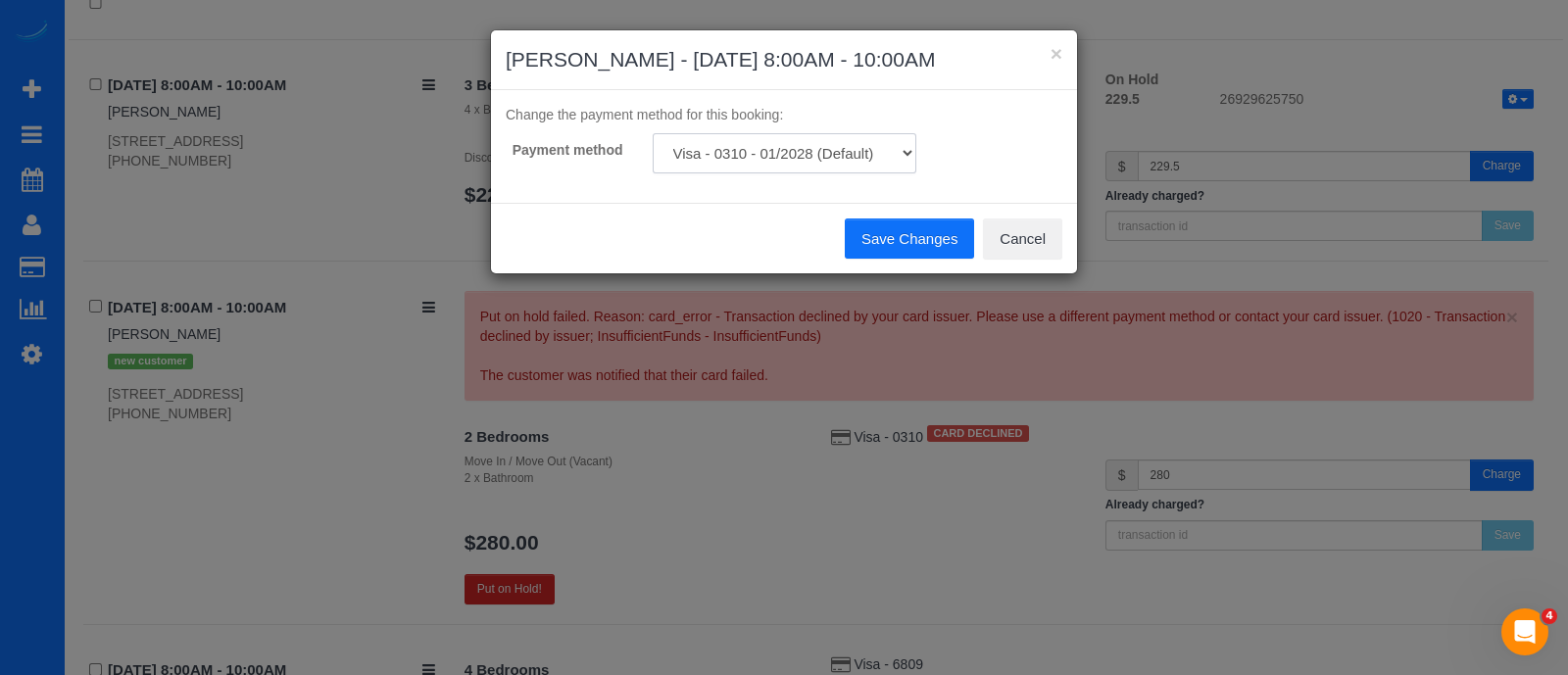
click at [884, 167] on select "Visa - 0310 - 01/2028 (Default) Add Credit Card ─────────────── Cash Check Payp…" at bounding box center [785, 153] width 264 height 40
click at [346, 419] on div "× Daniel Brukhart - 08/19/2025 8:00AM - 10:00AM Change the payment method for t…" at bounding box center [784, 338] width 1568 height 675
click at [1053, 54] on button "×" at bounding box center [1056, 53] width 12 height 21
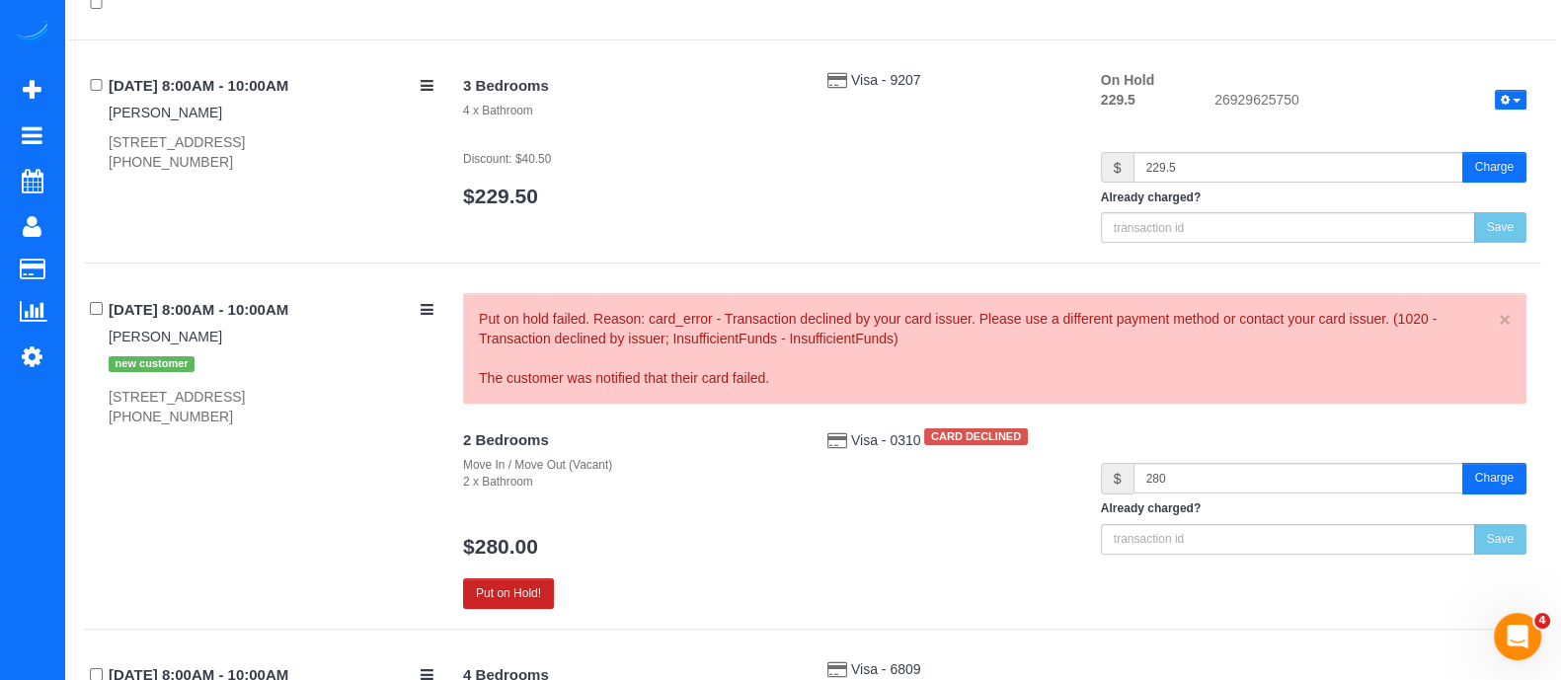
drag, startPoint x: 376, startPoint y: 422, endPoint x: 234, endPoint y: 420, distance: 142.2
click at [234, 420] on div "3636 Habersham Rd Nwatlanta, Ga 30305, Unit 2208, Atlanta, GA 30305 (678) 877-9…" at bounding box center [271, 406] width 325 height 39
drag, startPoint x: 234, startPoint y: 420, endPoint x: 123, endPoint y: 400, distance: 112.3
click at [123, 400] on div "3636 Habersham Rd Nwatlanta, Ga 30305, Unit 2208, Atlanta, GA 30305 (678) 877-9…" at bounding box center [271, 406] width 325 height 39
click at [212, 427] on div "3636 Habersham Rd Nwatlanta, Ga 30305, Unit 2208, Atlanta, GA 30305 (678) 877-9…" at bounding box center [271, 406] width 325 height 39
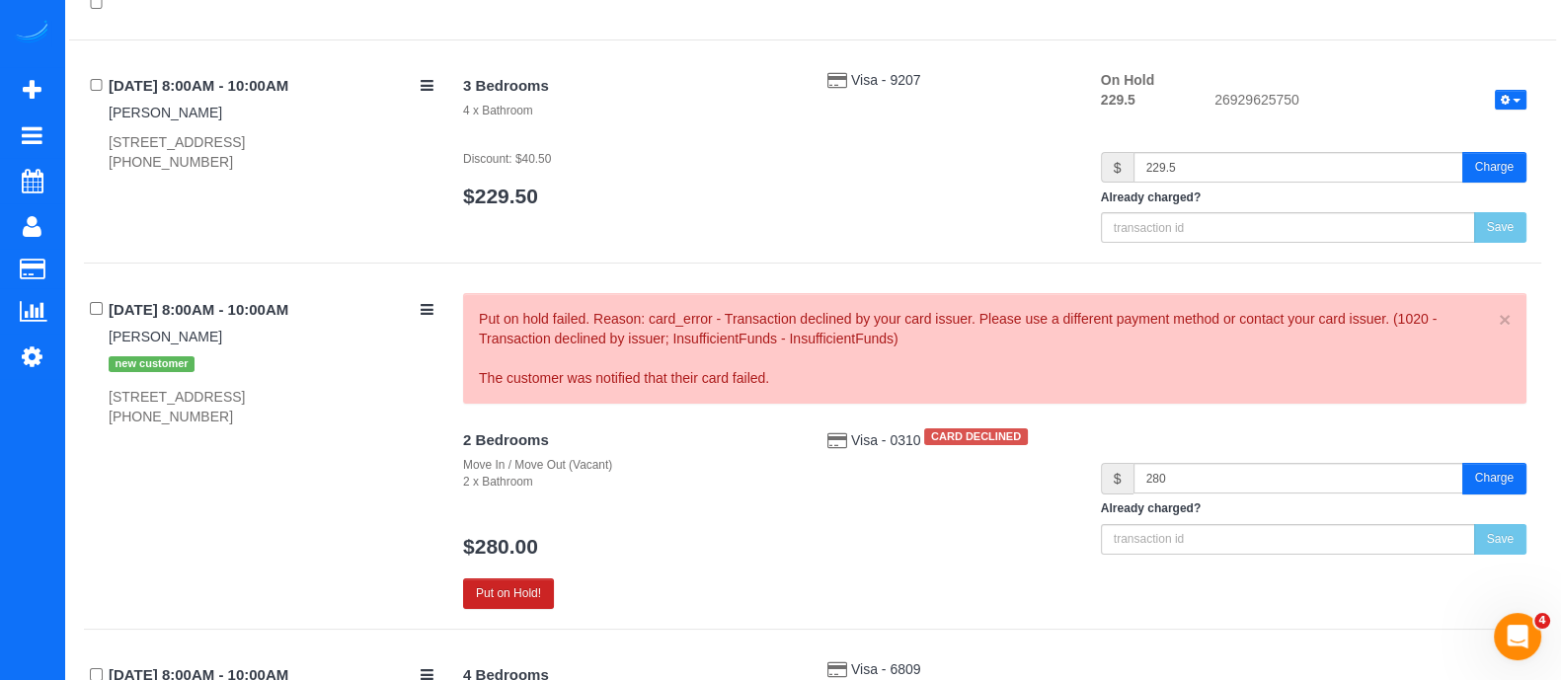
drag, startPoint x: 212, startPoint y: 437, endPoint x: 95, endPoint y: 439, distance: 117.5
click at [95, 427] on div "08/19/2025 8:00AM - 10:00AM Daniel Brukhart new customer 3636 Habersham Rd Nwat…" at bounding box center [266, 359] width 364 height 133
copy div "(678) 877-9095"
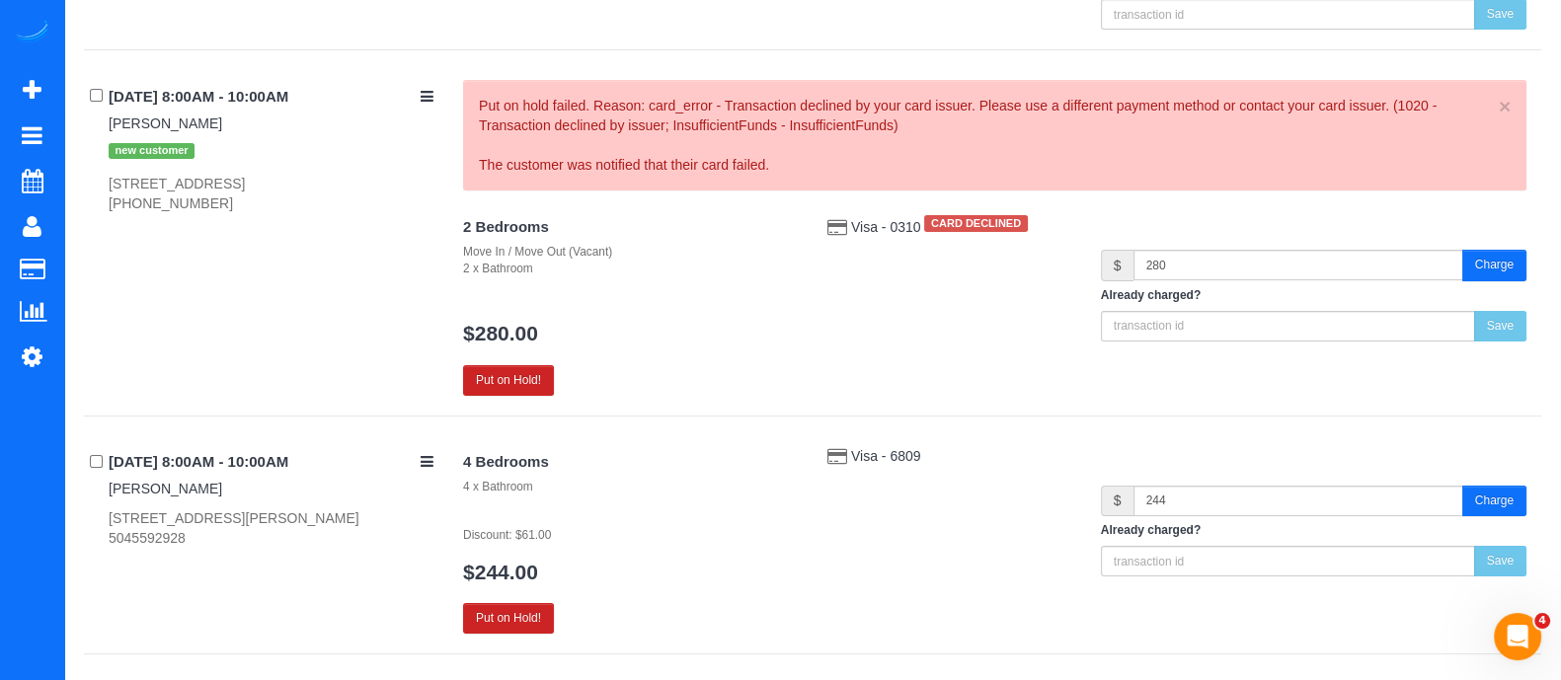
scroll to position [710, 0]
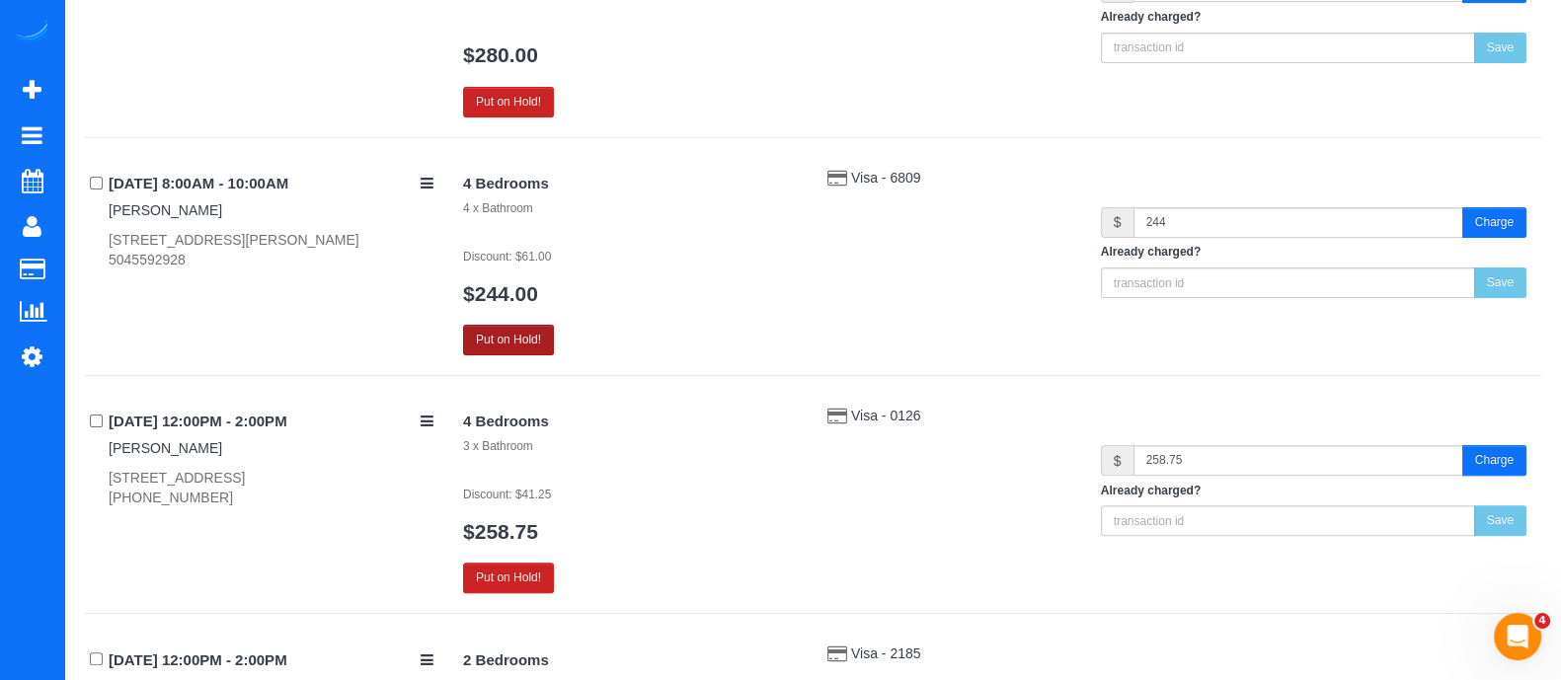
click at [506, 342] on button "Put on Hold!" at bounding box center [508, 340] width 91 height 31
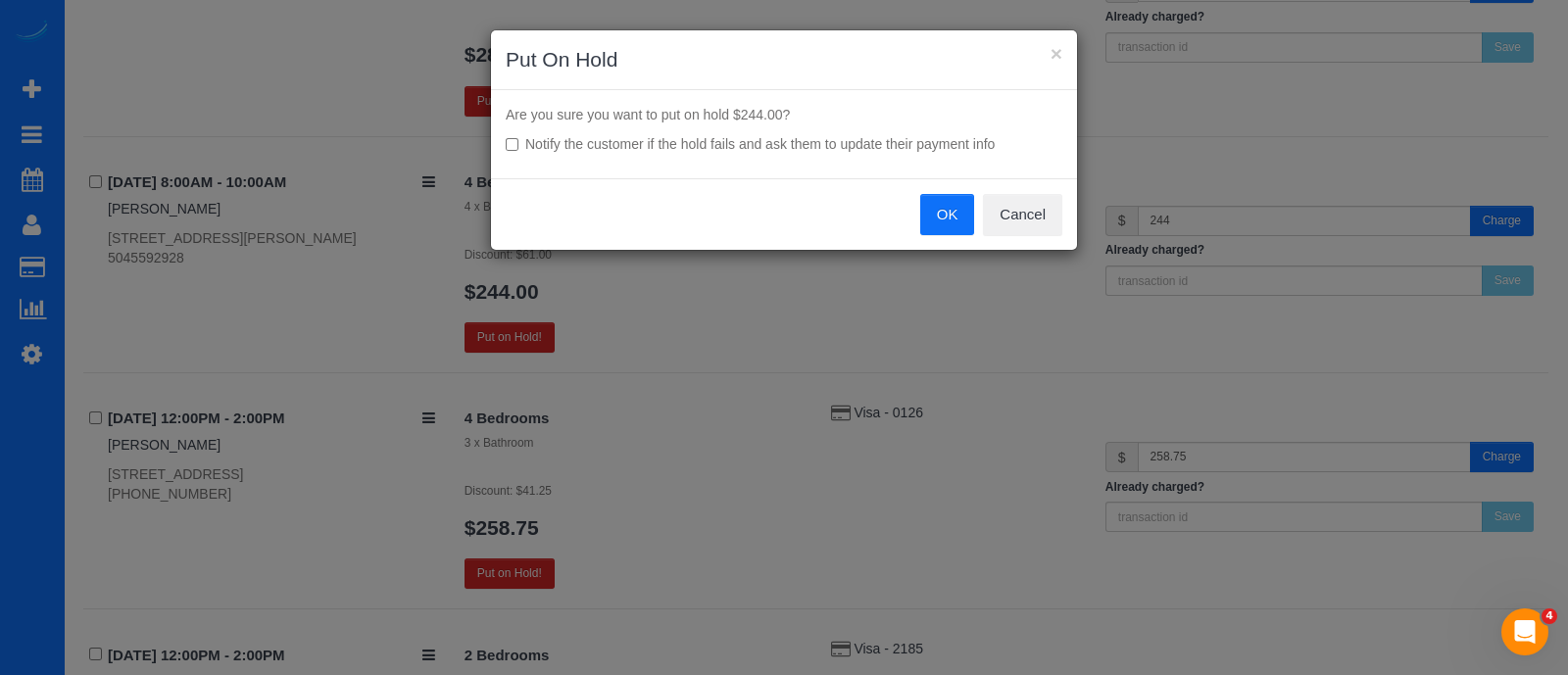
drag, startPoint x: 946, startPoint y: 237, endPoint x: 945, endPoint y: 217, distance: 20.0
click at [945, 217] on div "OK Cancel" at bounding box center [784, 214] width 586 height 71
click at [945, 217] on button "OK" at bounding box center [947, 213] width 55 height 41
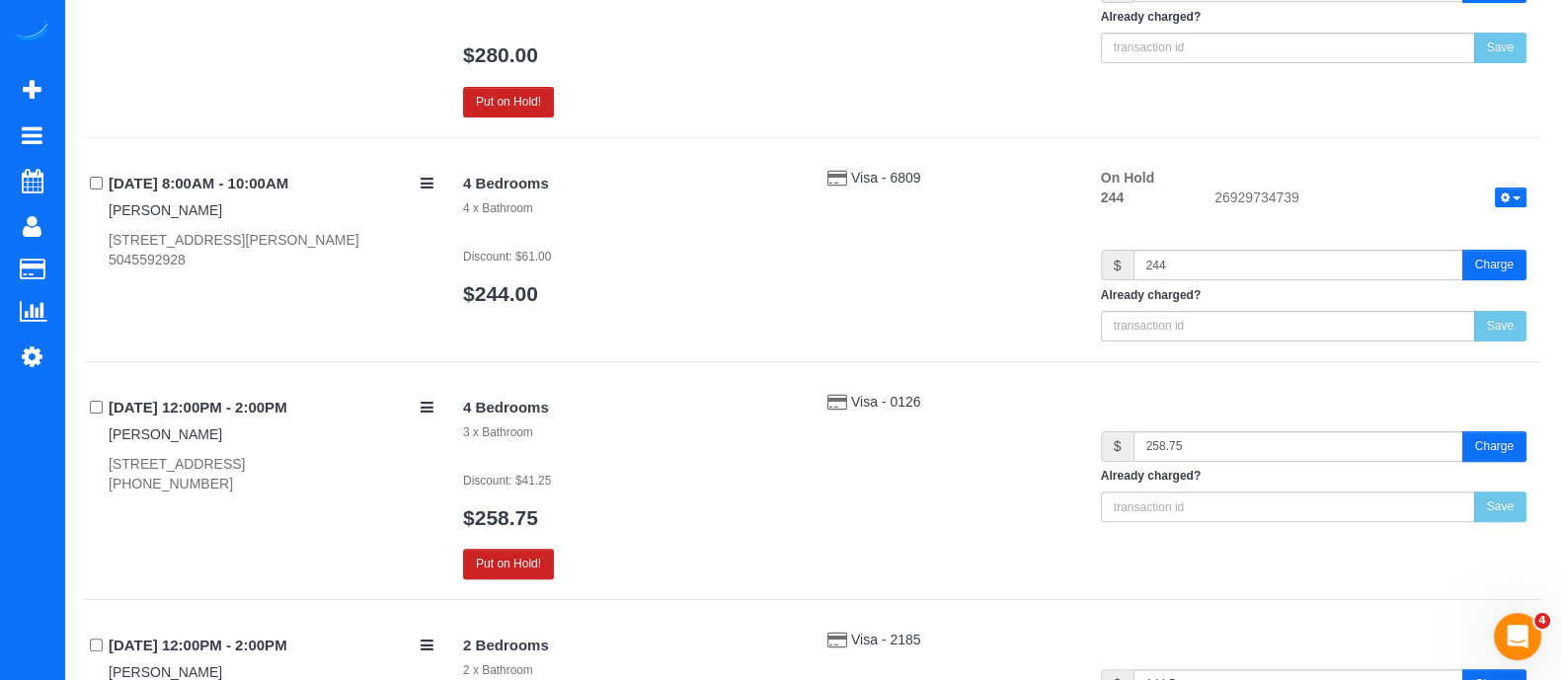
click at [539, 567] on button "Put on Hold!" at bounding box center [508, 564] width 91 height 31
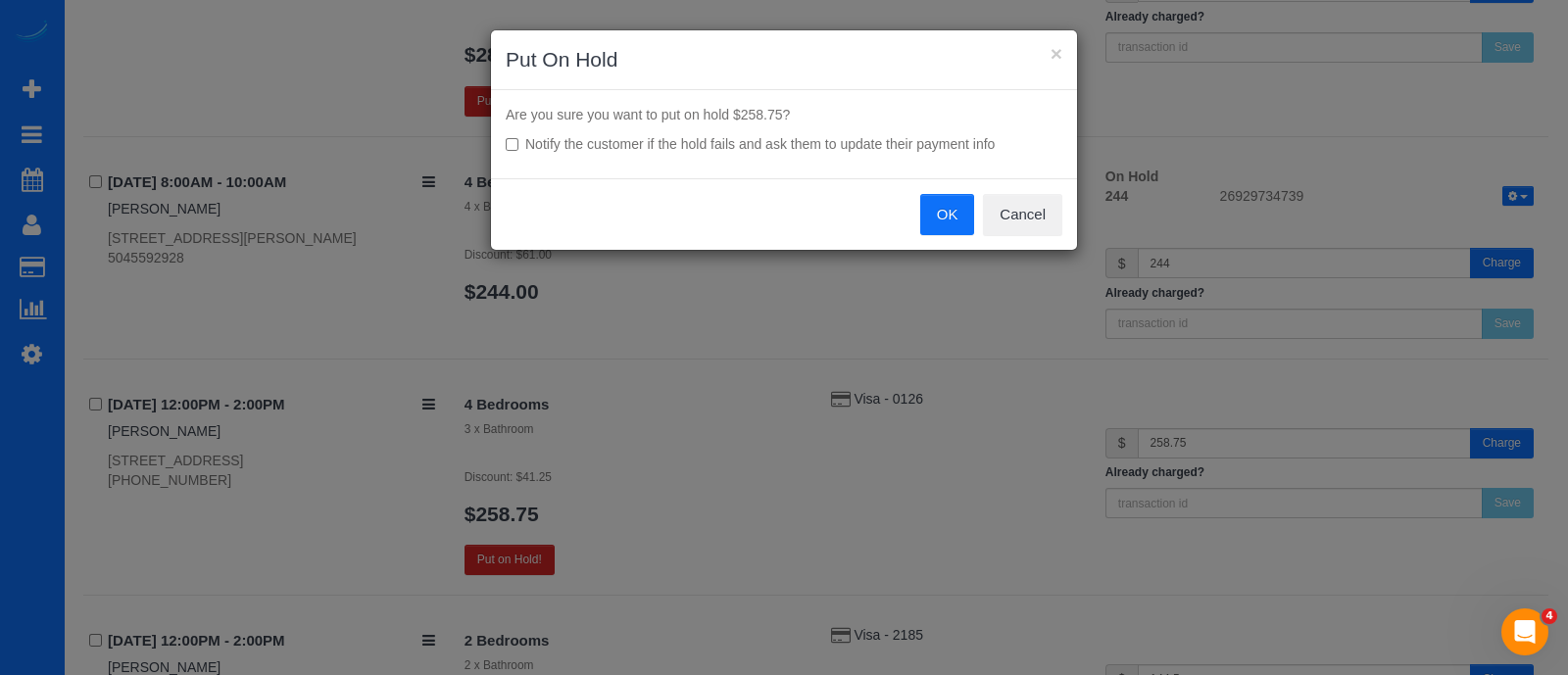
click at [921, 217] on button "OK" at bounding box center [947, 213] width 55 height 41
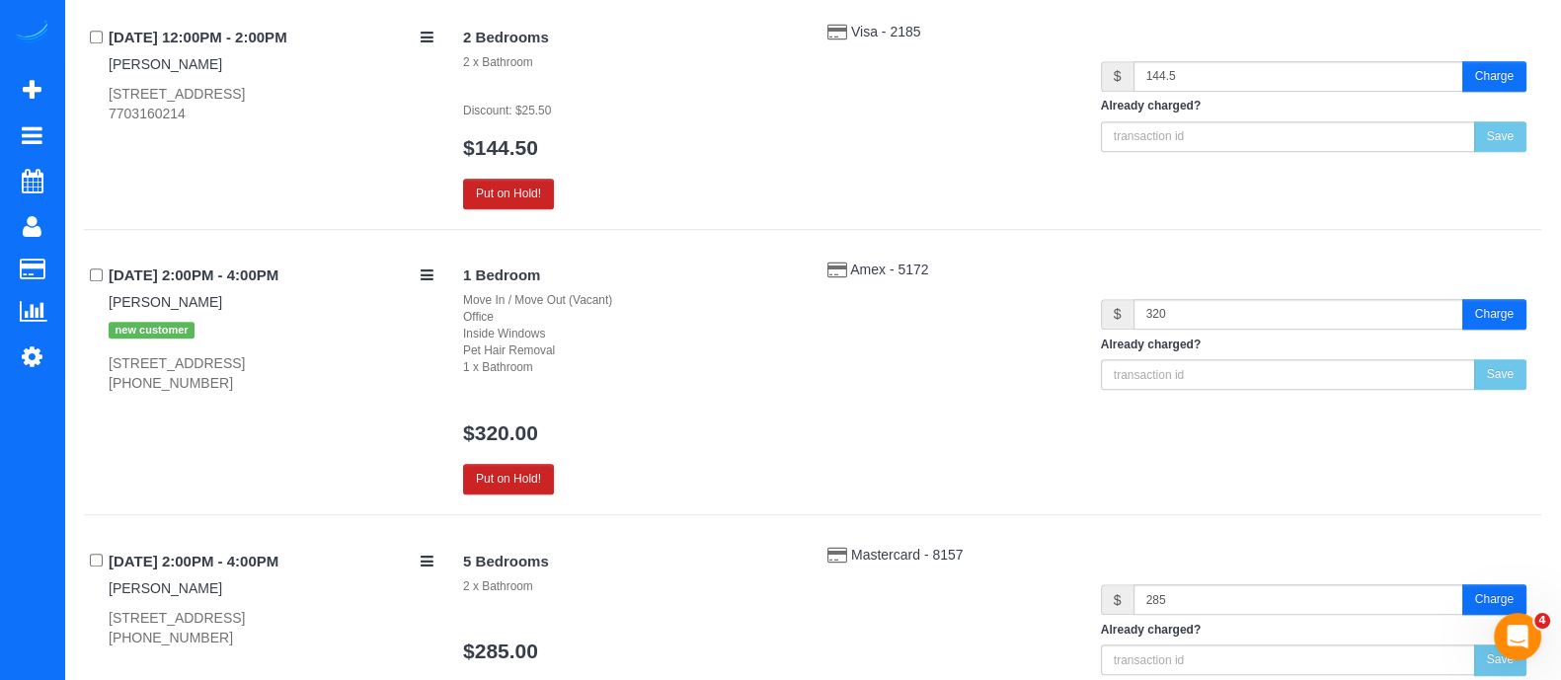
scroll to position [1234, 0]
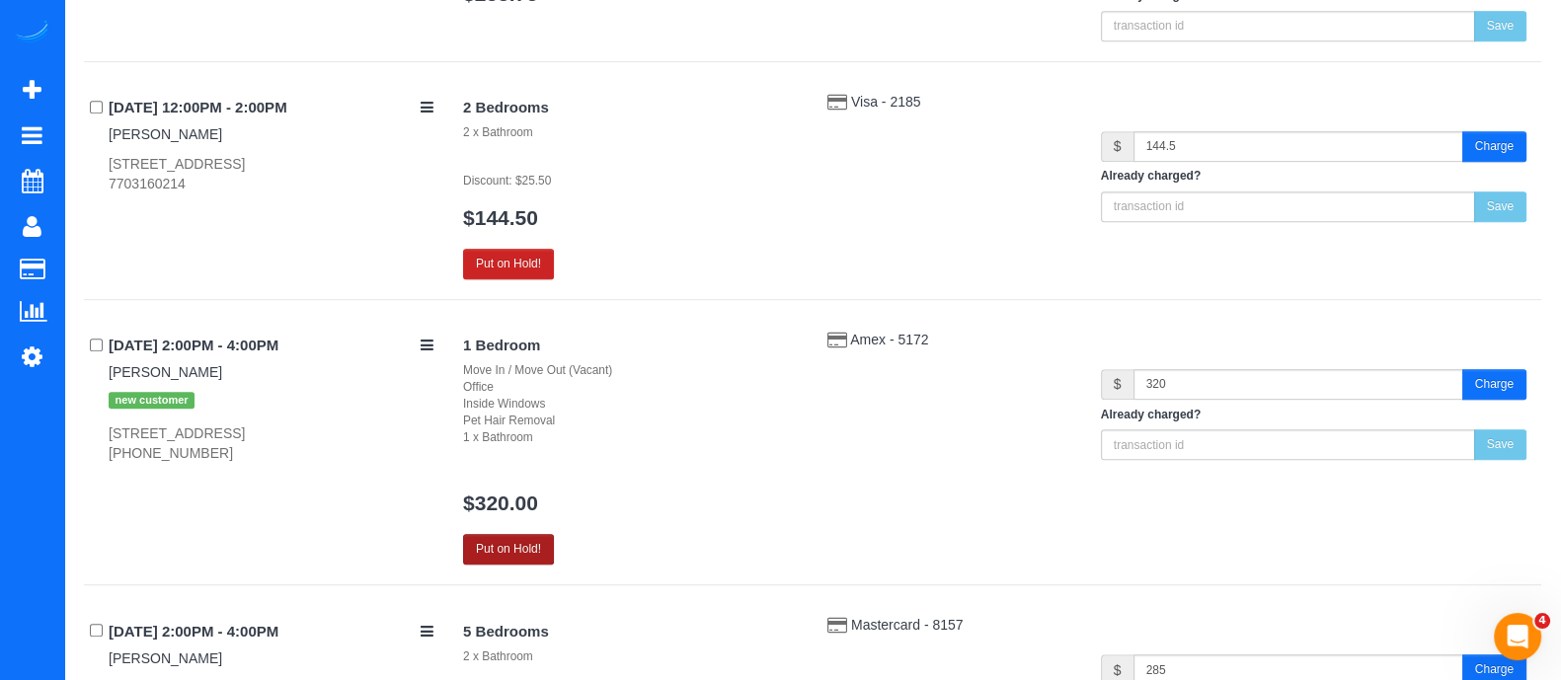
click at [508, 559] on button "Put on Hold!" at bounding box center [508, 549] width 91 height 31
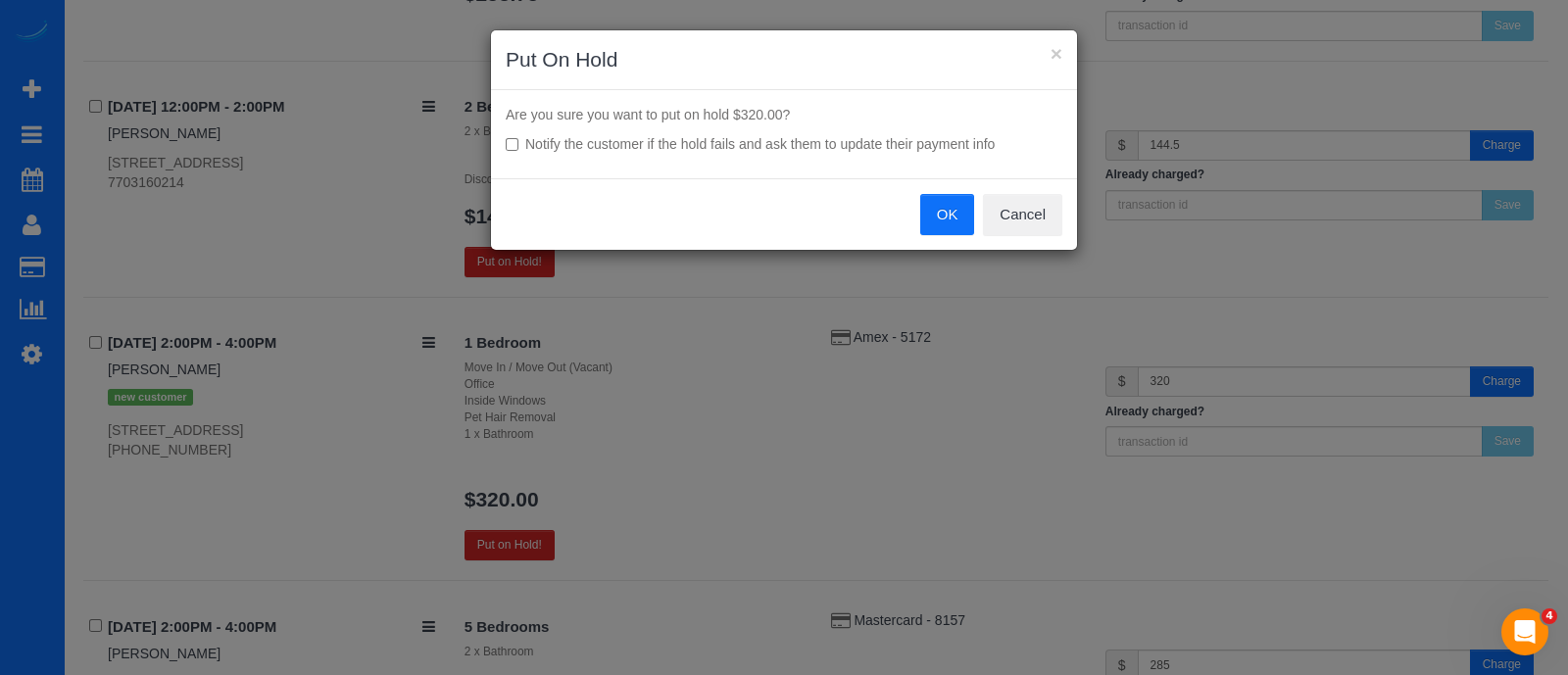
click at [960, 196] on button "OK" at bounding box center [947, 213] width 55 height 41
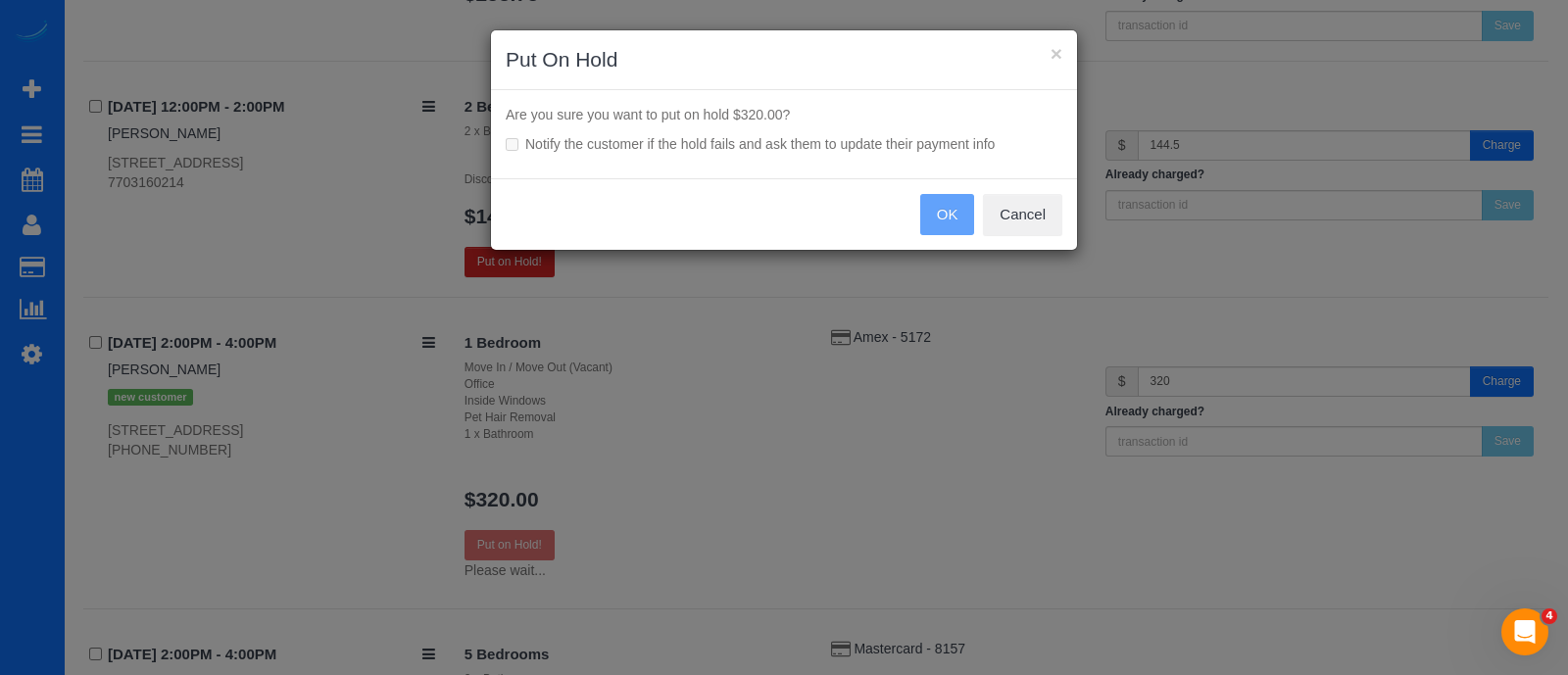
click at [960, 201] on div "OK Cancel" at bounding box center [784, 214] width 586 height 71
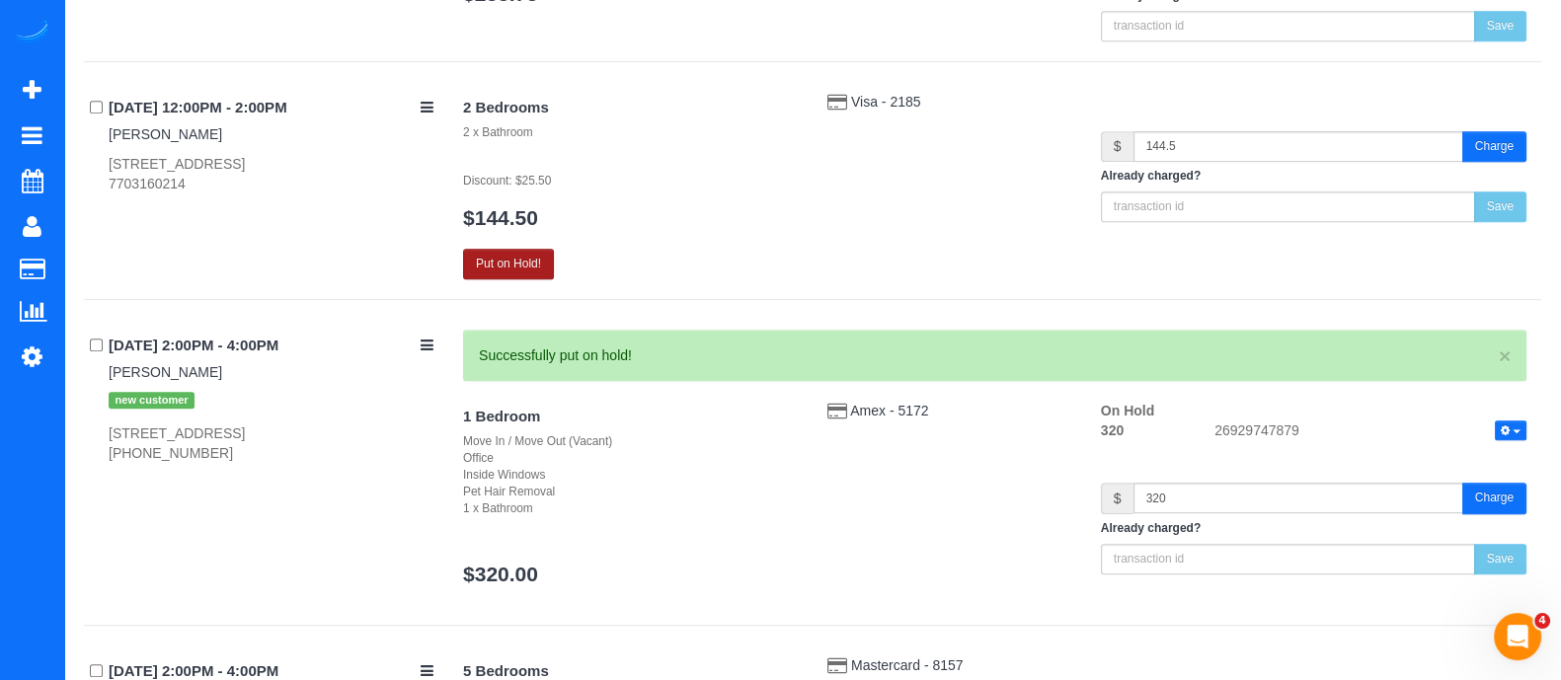
click at [523, 251] on button "Put on Hold!" at bounding box center [508, 264] width 91 height 31
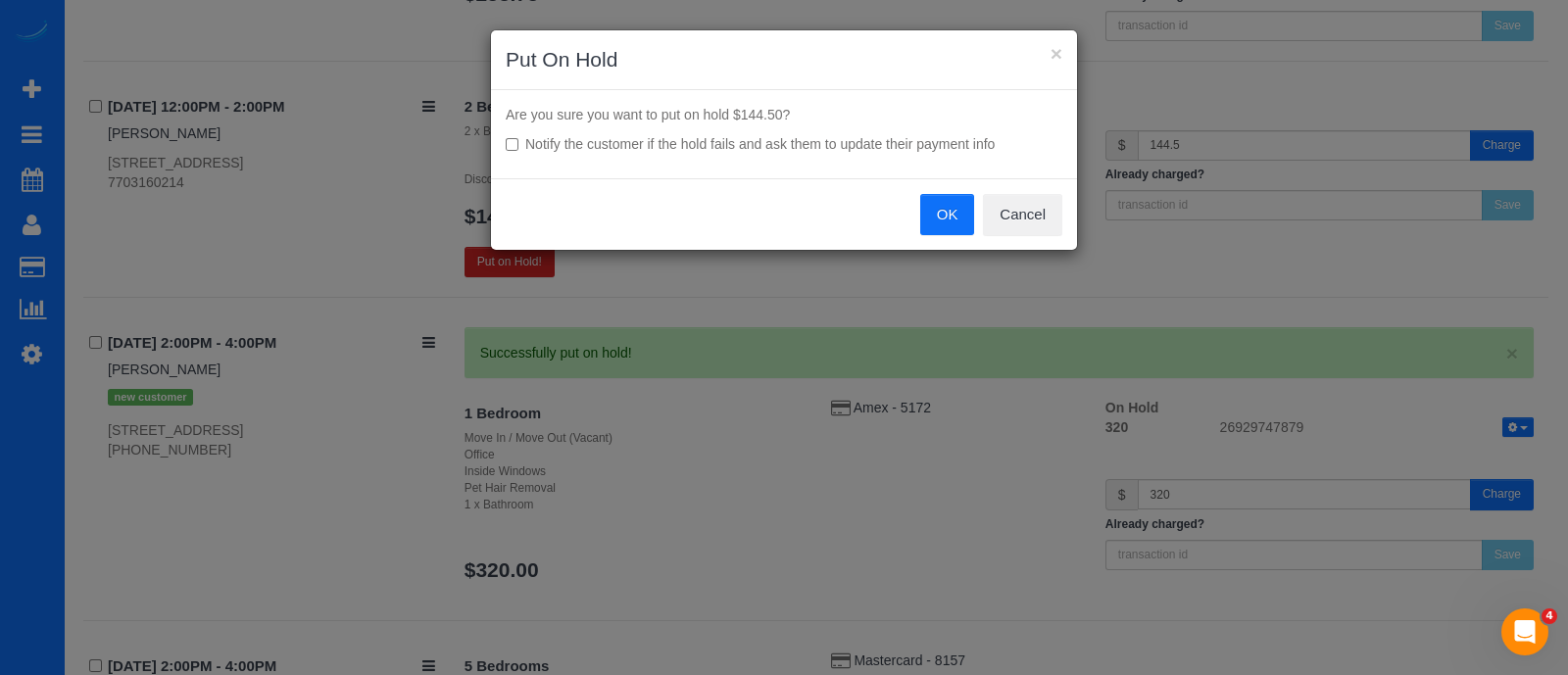
click at [948, 200] on button "OK" at bounding box center [947, 213] width 55 height 41
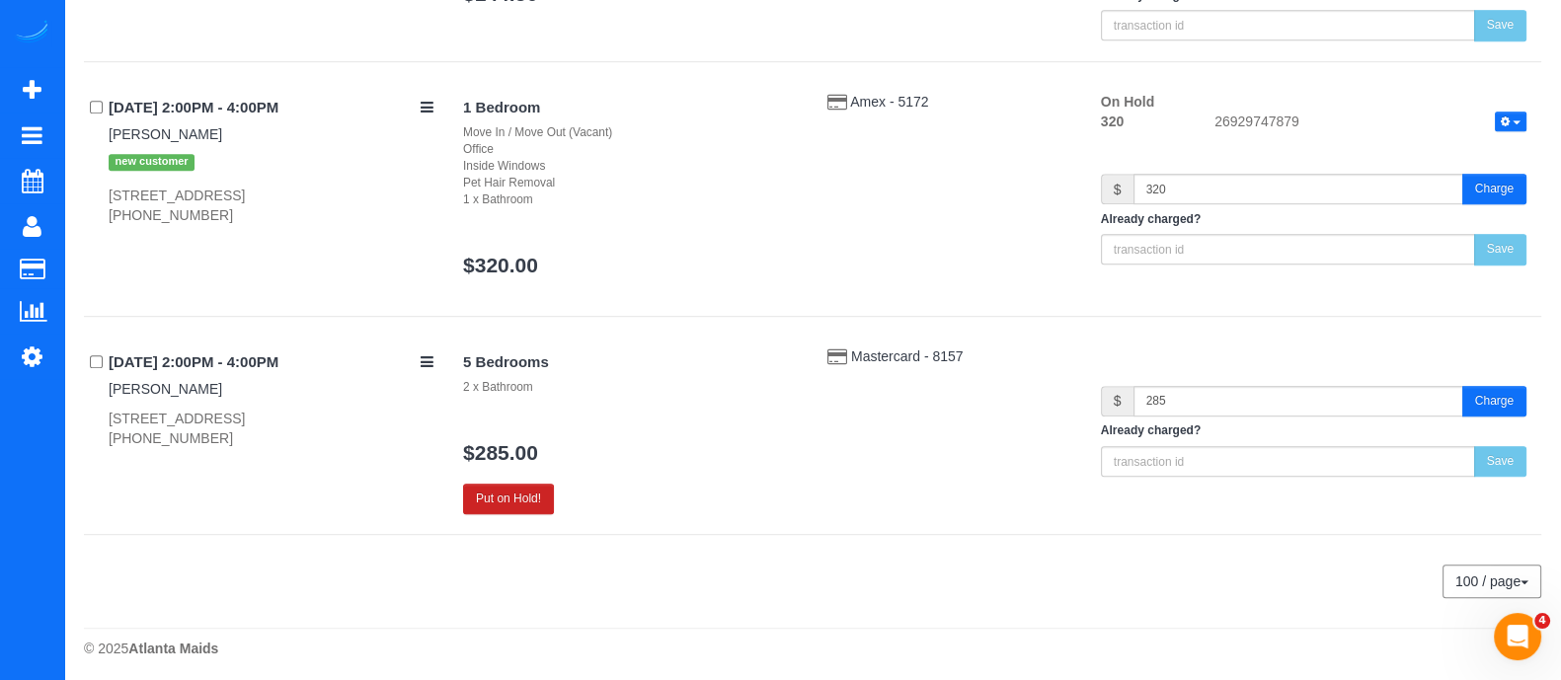
scroll to position [1459, 0]
click at [504, 489] on button "Put on Hold!" at bounding box center [508, 498] width 91 height 31
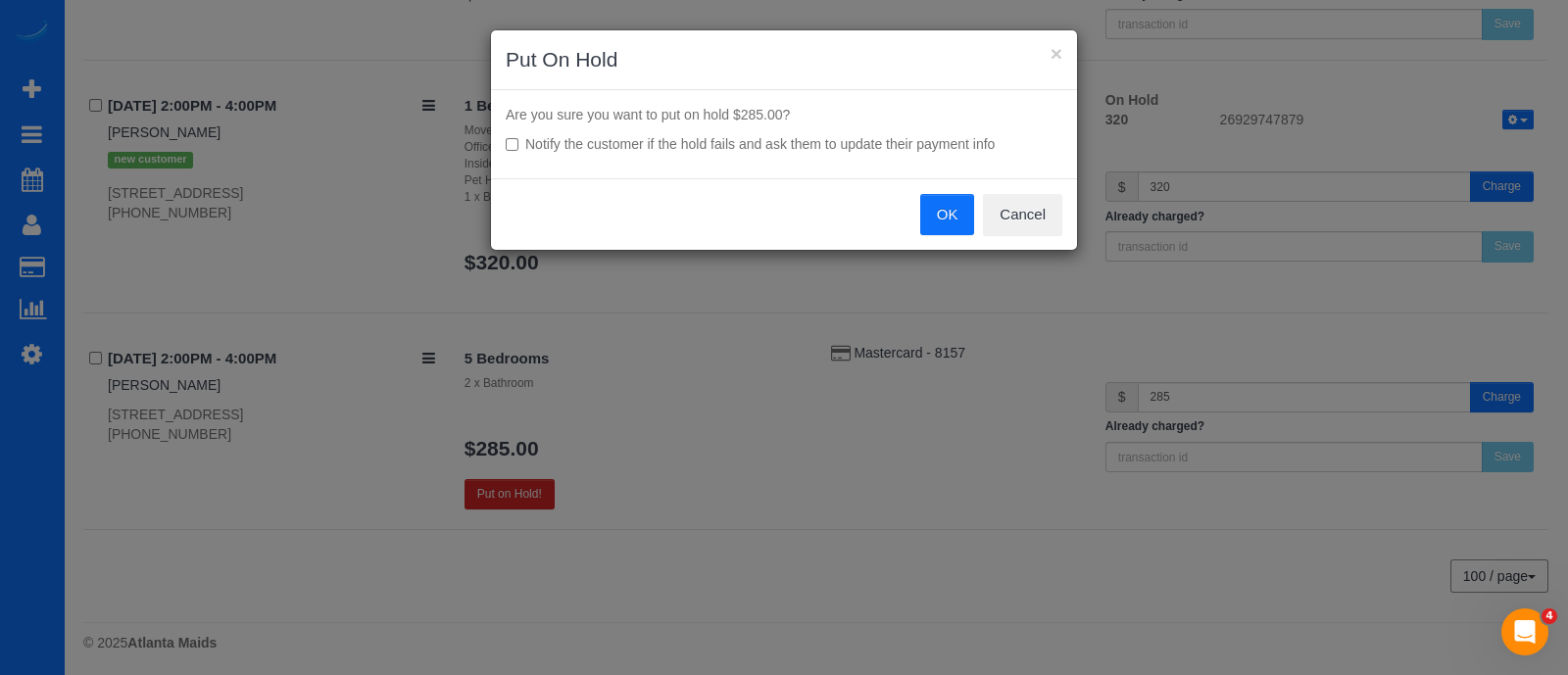
click at [944, 202] on button "OK" at bounding box center [947, 213] width 55 height 41
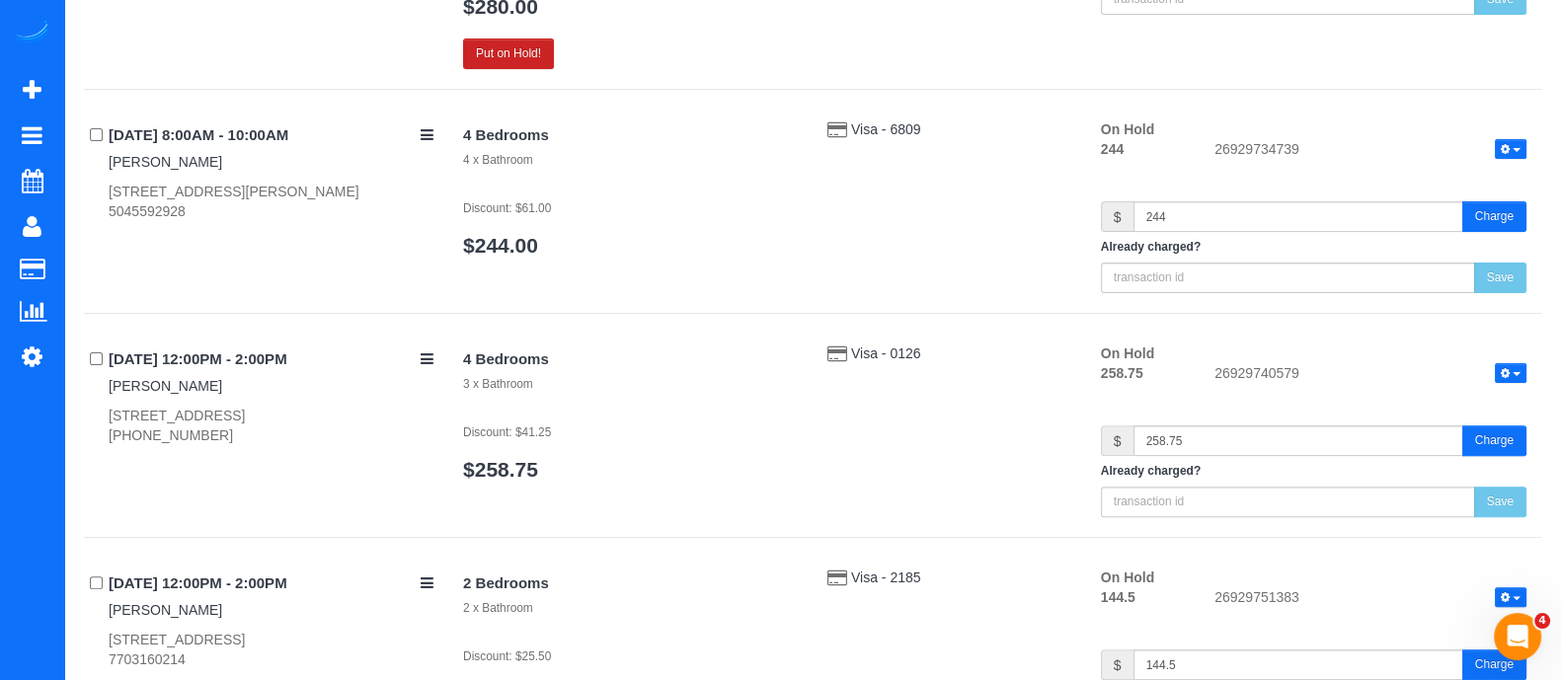
scroll to position [384, 0]
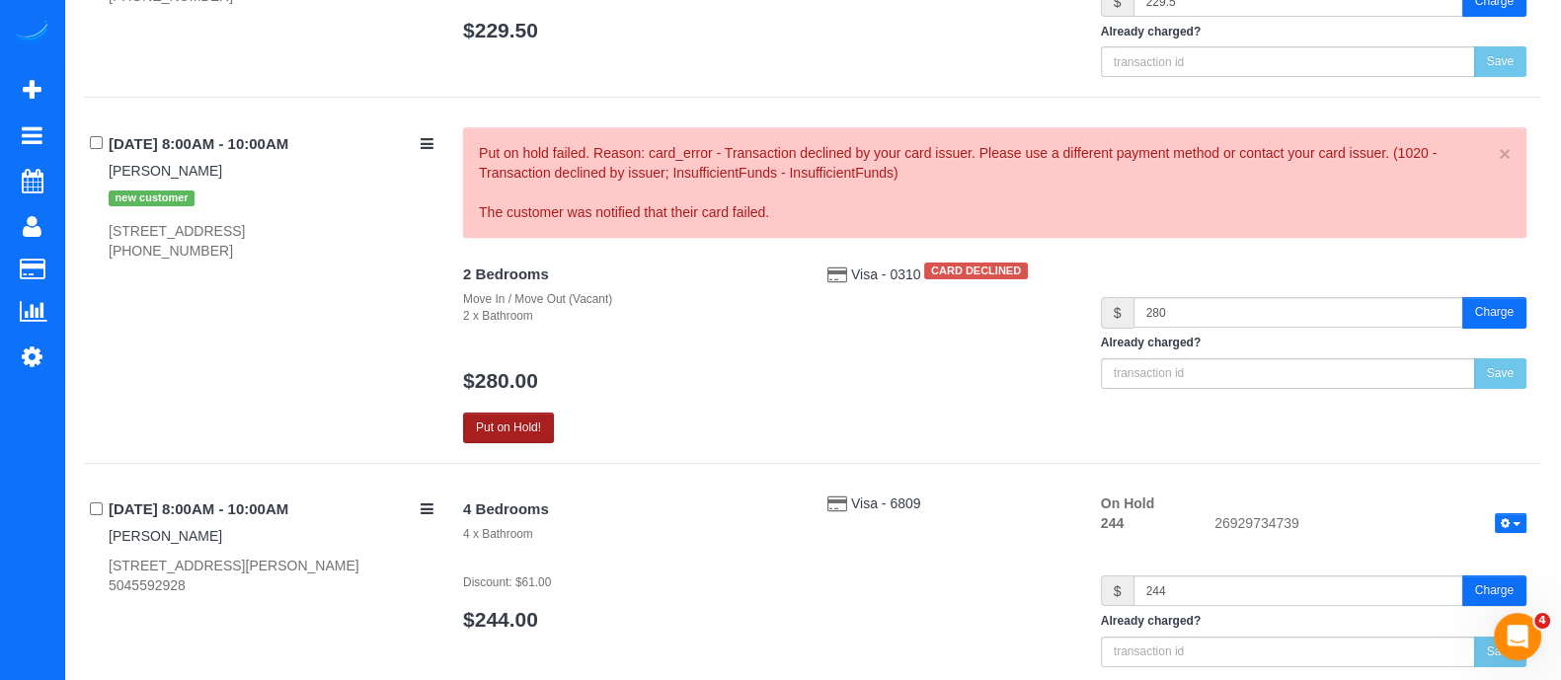
click at [507, 429] on button "Put on Hold!" at bounding box center [508, 428] width 91 height 31
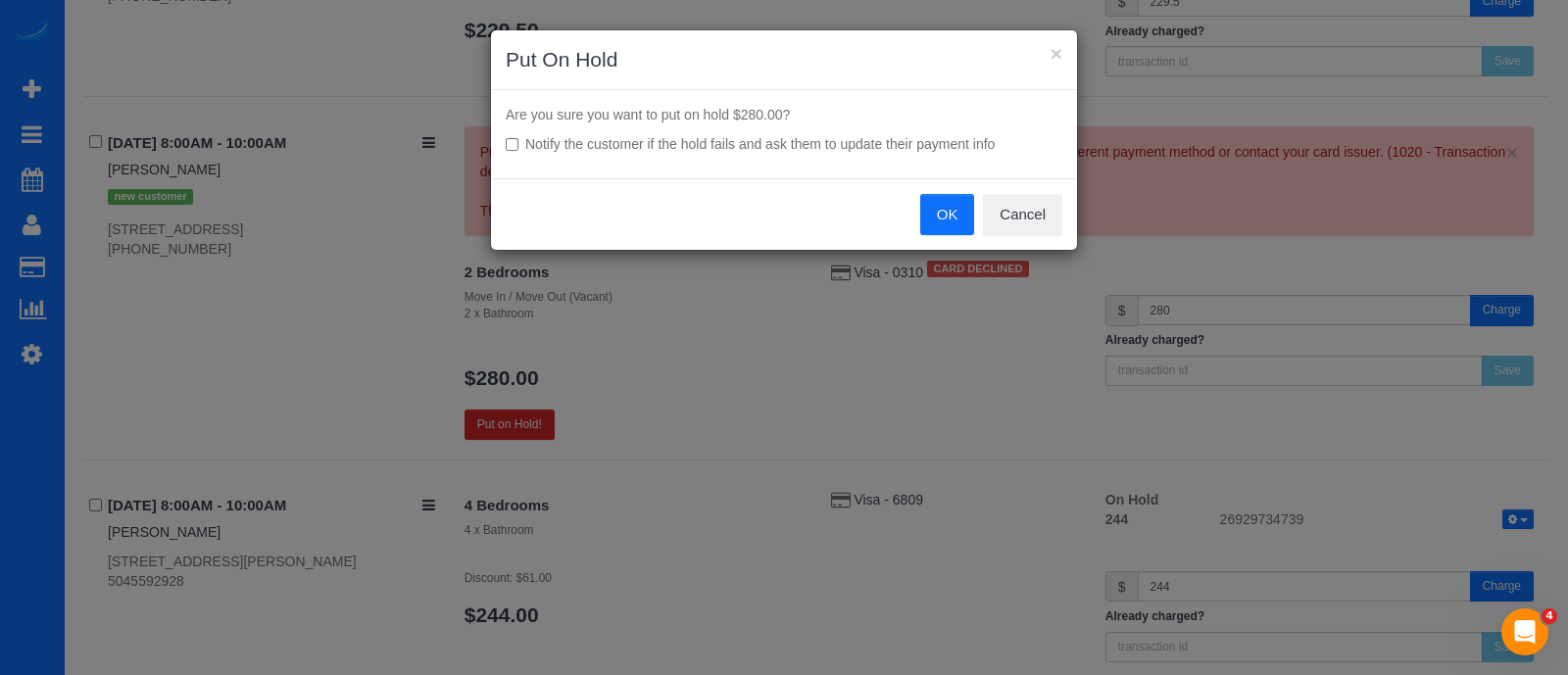
click at [946, 212] on button "OK" at bounding box center [947, 213] width 55 height 41
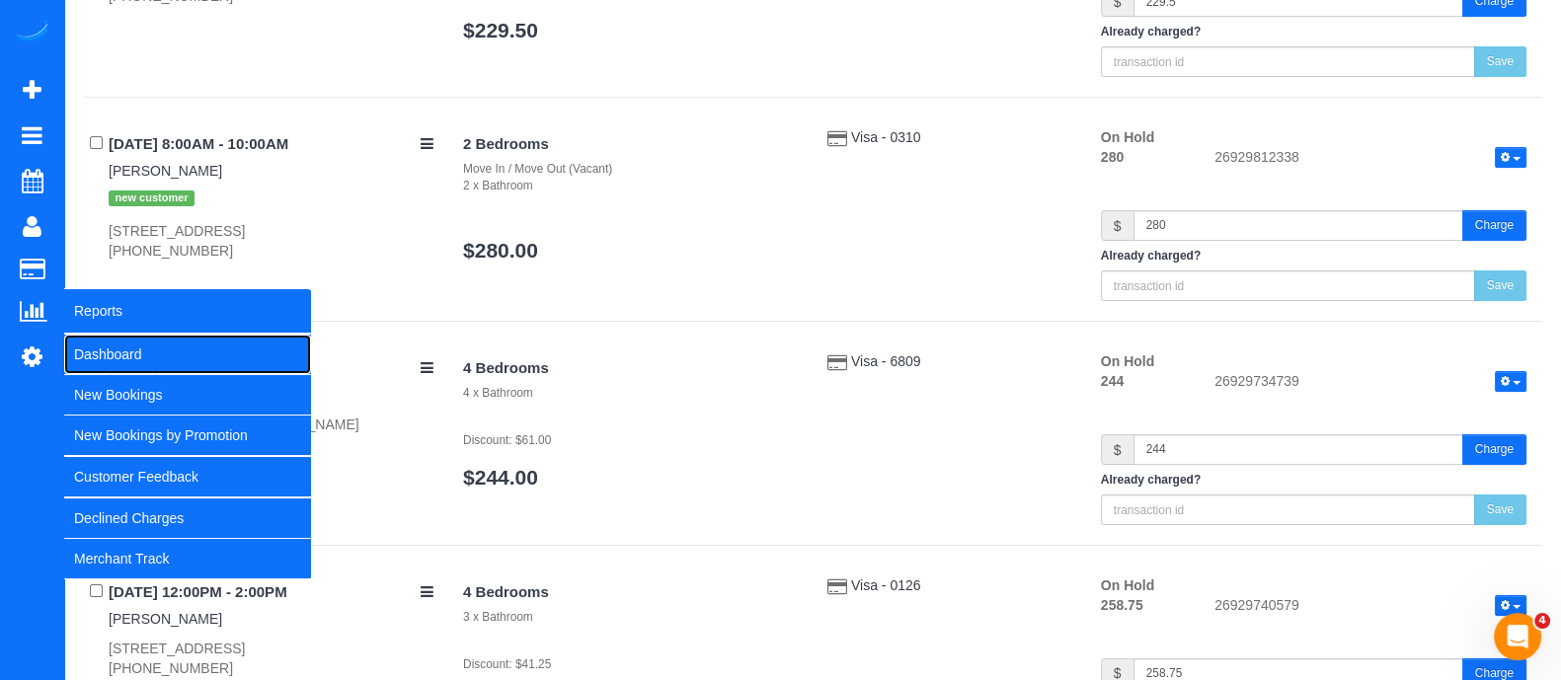
click at [84, 337] on link "Dashboard" at bounding box center [187, 354] width 247 height 39
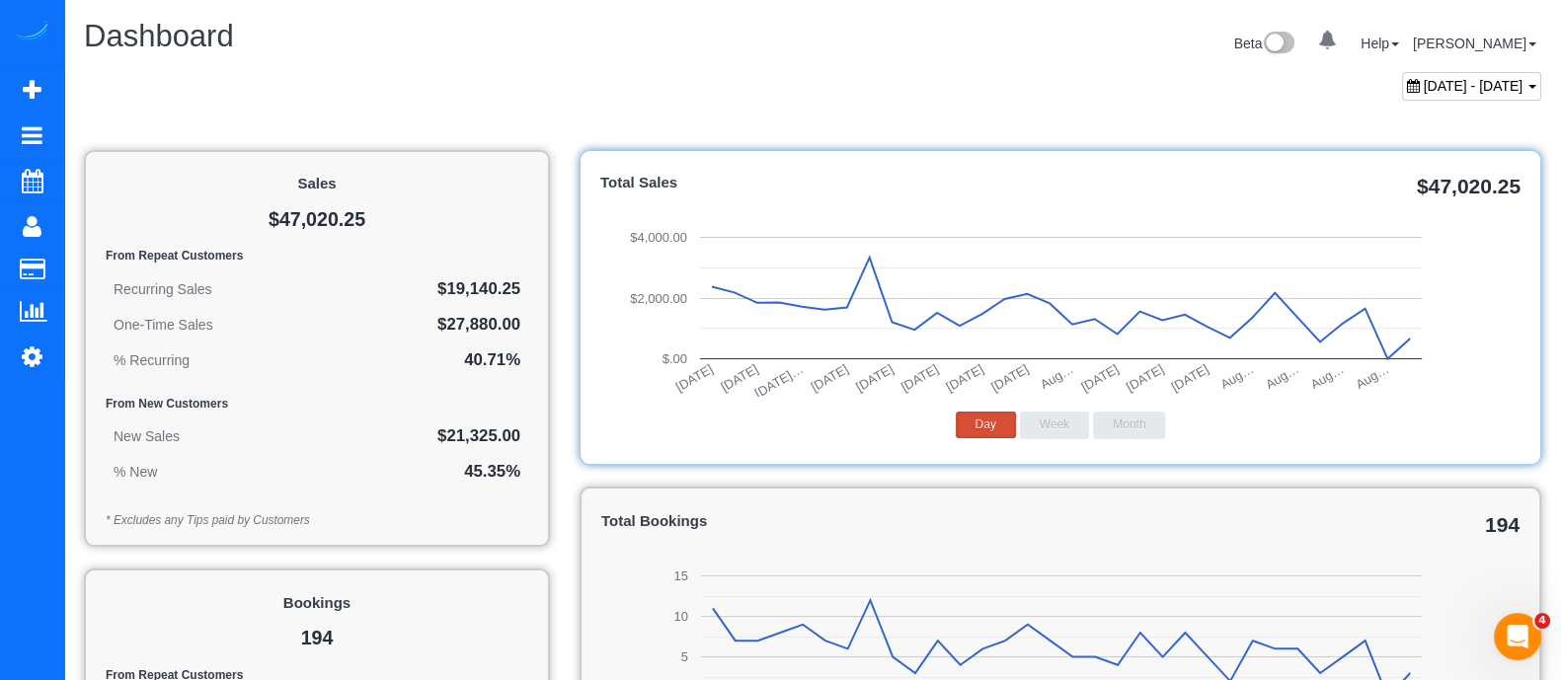
click at [1507, 79] on span "July 18, 2025 - August 18, 2025" at bounding box center [1474, 86] width 100 height 16
type input "**********"
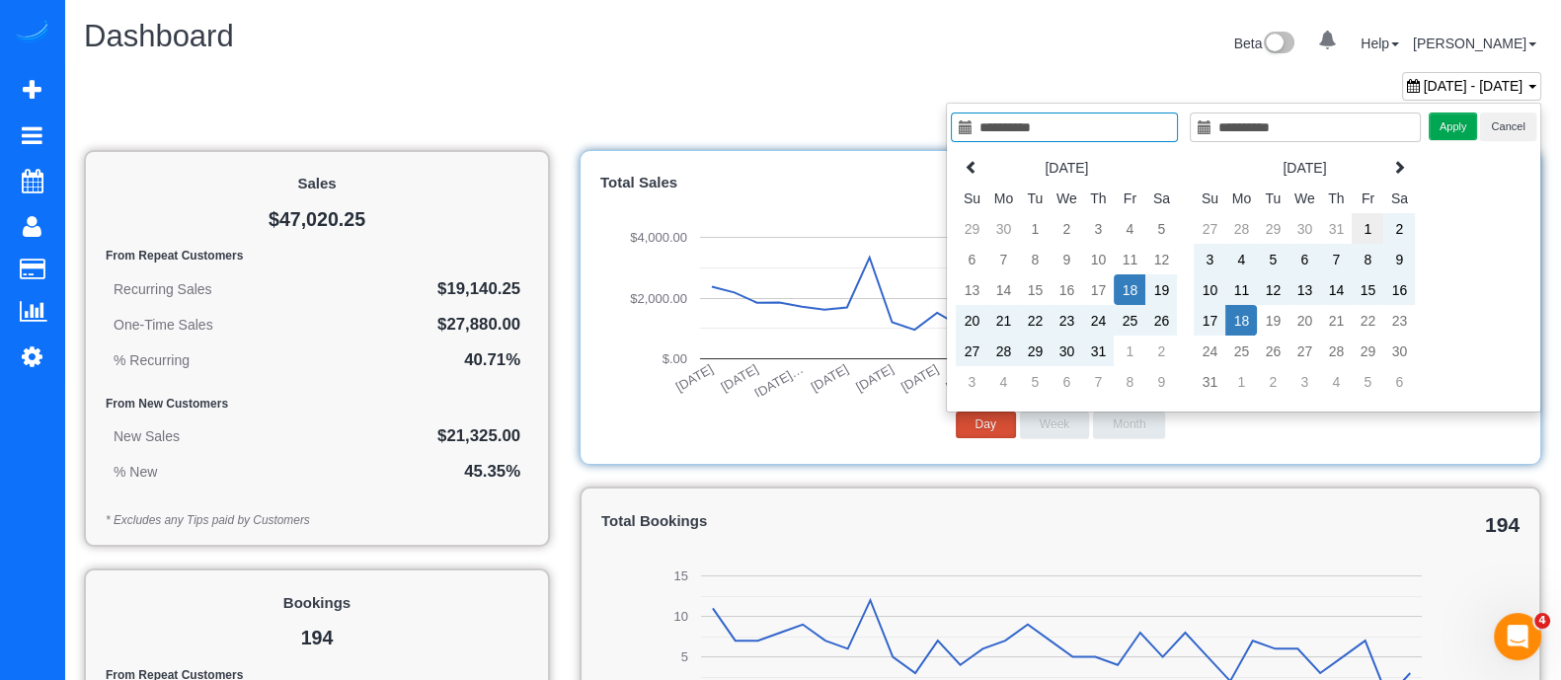
type input "**********"
click at [1371, 219] on td "1" at bounding box center [1368, 228] width 32 height 31
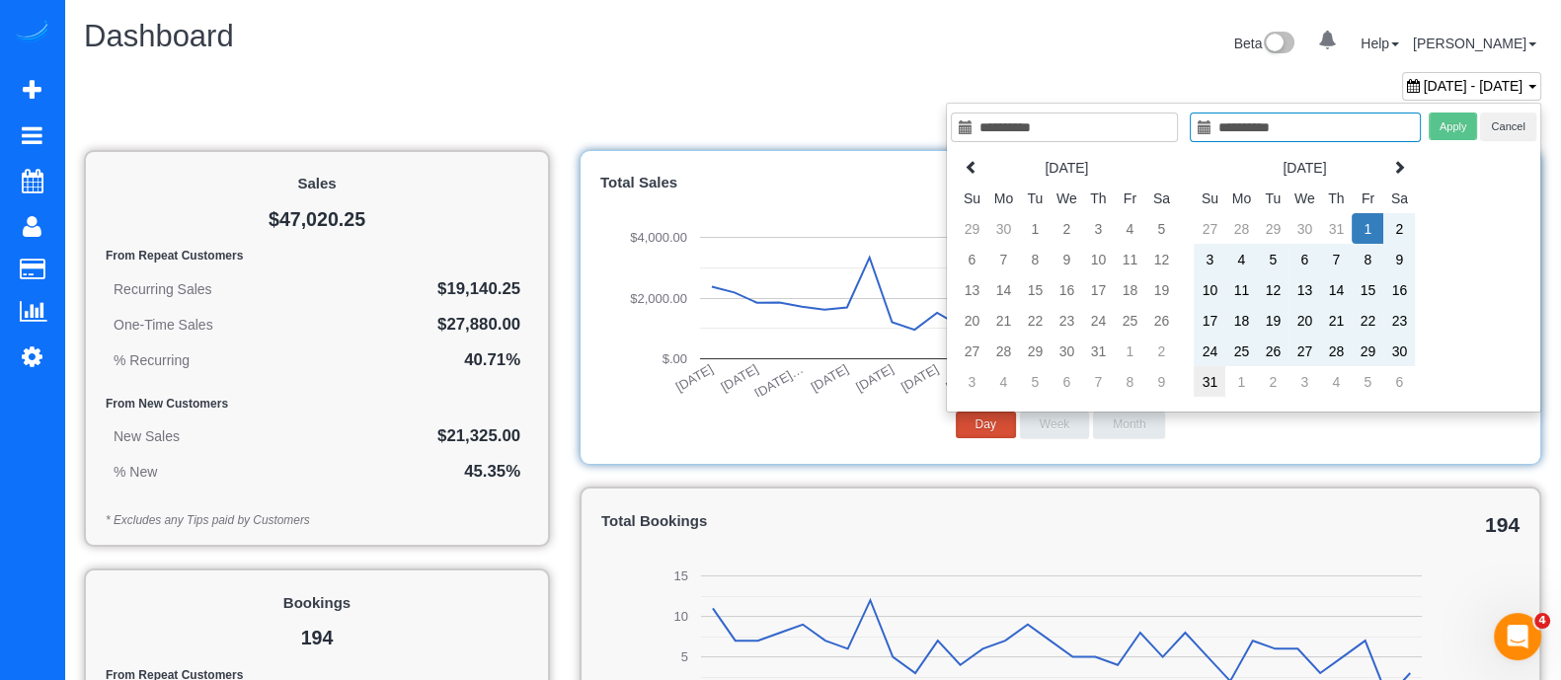
type input "**********"
click at [1214, 381] on td "31" at bounding box center [1210, 381] width 32 height 31
type input "**********"
click at [1466, 125] on button "Apply" at bounding box center [1453, 127] width 49 height 29
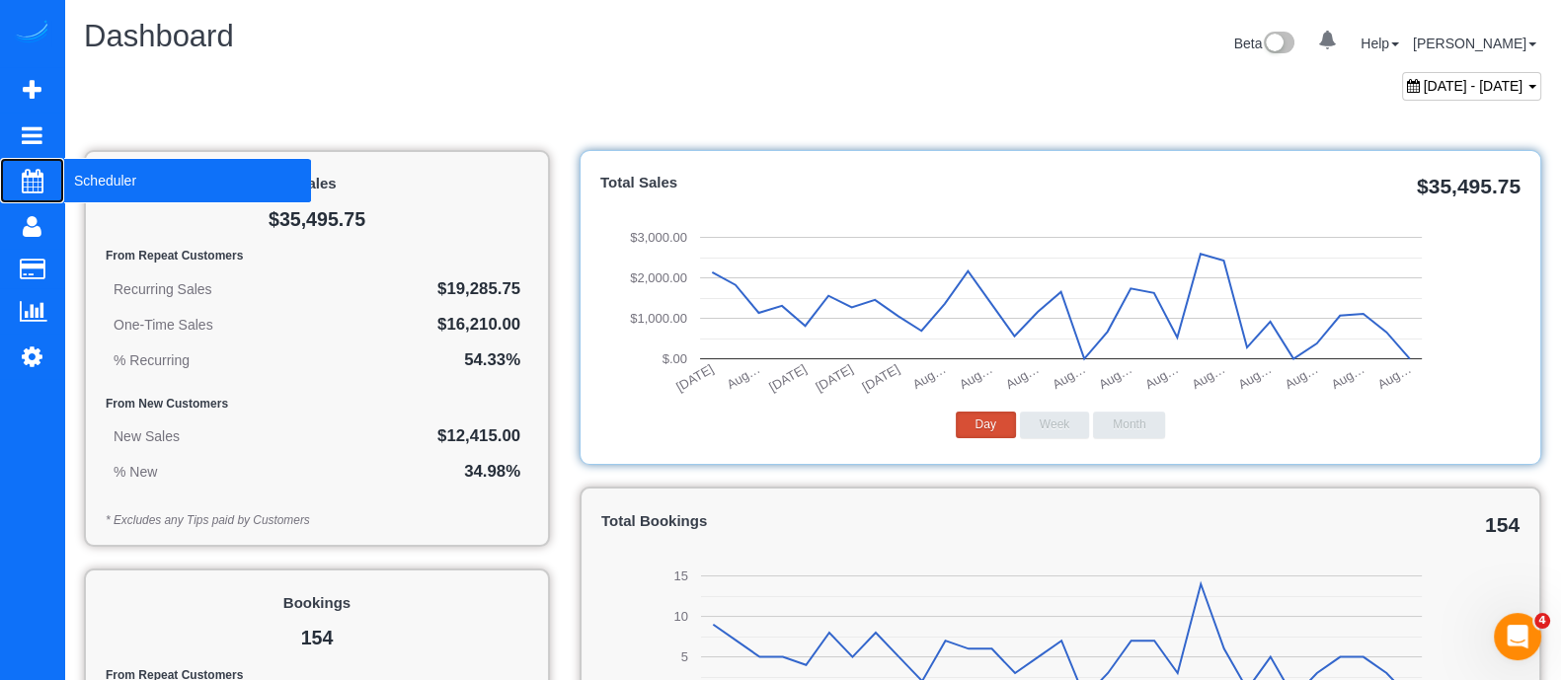
click at [114, 192] on span "Scheduler" at bounding box center [187, 180] width 247 height 45
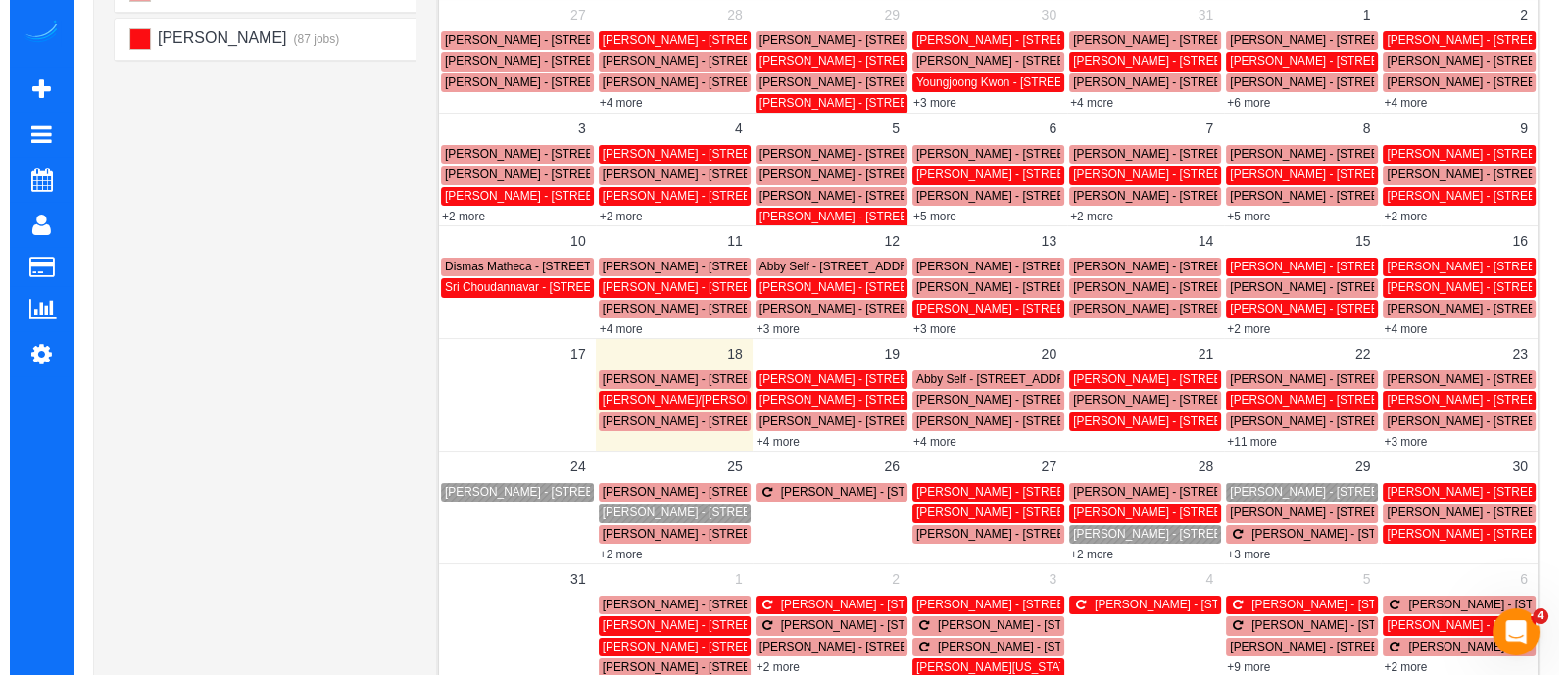
scroll to position [270, 0]
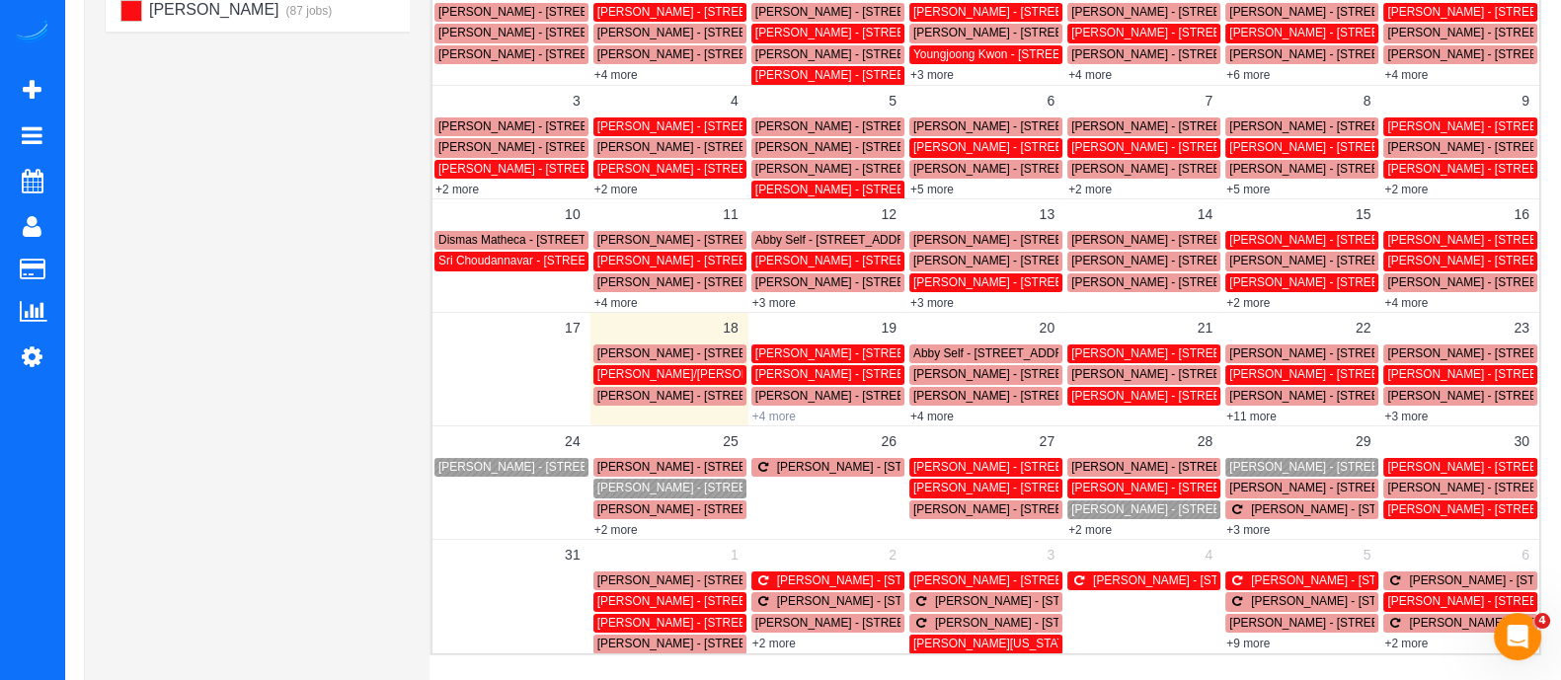
click at [775, 414] on link "+4 more" at bounding box center [773, 417] width 43 height 14
click at [637, 367] on span "Preston/Ashley Lewis - 770 Barnett St Neatlanta, Ga 30306, Usa, Atlanta, GA 303…" at bounding box center [807, 374] width 420 height 14
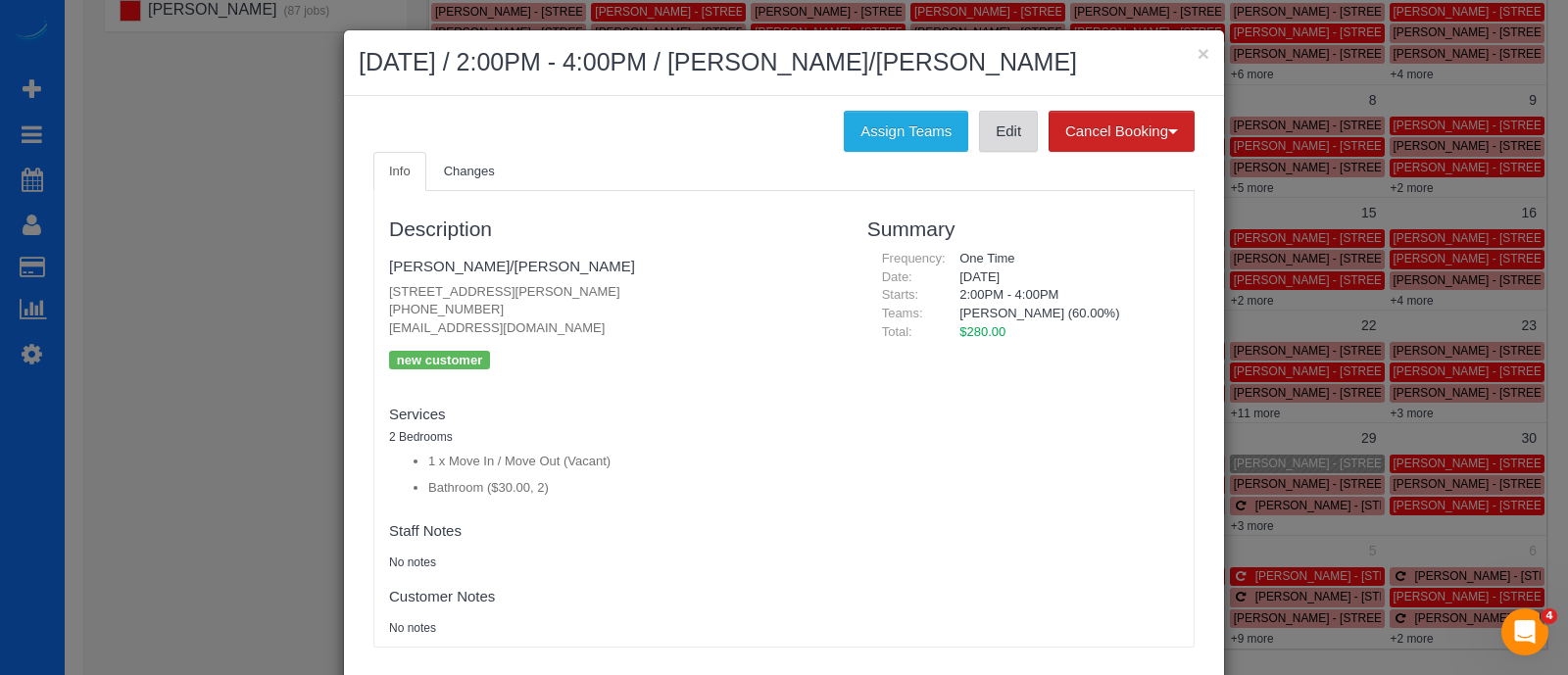
click at [1002, 134] on link "Edit" at bounding box center [1007, 131] width 59 height 41
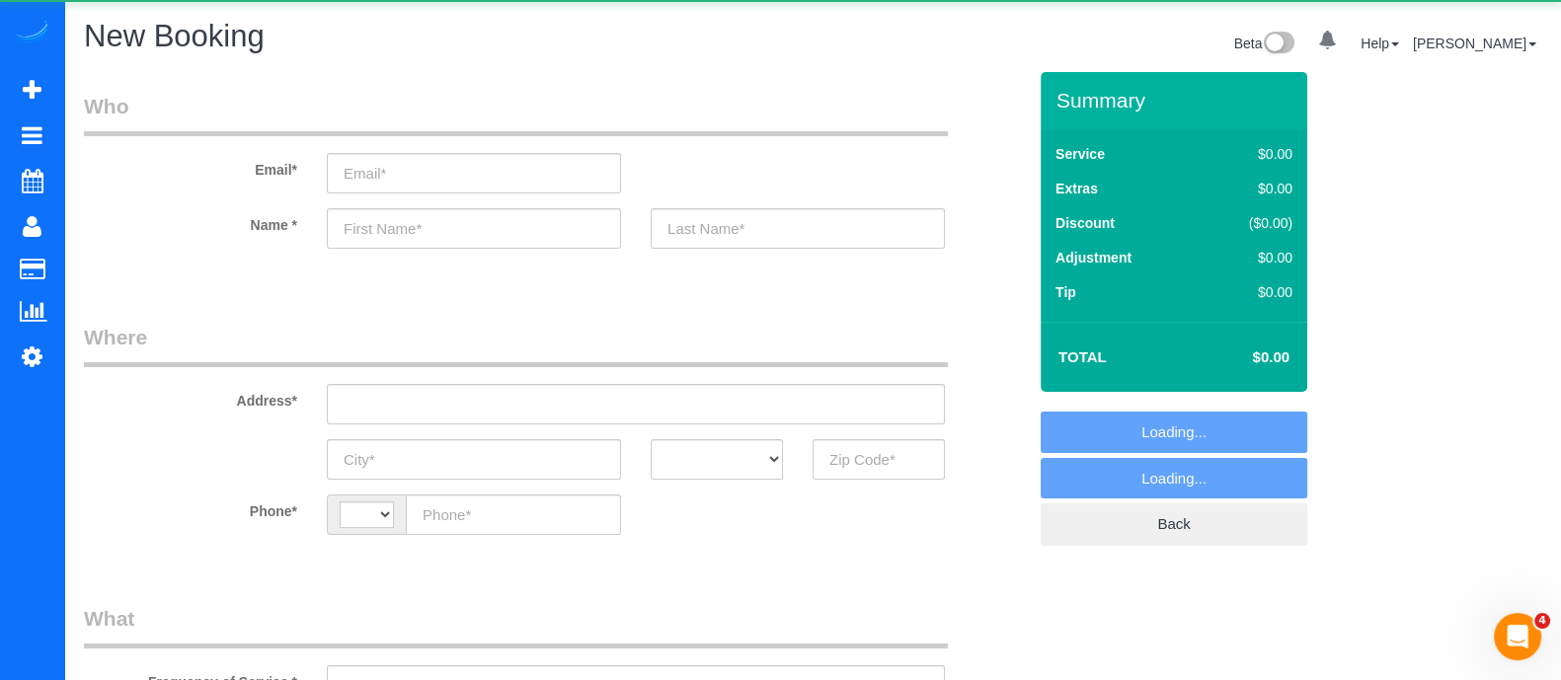
select select "object:1429"
select select "string:[GEOGRAPHIC_DATA]"
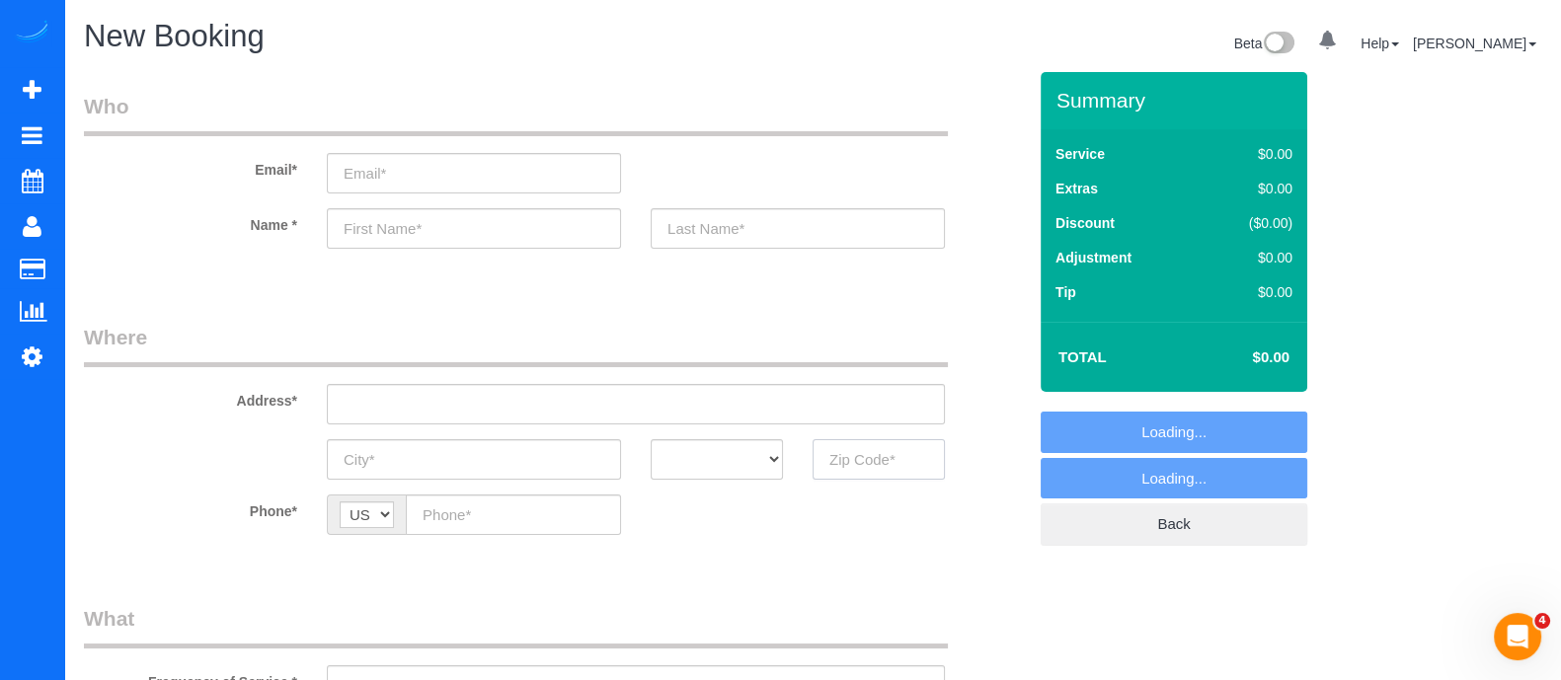
click at [856, 461] on input "text" at bounding box center [879, 459] width 132 height 40
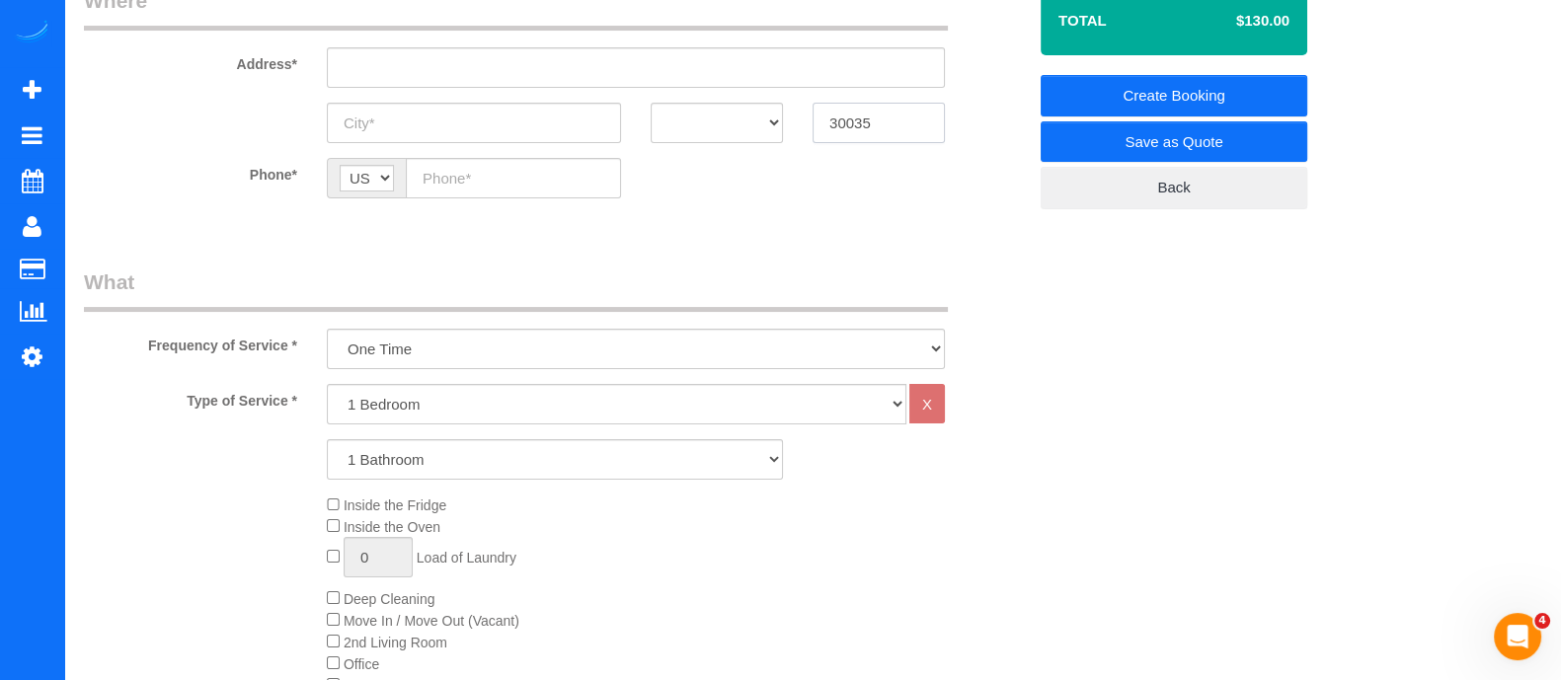
scroll to position [379, 0]
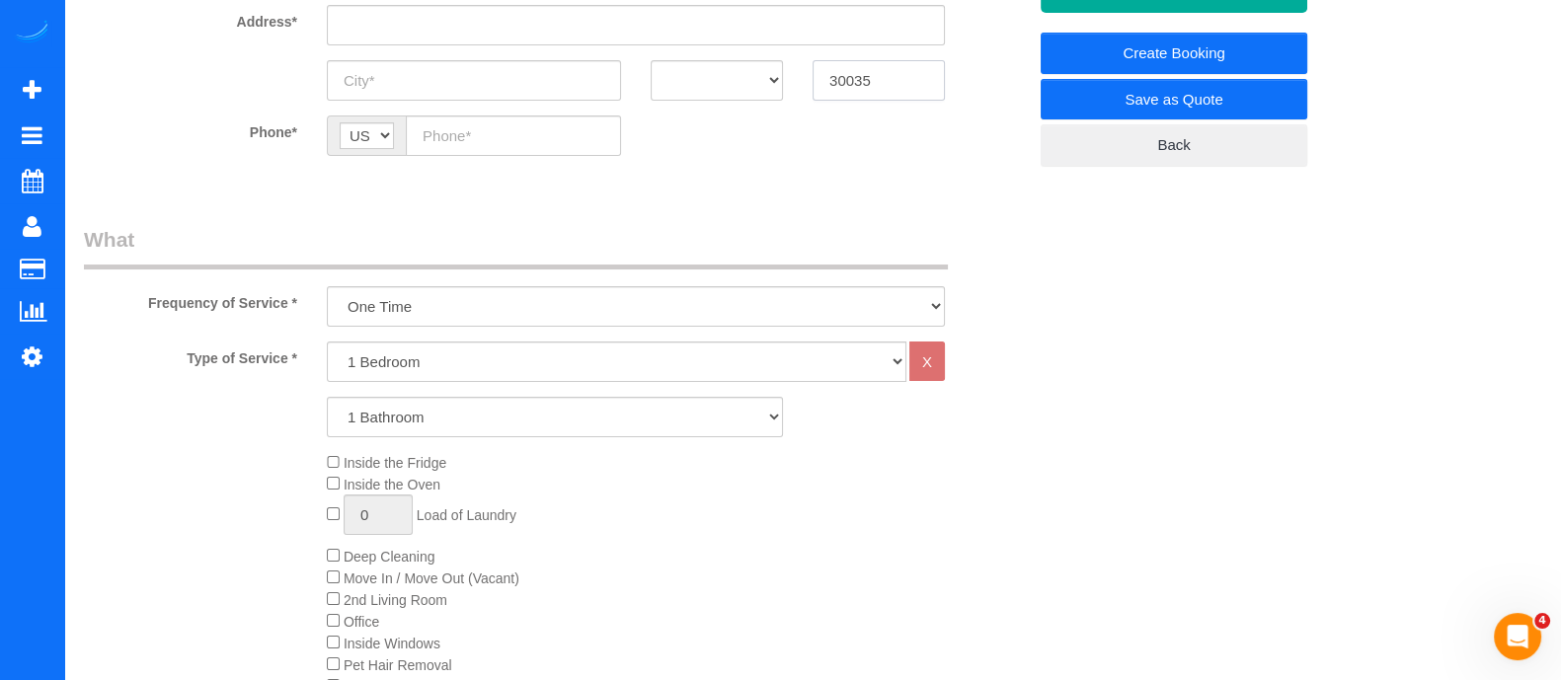
type input "30035"
click at [431, 352] on select "1 Bedroom 2 Bedrooms 3 Bedrooms 4 Bedrooms 5 Bedrooms 6 Bedrooms" at bounding box center [617, 362] width 580 height 40
select select "4"
click at [327, 342] on select "1 Bedroom 2 Bedrooms 3 Bedrooms 4 Bedrooms 5 Bedrooms 6 Bedrooms" at bounding box center [617, 362] width 580 height 40
click at [418, 428] on select "1 Bathroom 2 Bathrooms 3 Bathrooms 4 Bathrooms 5 Bathrooms 6 Bathrooms" at bounding box center [555, 417] width 456 height 40
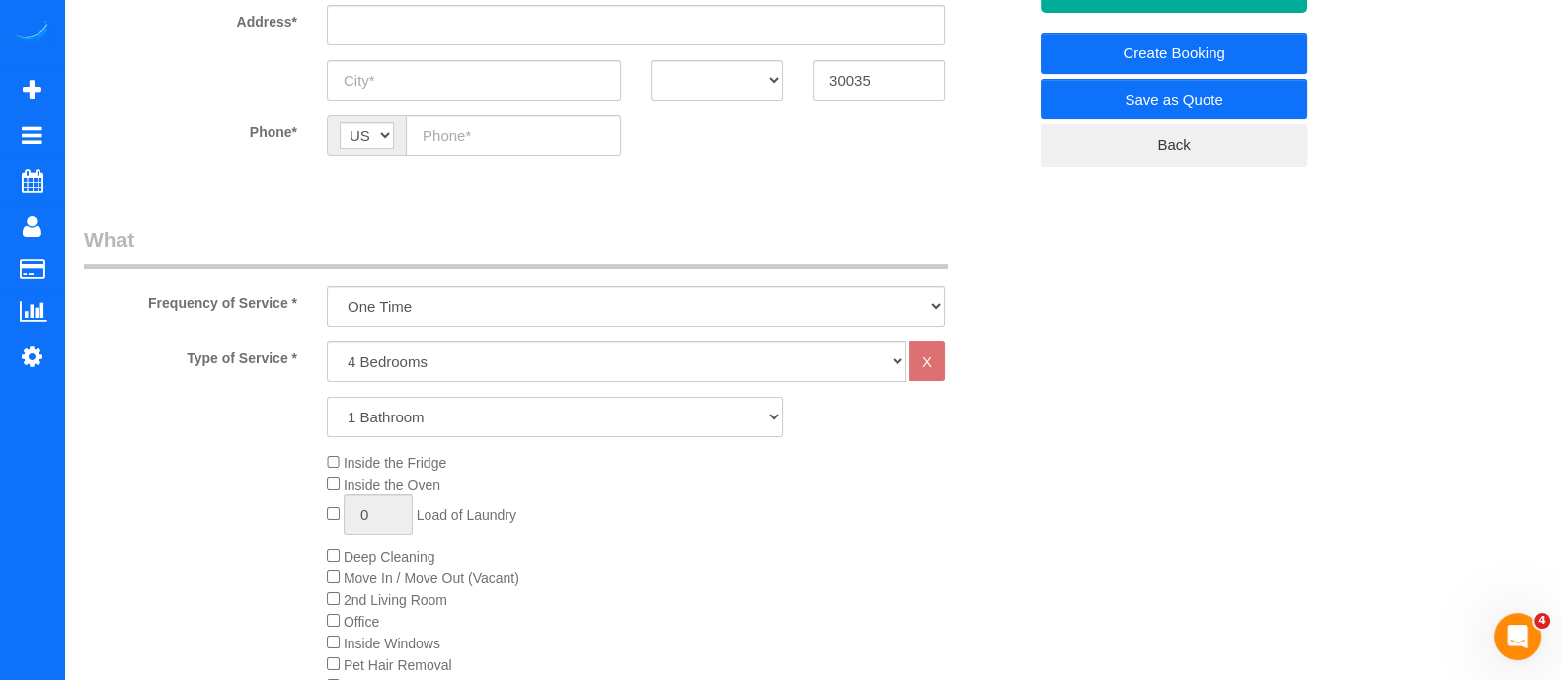
select select "3"
click at [327, 397] on select "1 Bathroom 2 Bathrooms 3 Bathrooms 4 Bathrooms 5 Bathrooms 6 Bathrooms" at bounding box center [555, 417] width 456 height 40
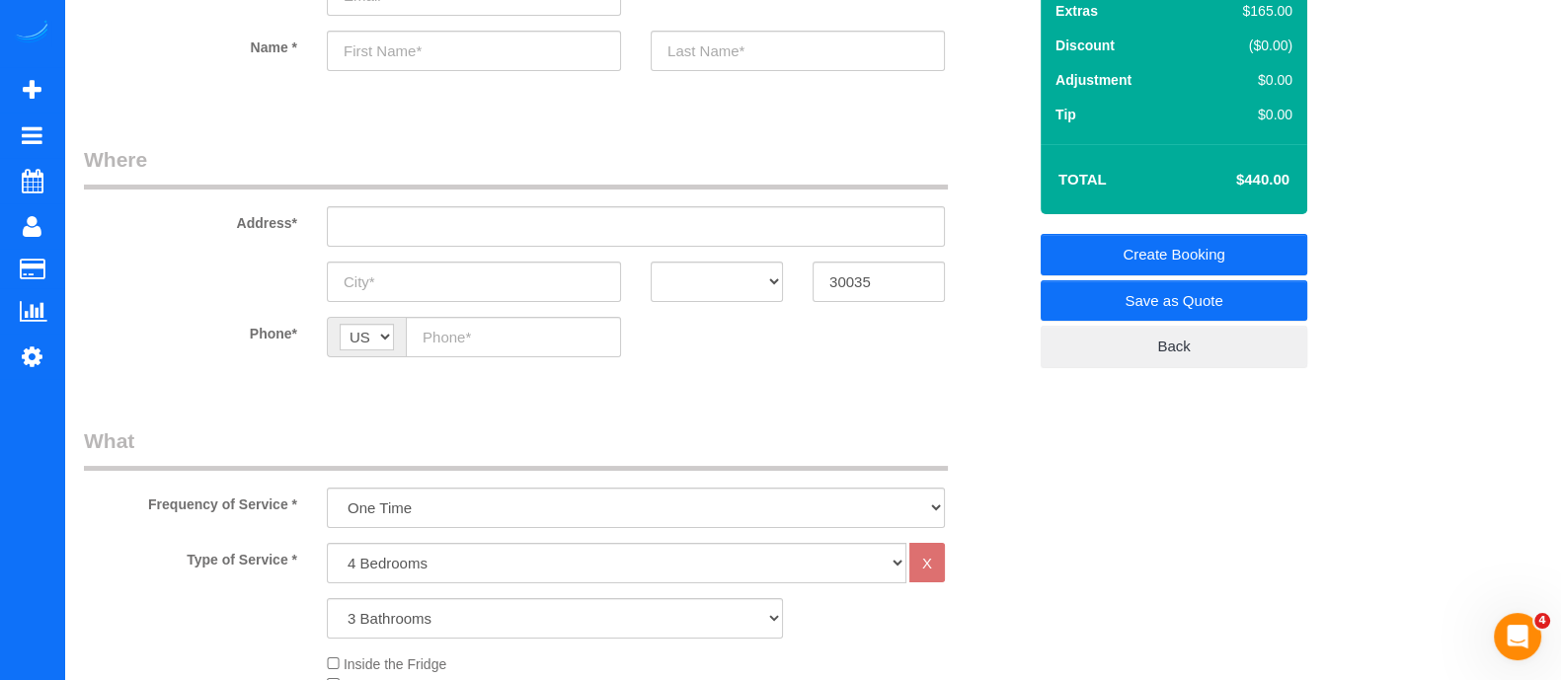
scroll to position [0, 0]
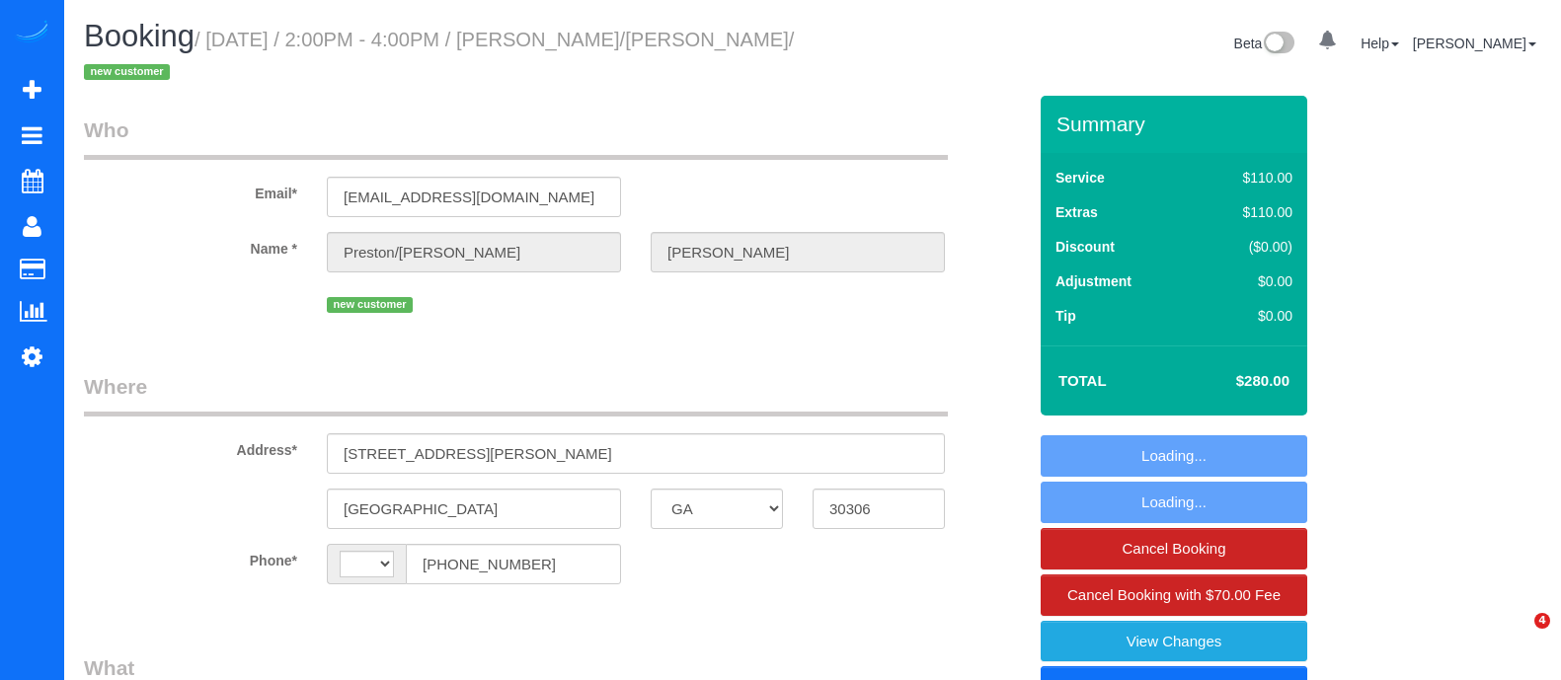
select select "GA"
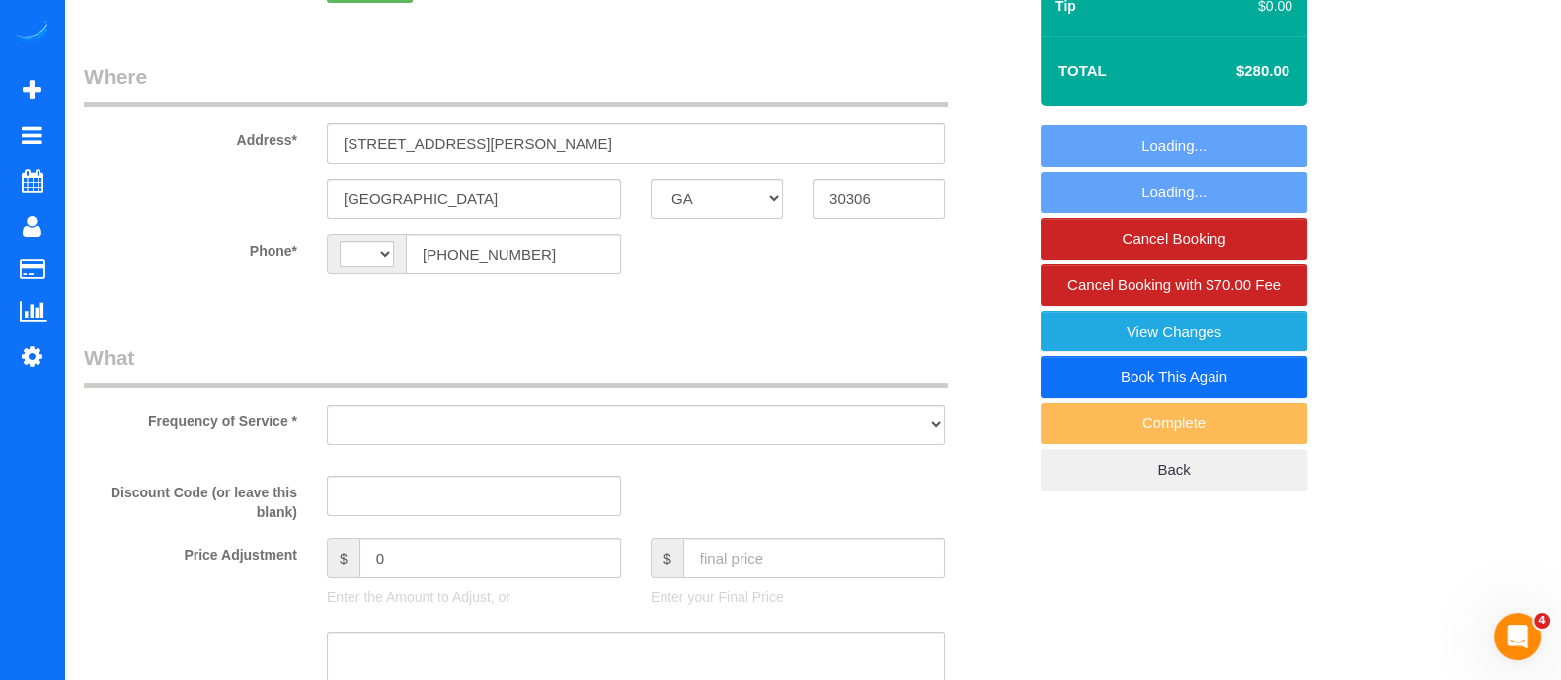
select select "string:[GEOGRAPHIC_DATA]"
select select "object:367"
select select "string:fspay-398b5903-f45b-4567-8adc-702089f18115"
select select "spot1"
select select "number:3"
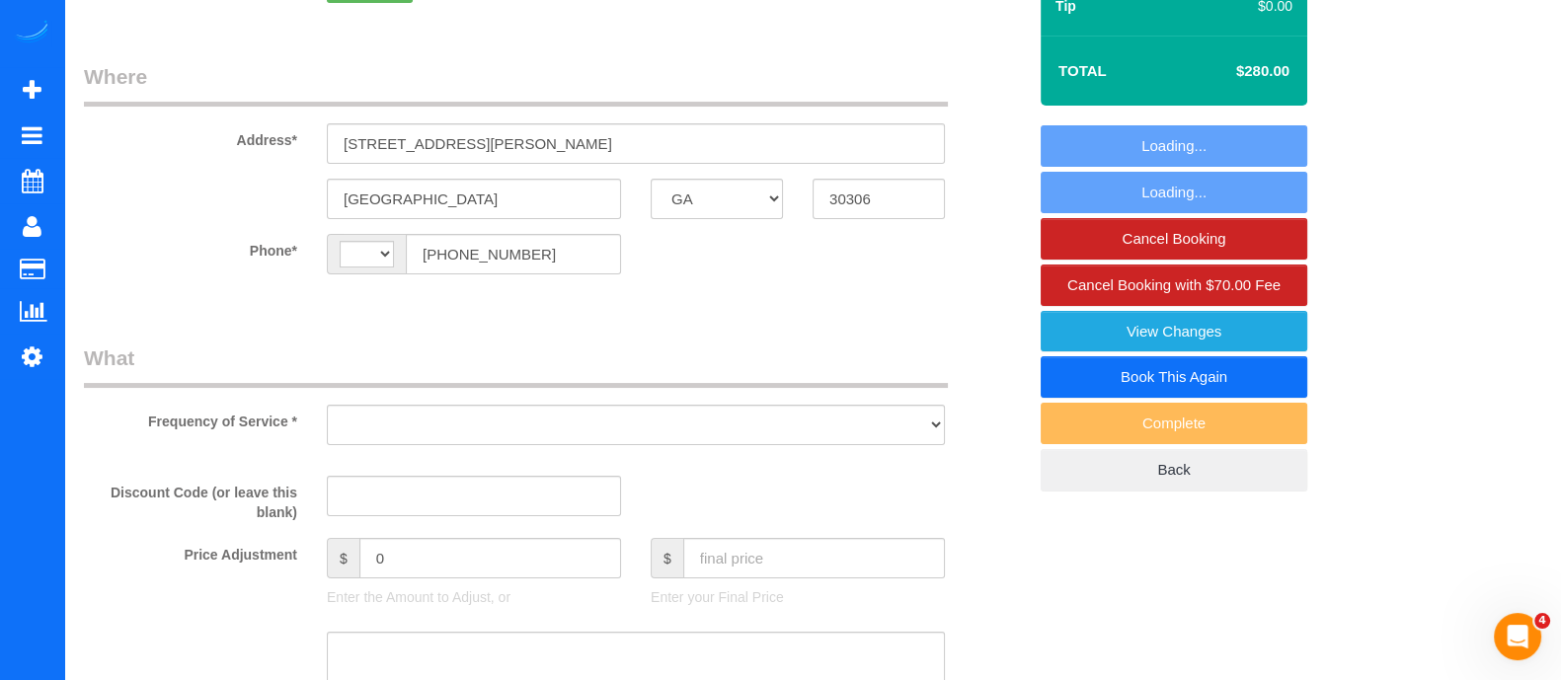
select select "number:6"
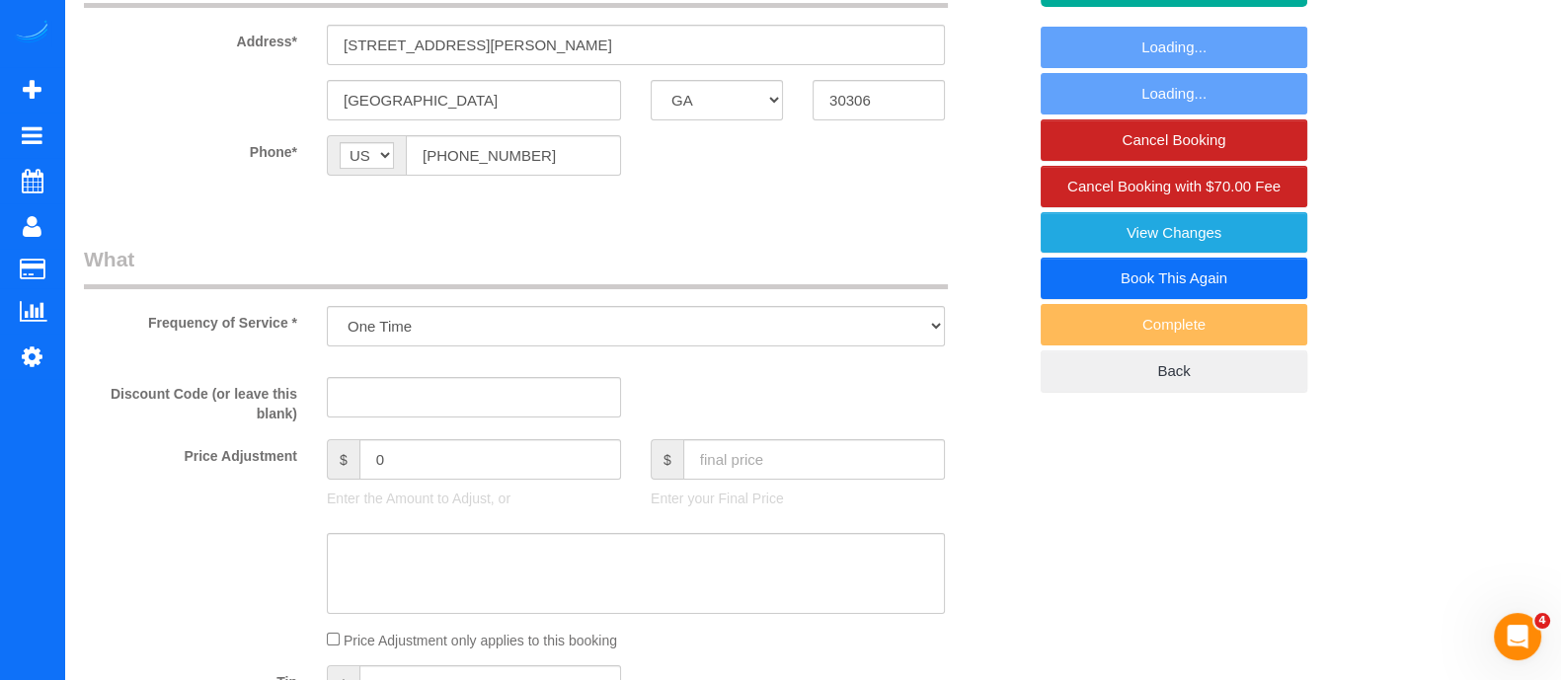
select select "object:688"
select select "2"
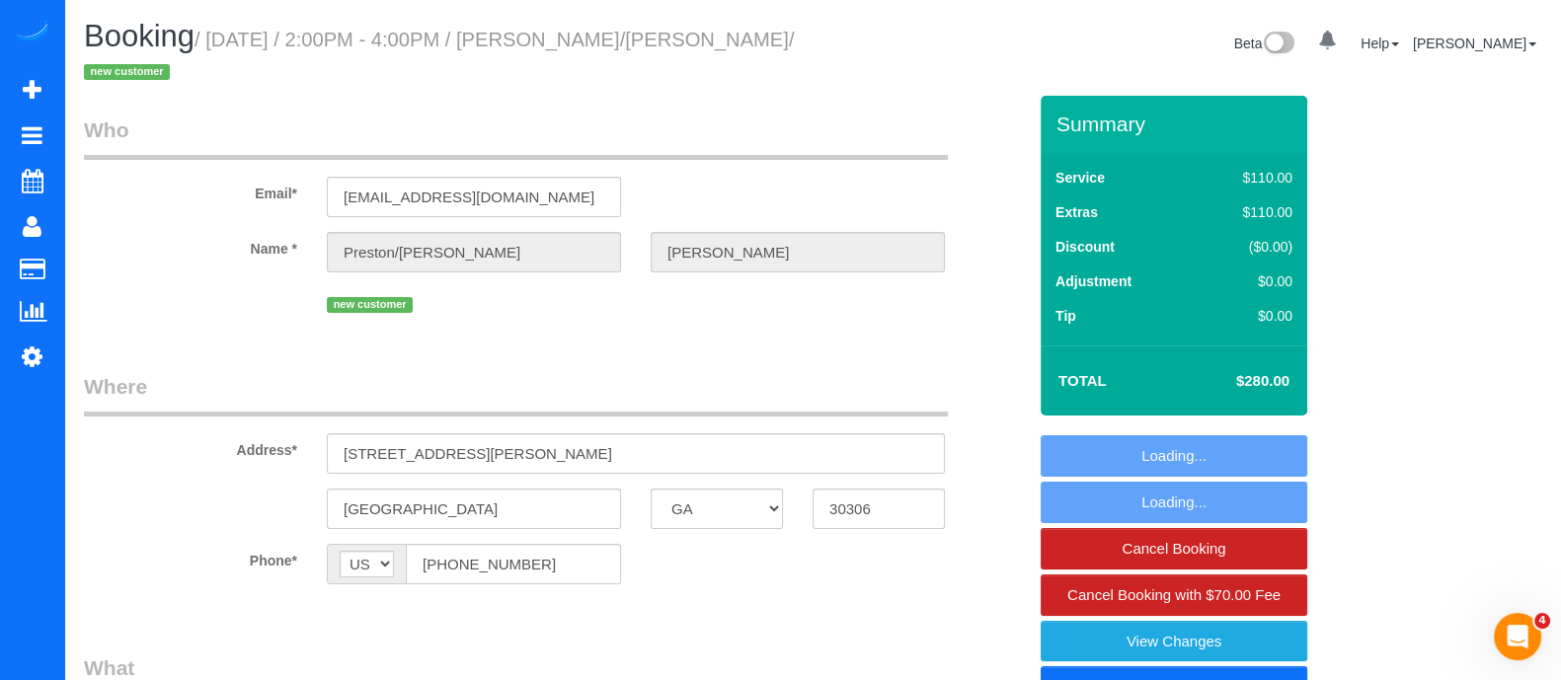
select select "2"
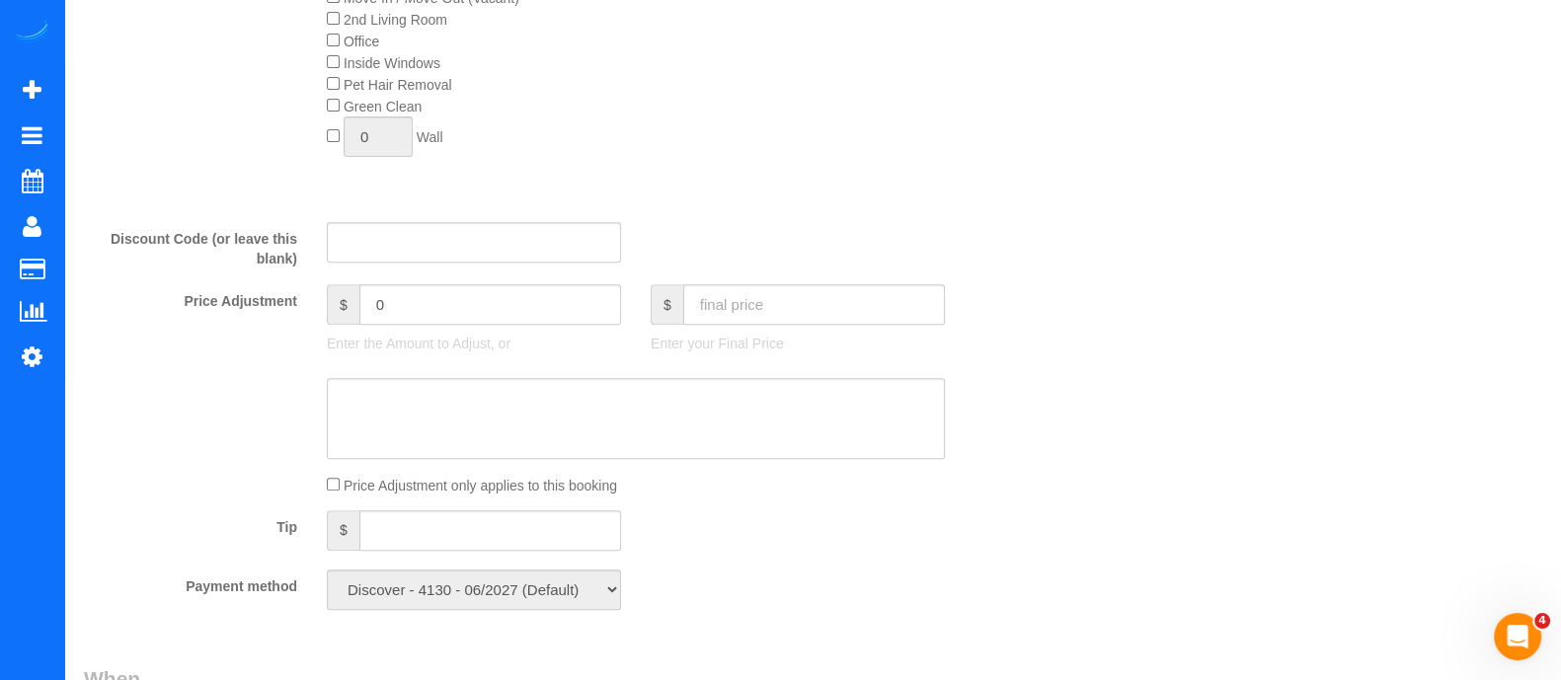
scroll to position [1116, 0]
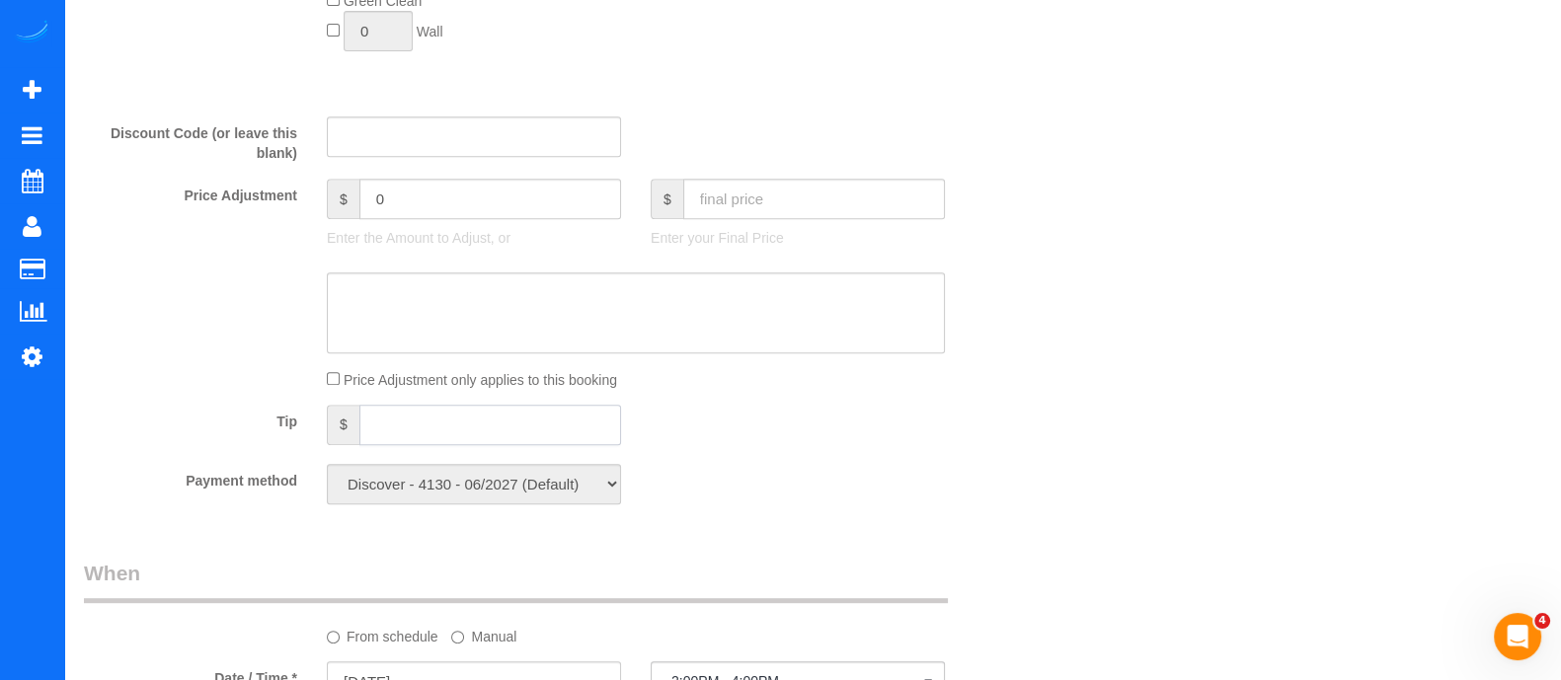
click at [432, 439] on input "text" at bounding box center [490, 425] width 262 height 40
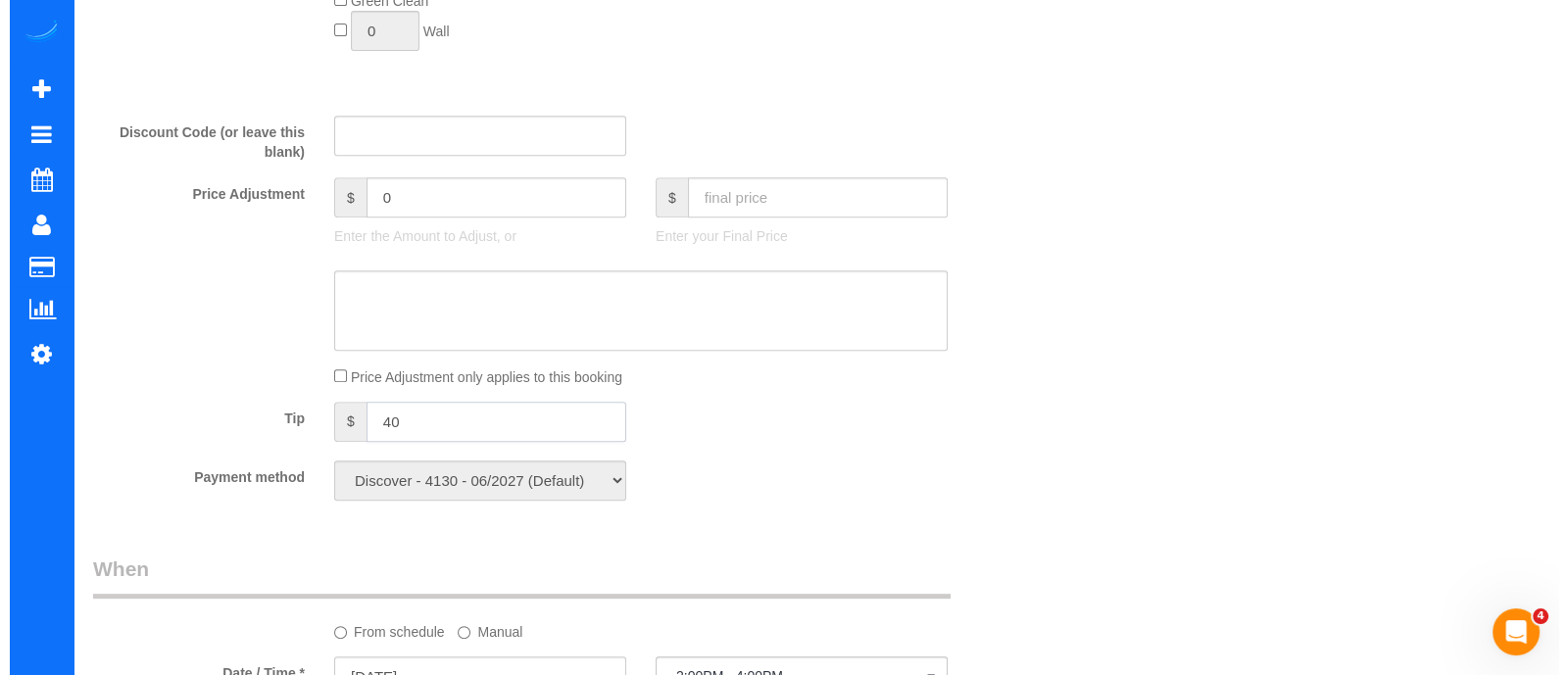
scroll to position [0, 0]
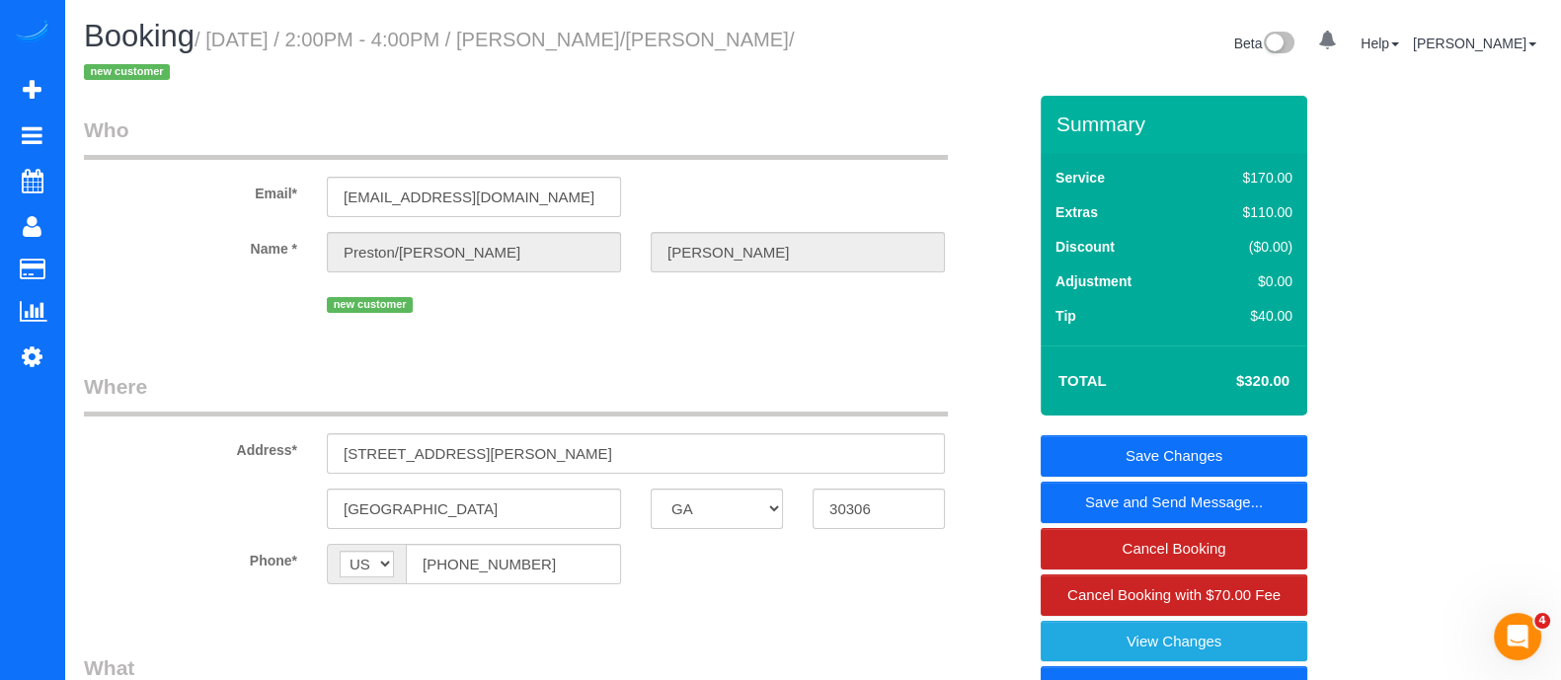
type input "40"
click at [1158, 493] on link "Save and Send Message..." at bounding box center [1174, 502] width 267 height 41
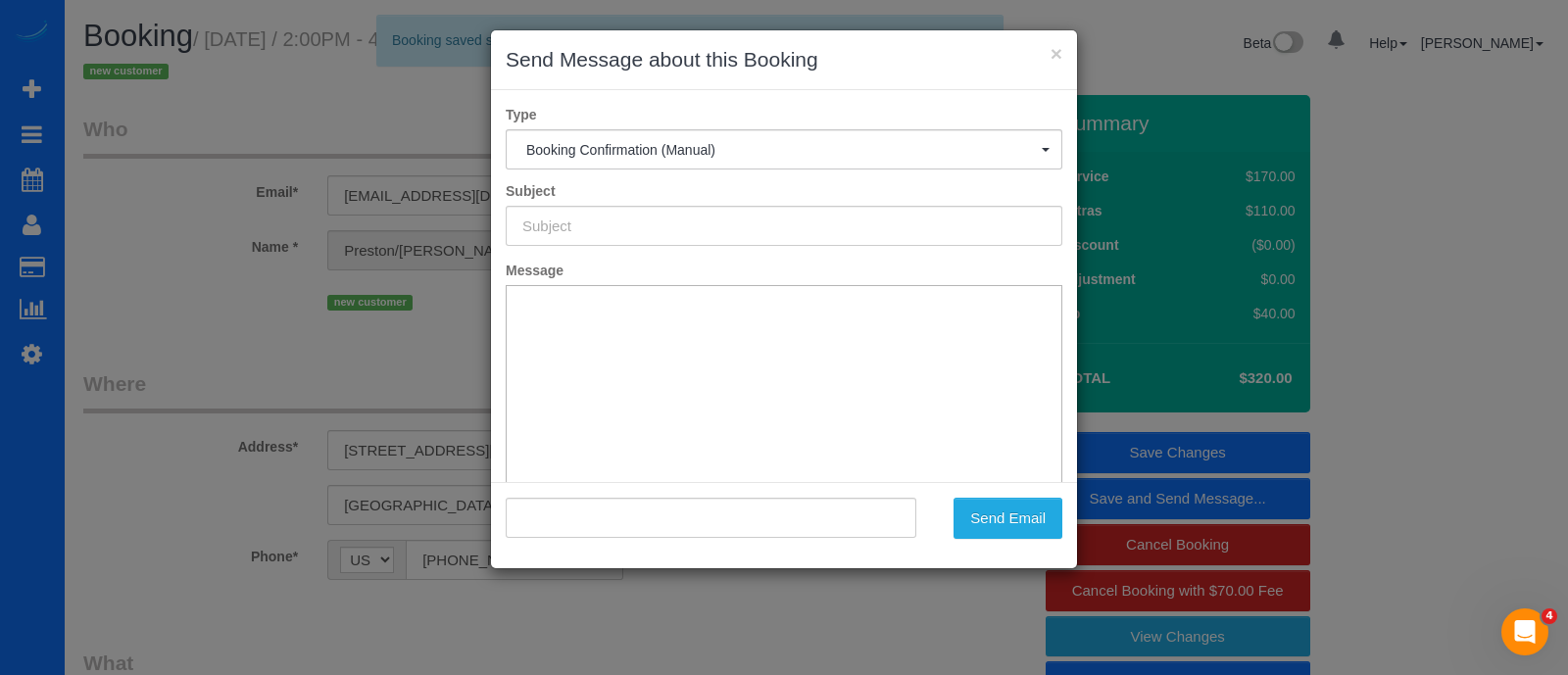
type input "Booking Confirmed!"
type input ""[PERSON_NAME]/[PERSON_NAME]" <[EMAIL_ADDRESS][DOMAIN_NAME]>"
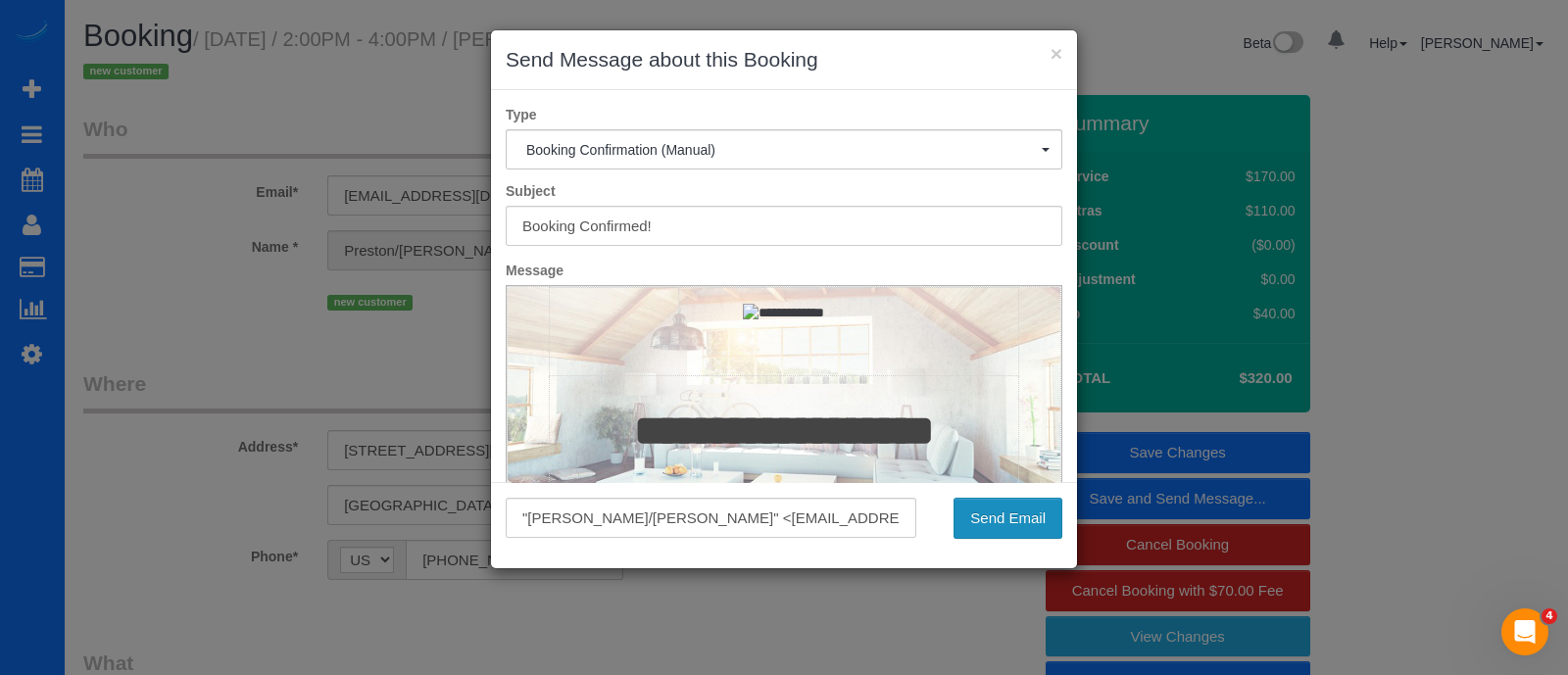
click at [988, 516] on button "Send Email" at bounding box center [1008, 518] width 109 height 41
